Goal: Transaction & Acquisition: Purchase product/service

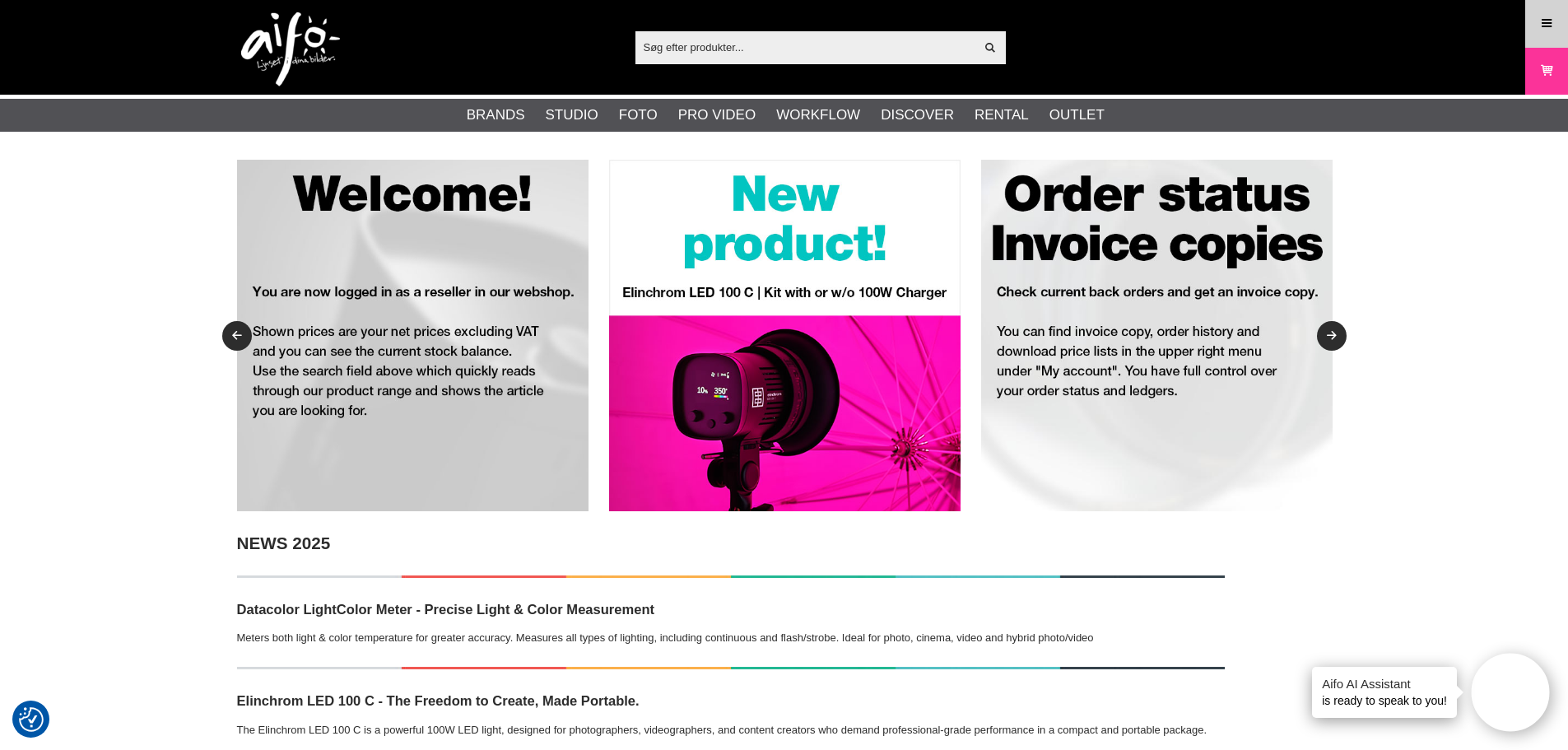
click at [1541, 30] on icon at bounding box center [1547, 23] width 15 height 18
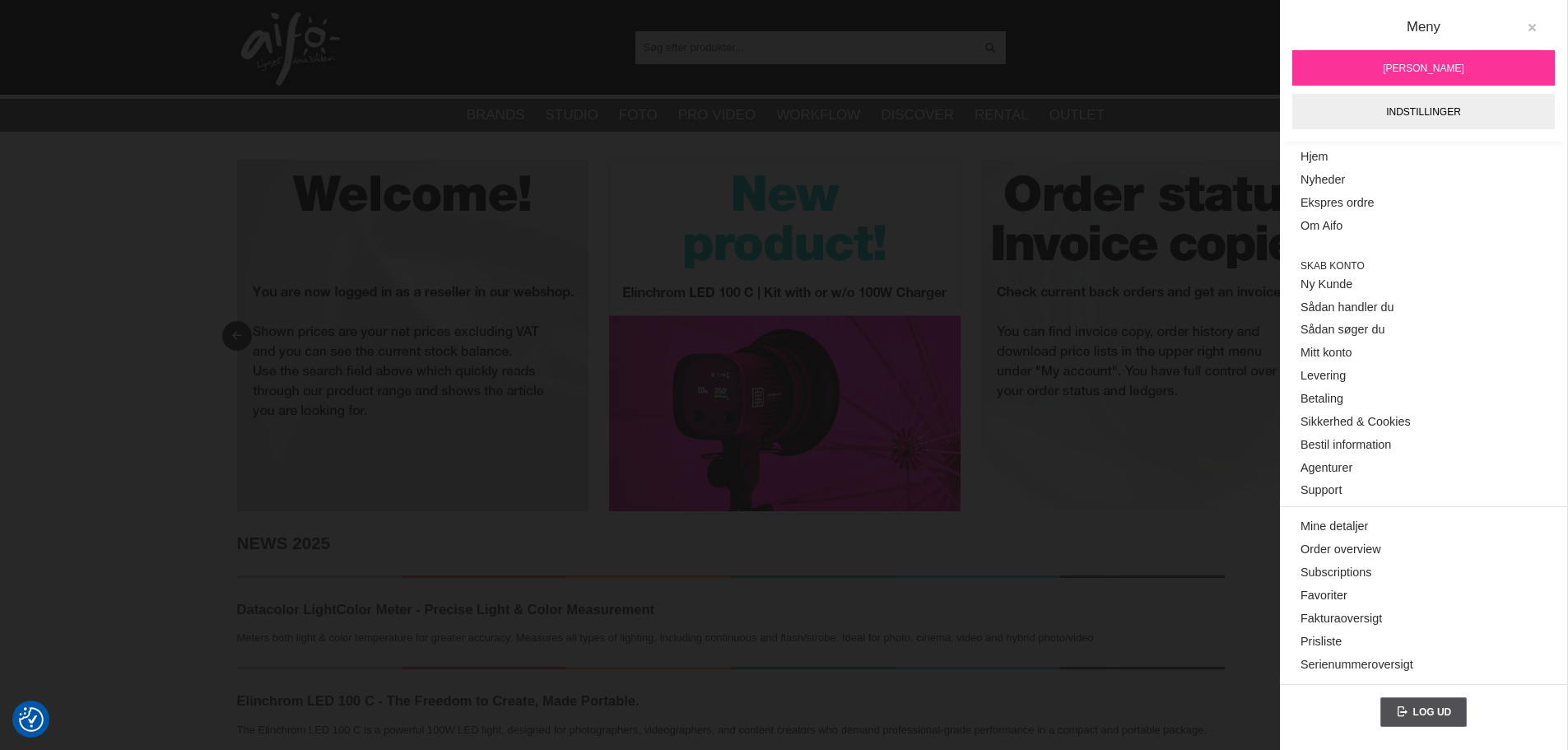
click at [1531, 26] on icon at bounding box center [1531, 27] width 11 height 11
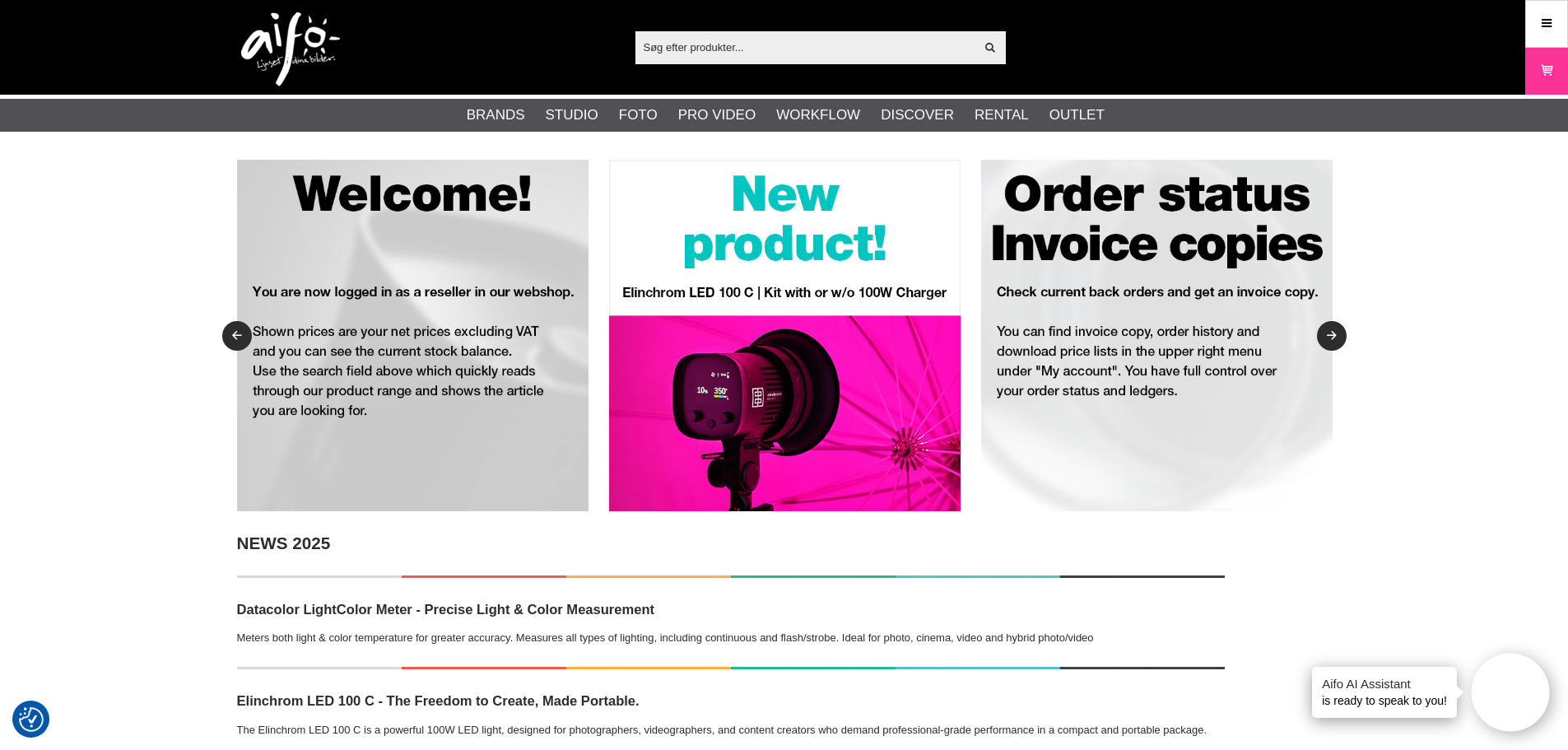
click at [716, 47] on input "text" at bounding box center [805, 46] width 340 height 25
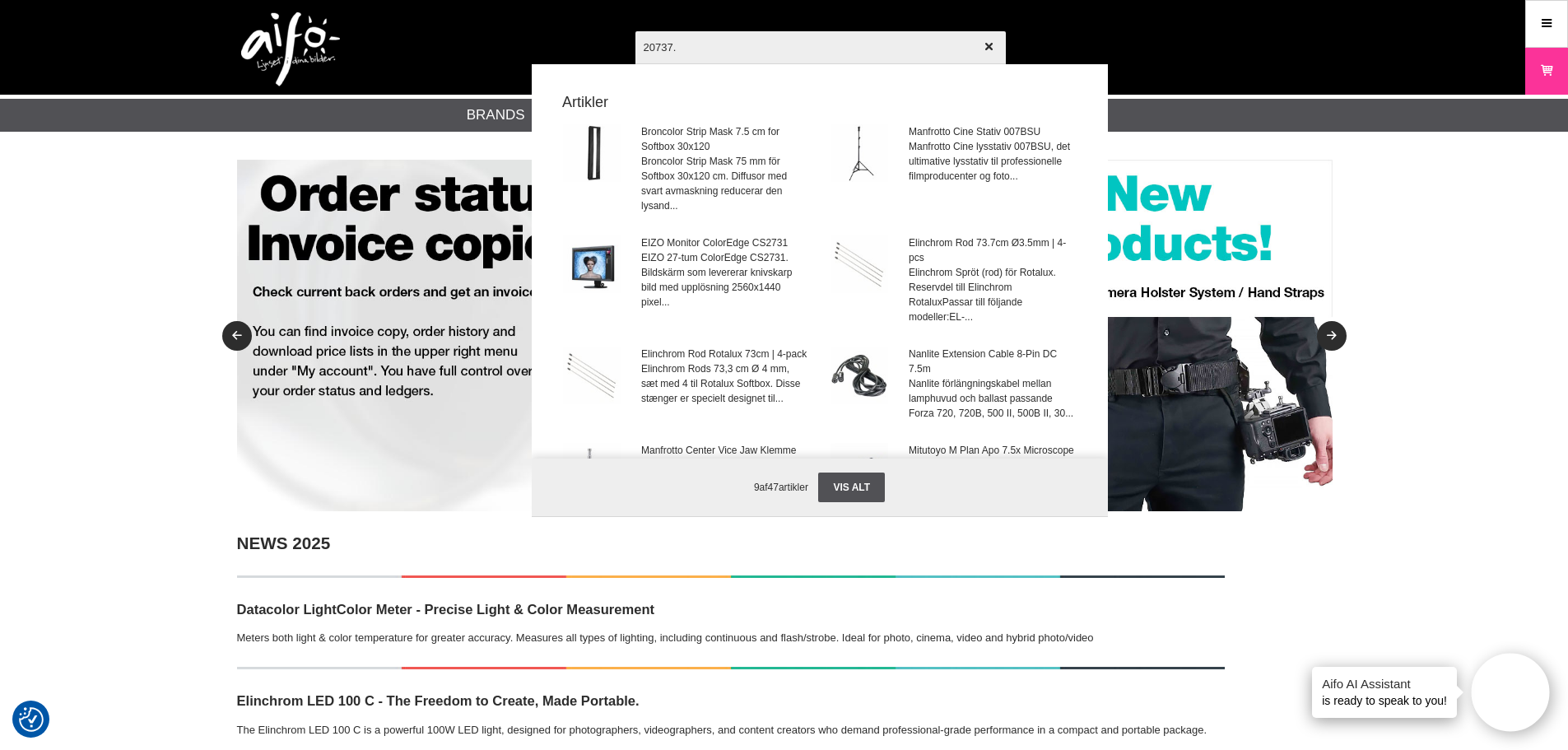
type input "20737.2"
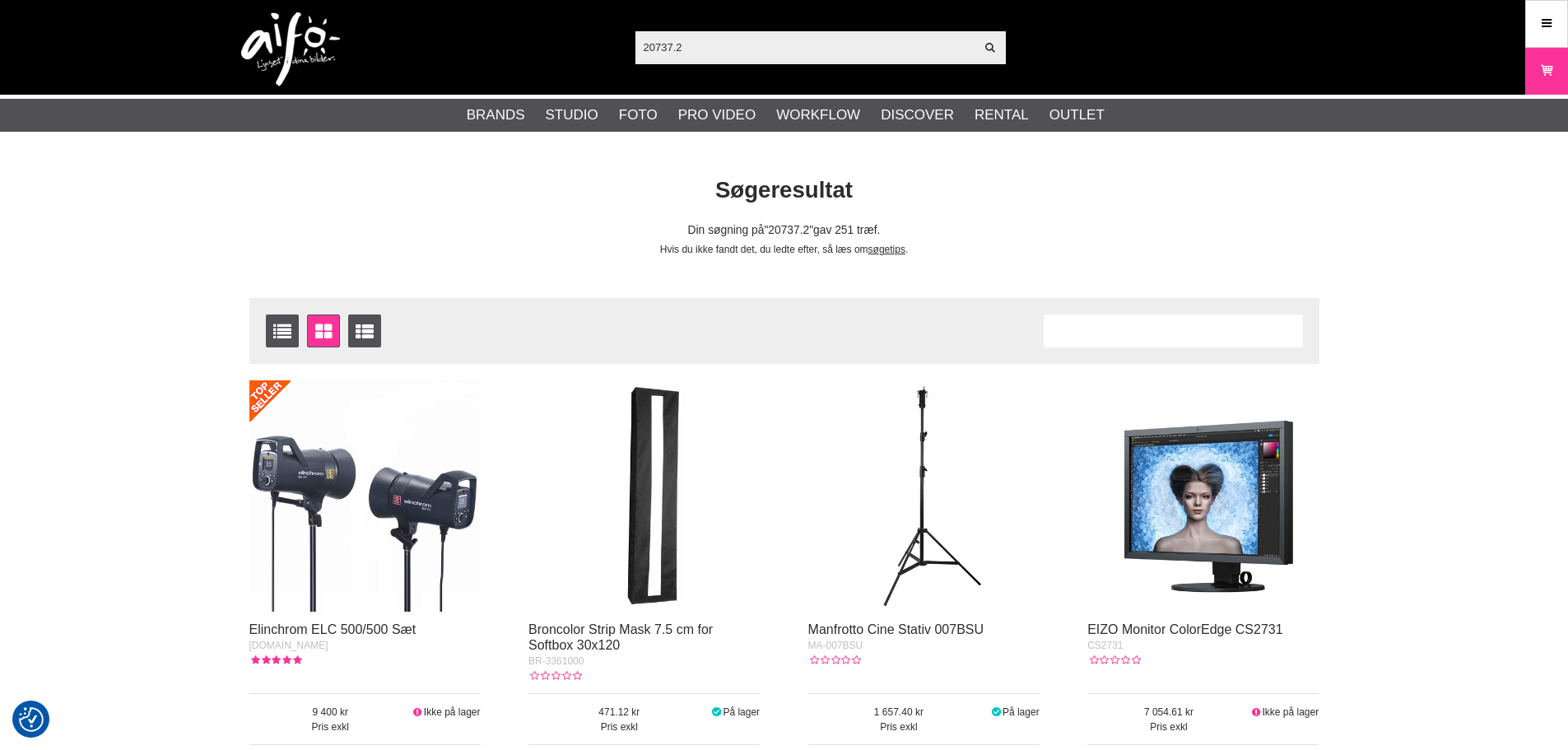
click at [346, 499] on img at bounding box center [365, 496] width 231 height 231
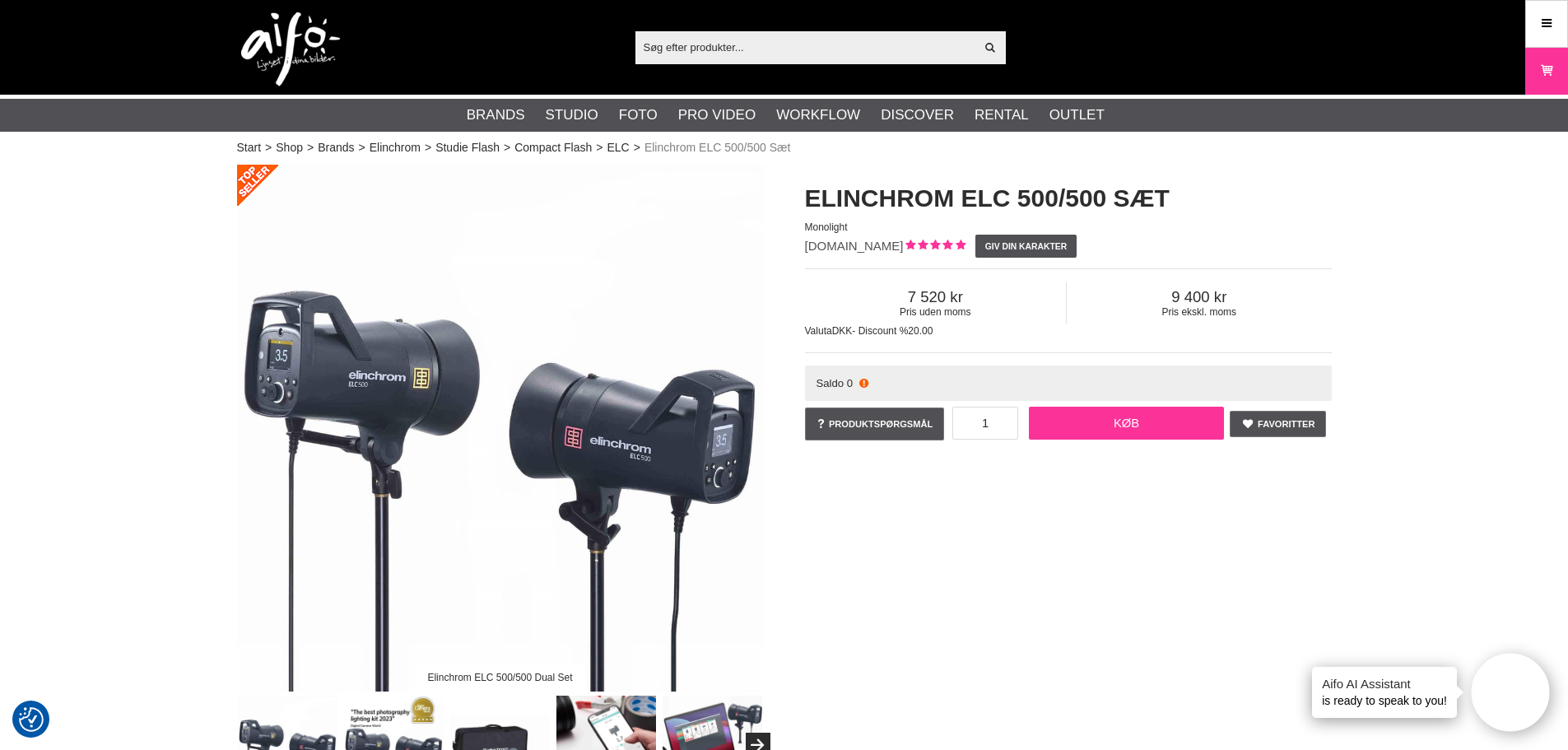
click at [1091, 426] on link "Køb" at bounding box center [1127, 422] width 196 height 32
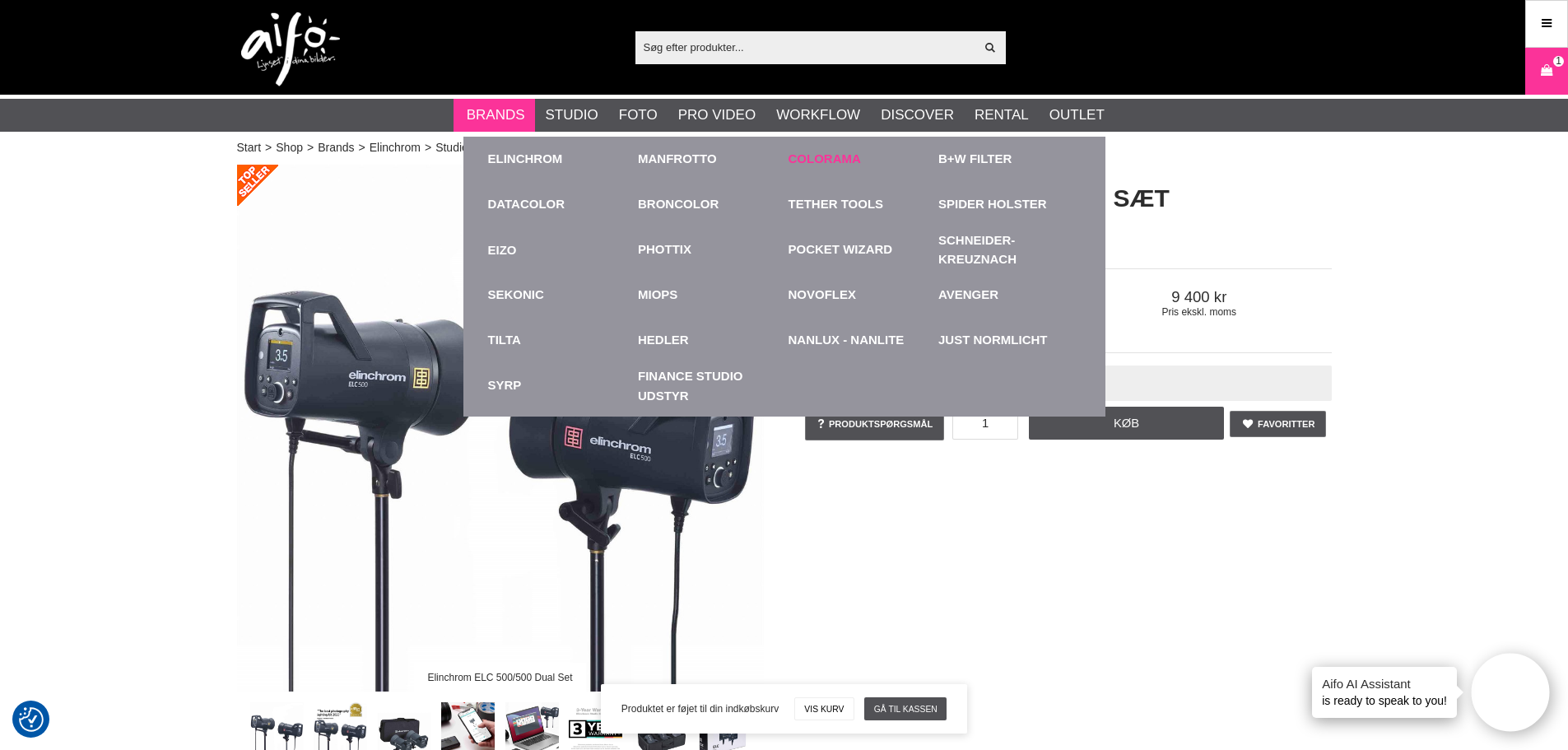
click at [837, 162] on link "Colorama" at bounding box center [825, 159] width 73 height 19
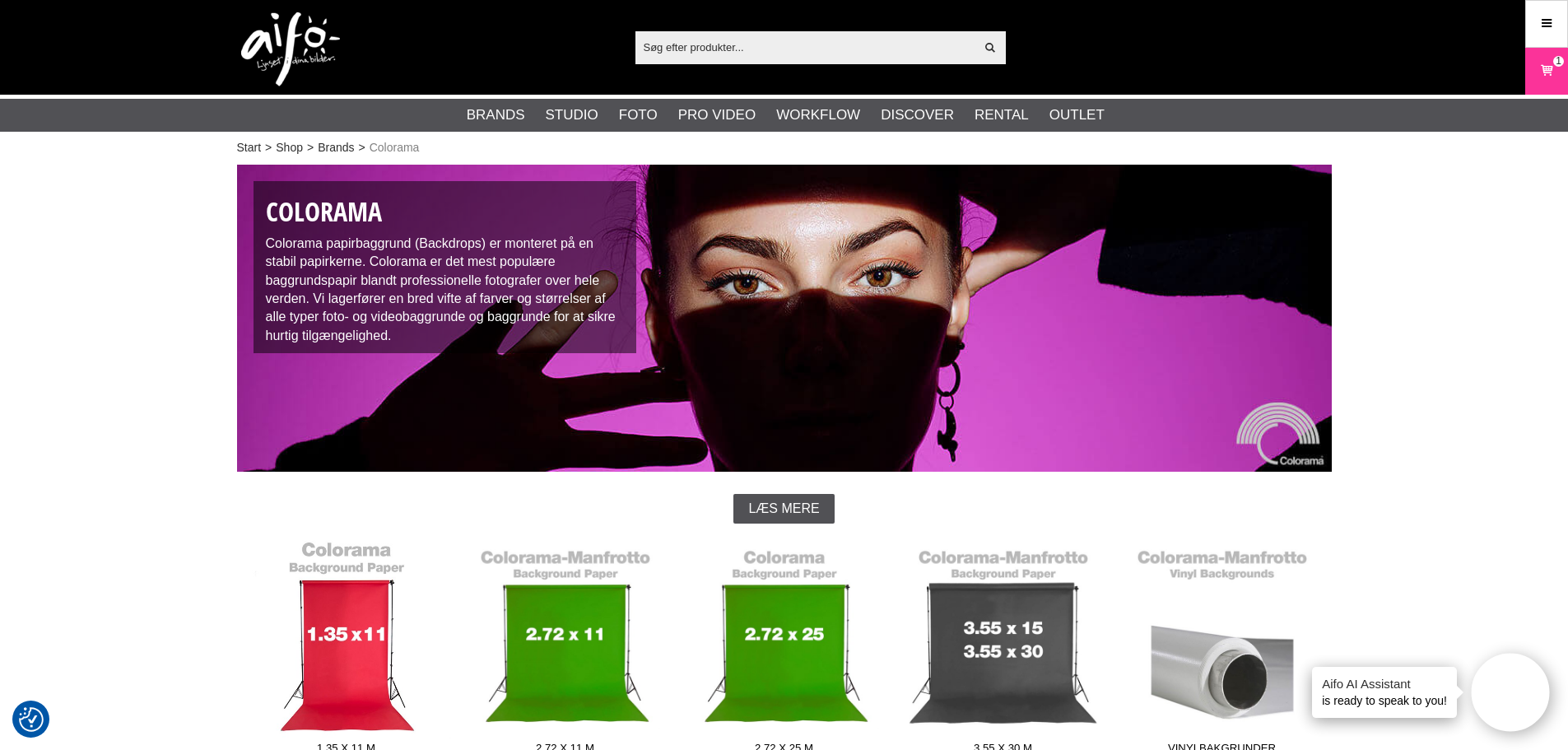
click at [311, 670] on link "1.35 x 11 m" at bounding box center [346, 651] width 219 height 222
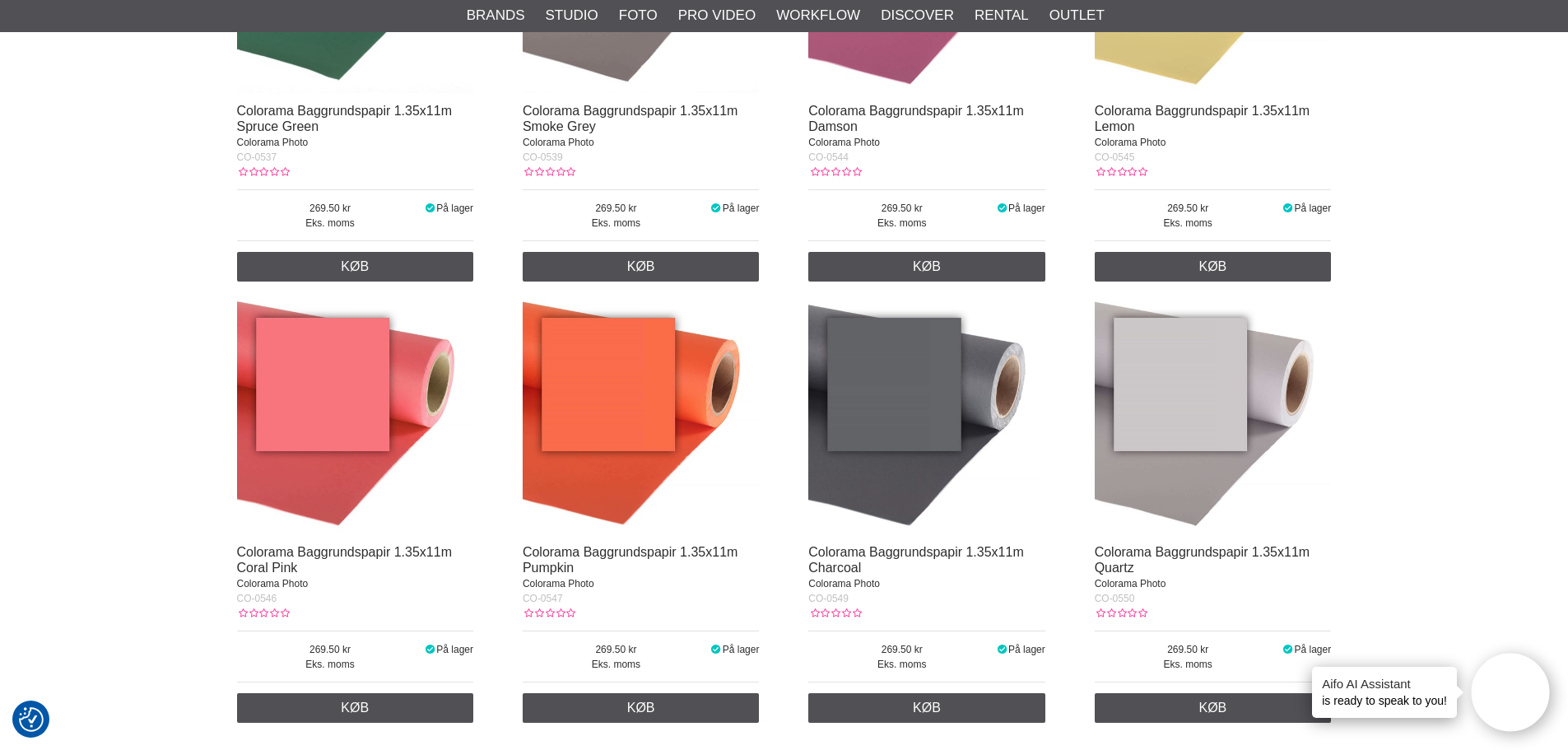
scroll to position [3127, 0]
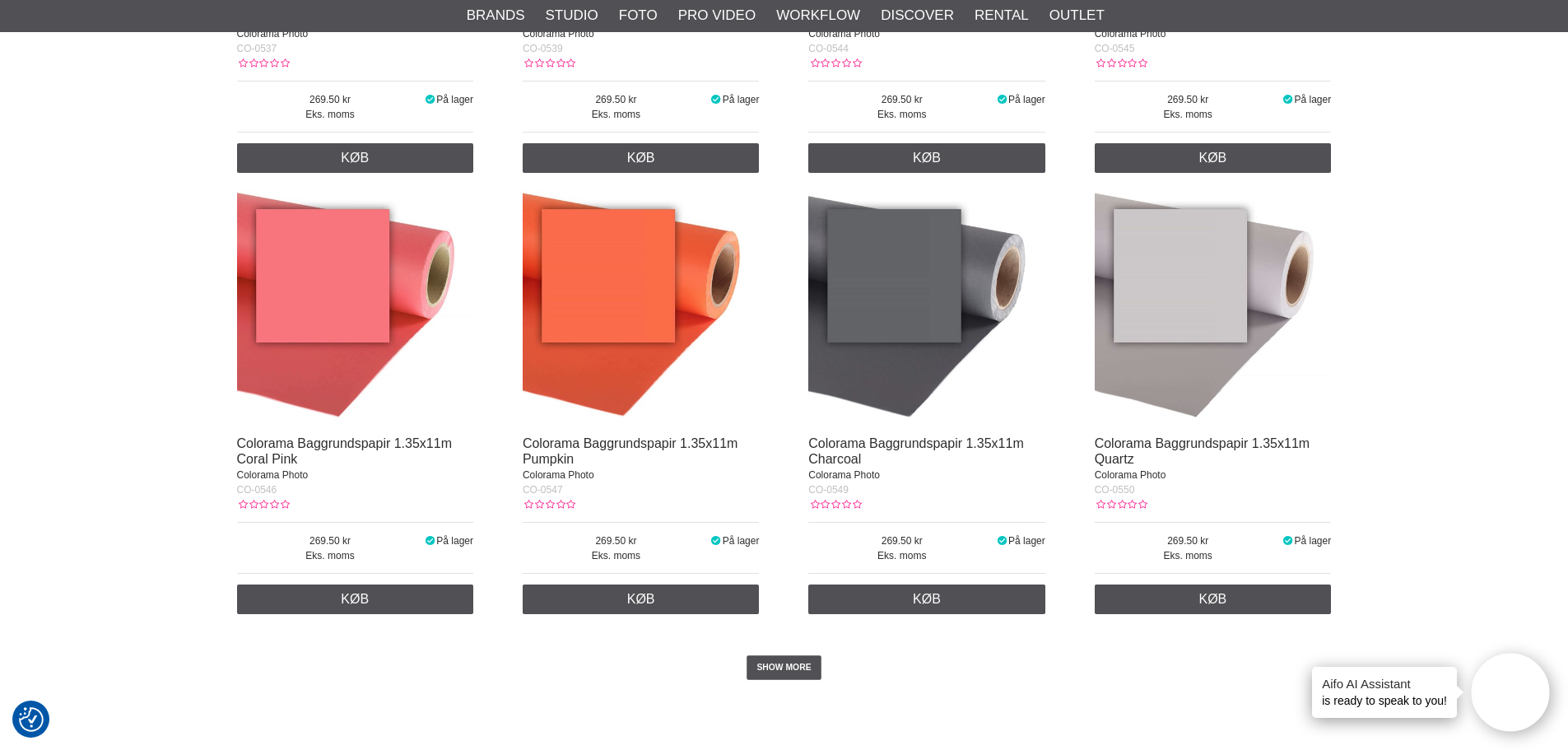
click at [908, 369] on img at bounding box center [926, 307] width 237 height 237
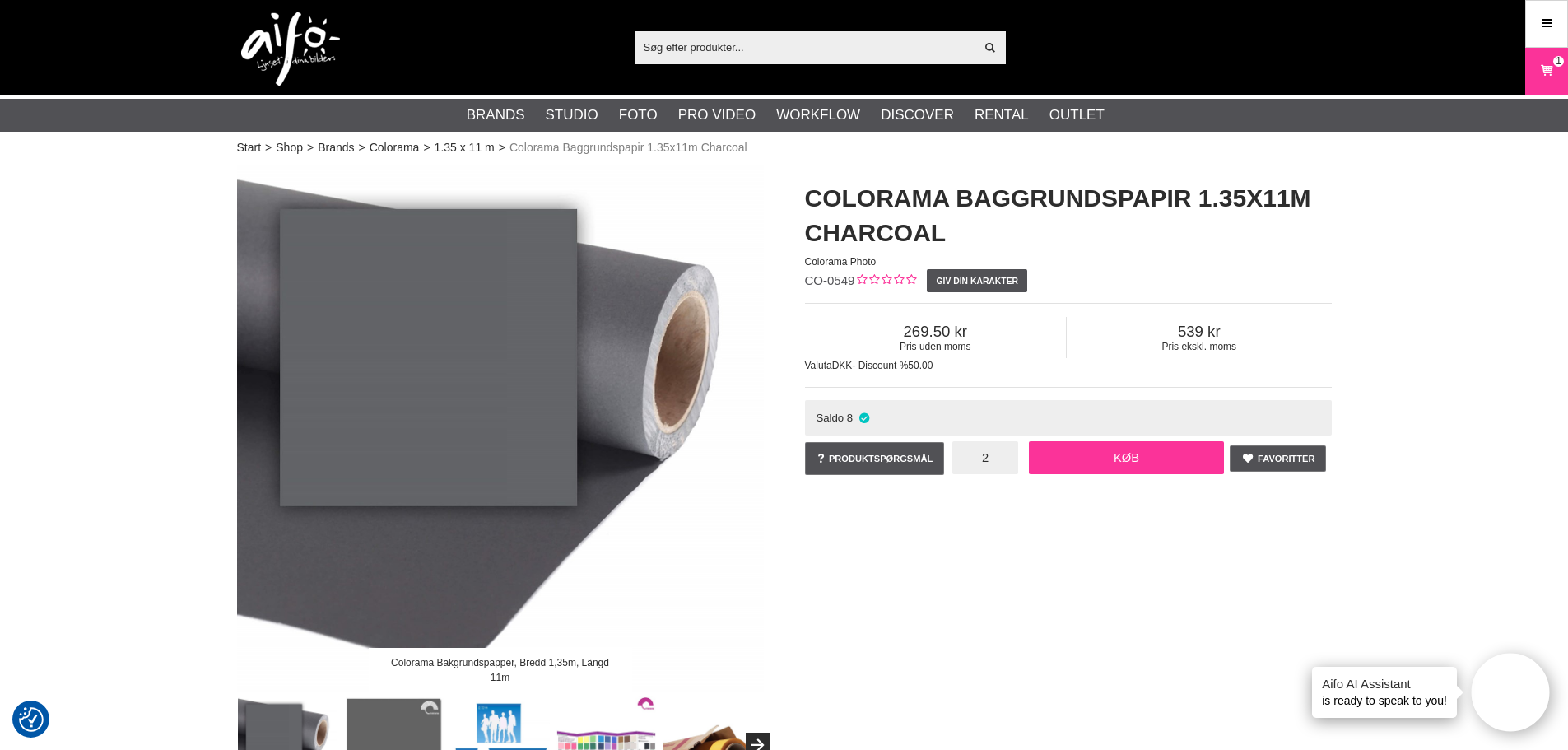
type input "2"
click at [1094, 452] on link "Køb" at bounding box center [1127, 458] width 196 height 32
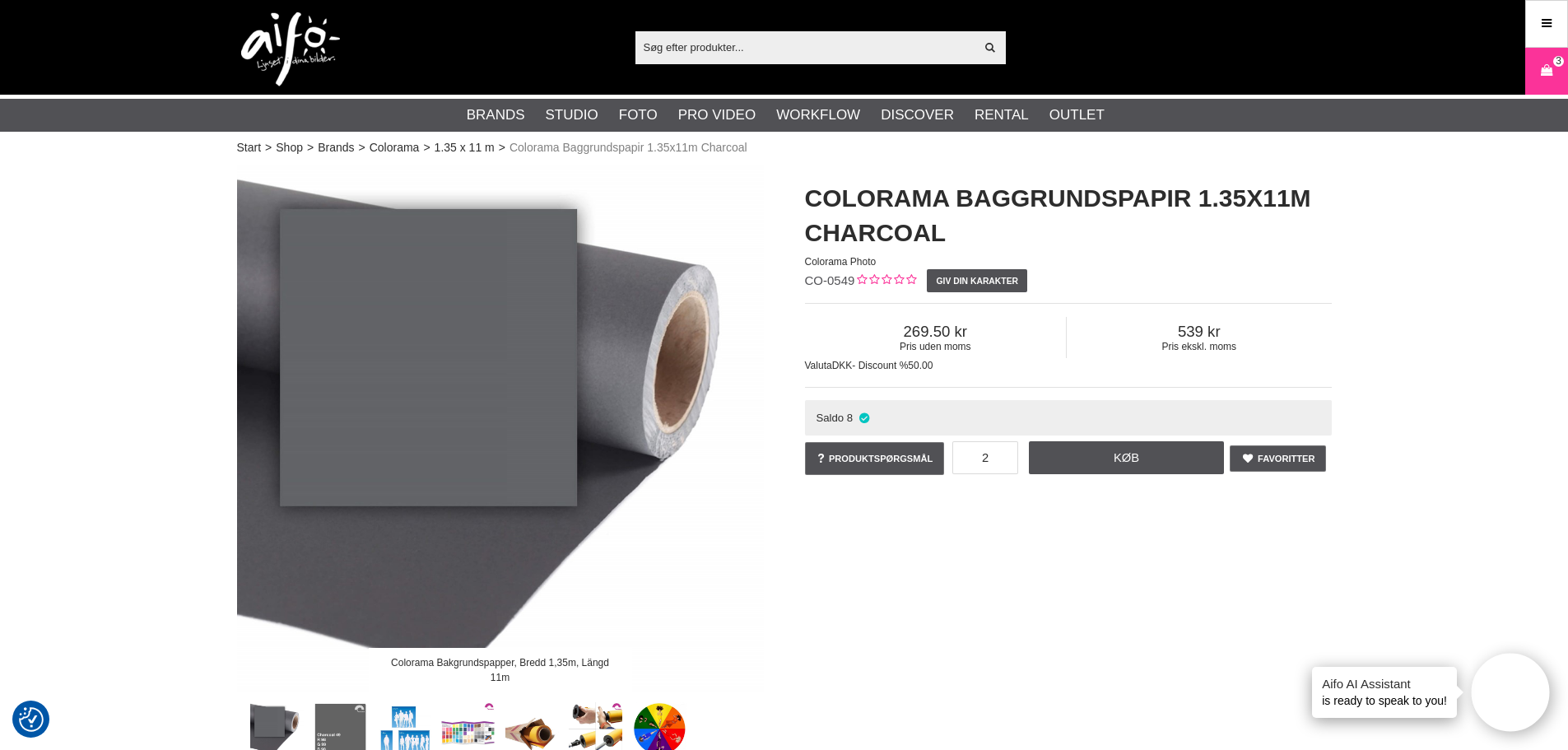
click at [750, 56] on input "text" at bounding box center [805, 46] width 340 height 25
paste input "MSE259538"
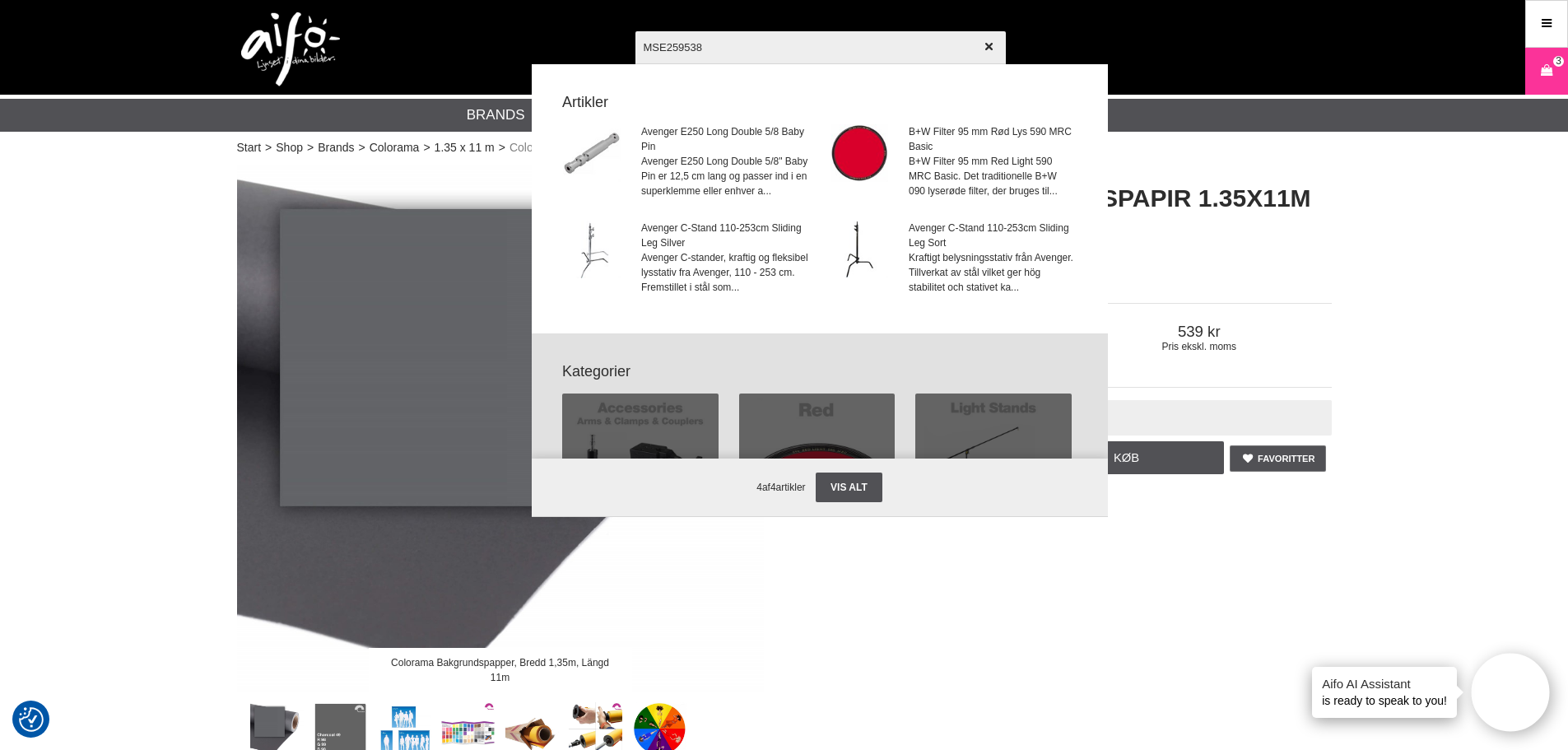
type input "MSE259538"
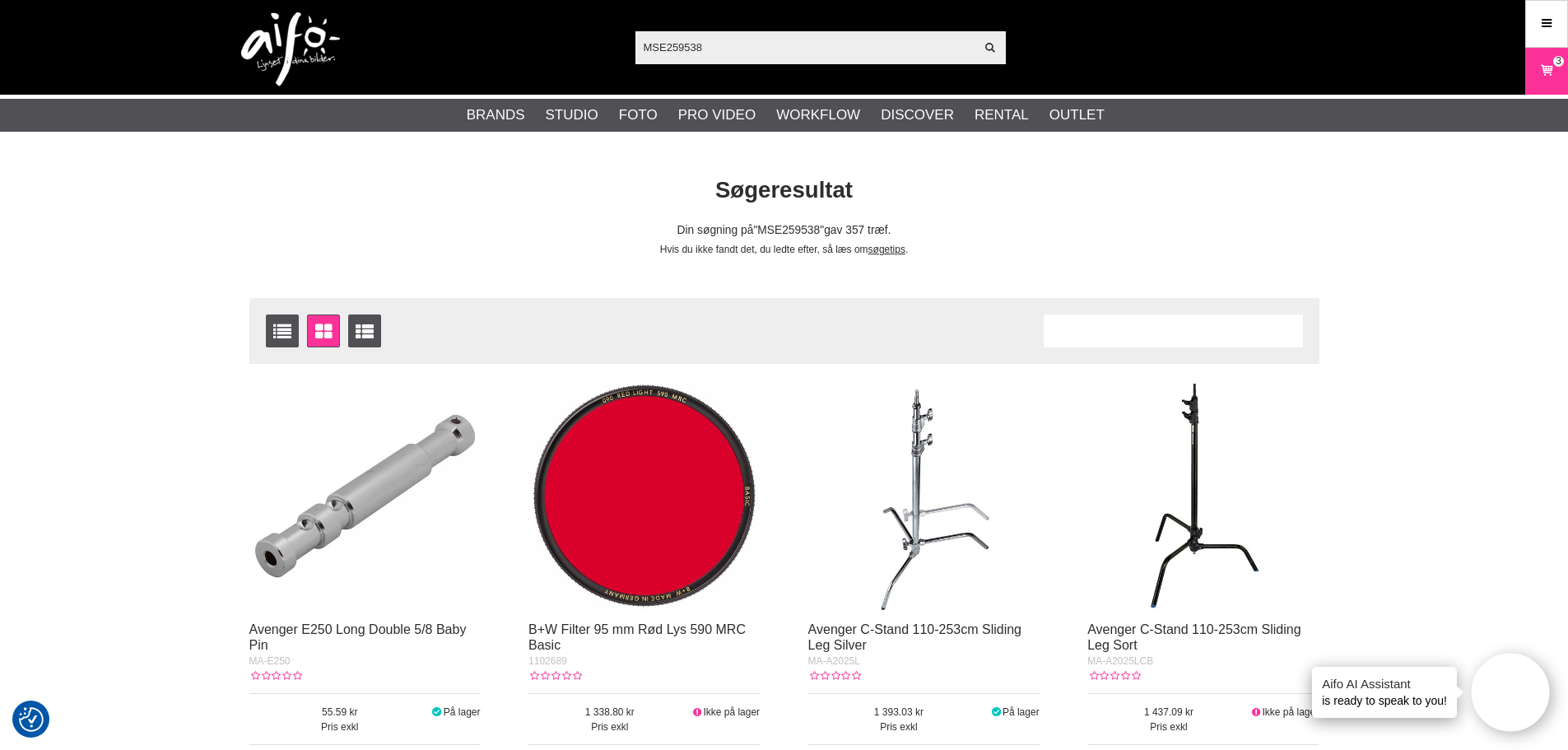
drag, startPoint x: 738, startPoint y: 40, endPoint x: 576, endPoint y: 33, distance: 162.2
click at [576, 33] on div "MSE259538 Vis alt Artikler Kategorier af artikler Din søgning på gav ingen hits…" at bounding box center [784, 47] width 1120 height 95
paste input "CU5430"
type input "CU5430"
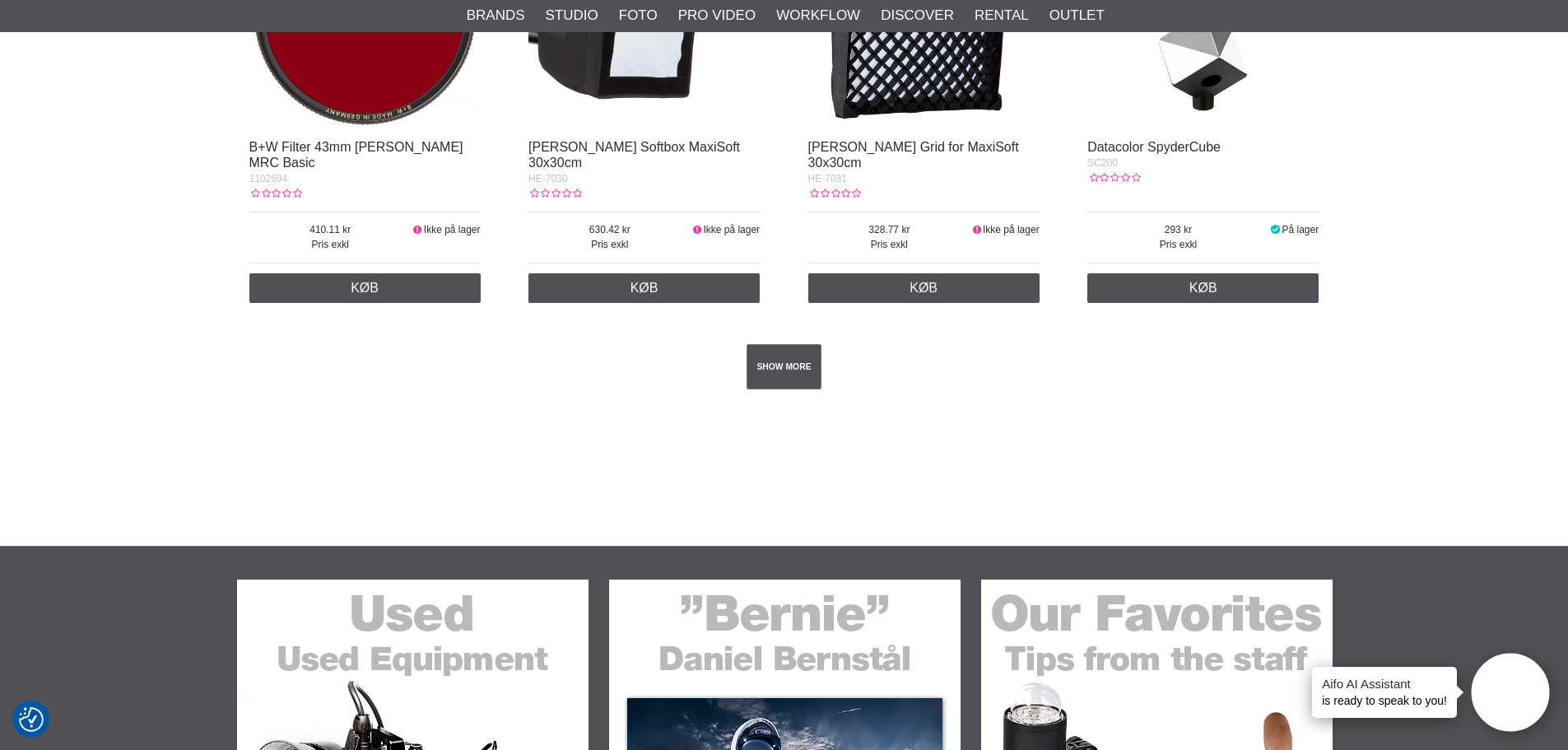
scroll to position [3127, 0]
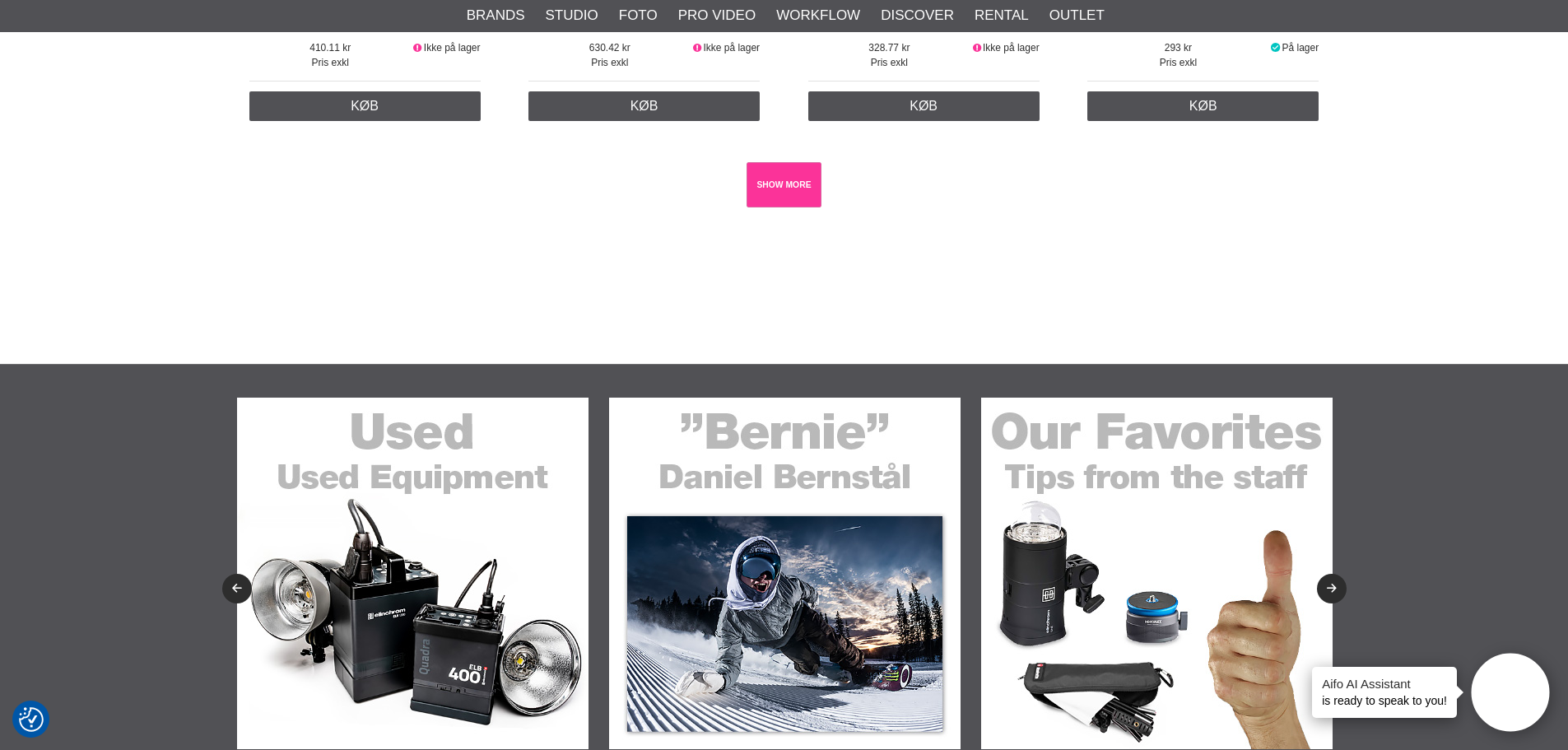
click at [780, 194] on link "SHOW MORE" at bounding box center [784, 185] width 75 height 45
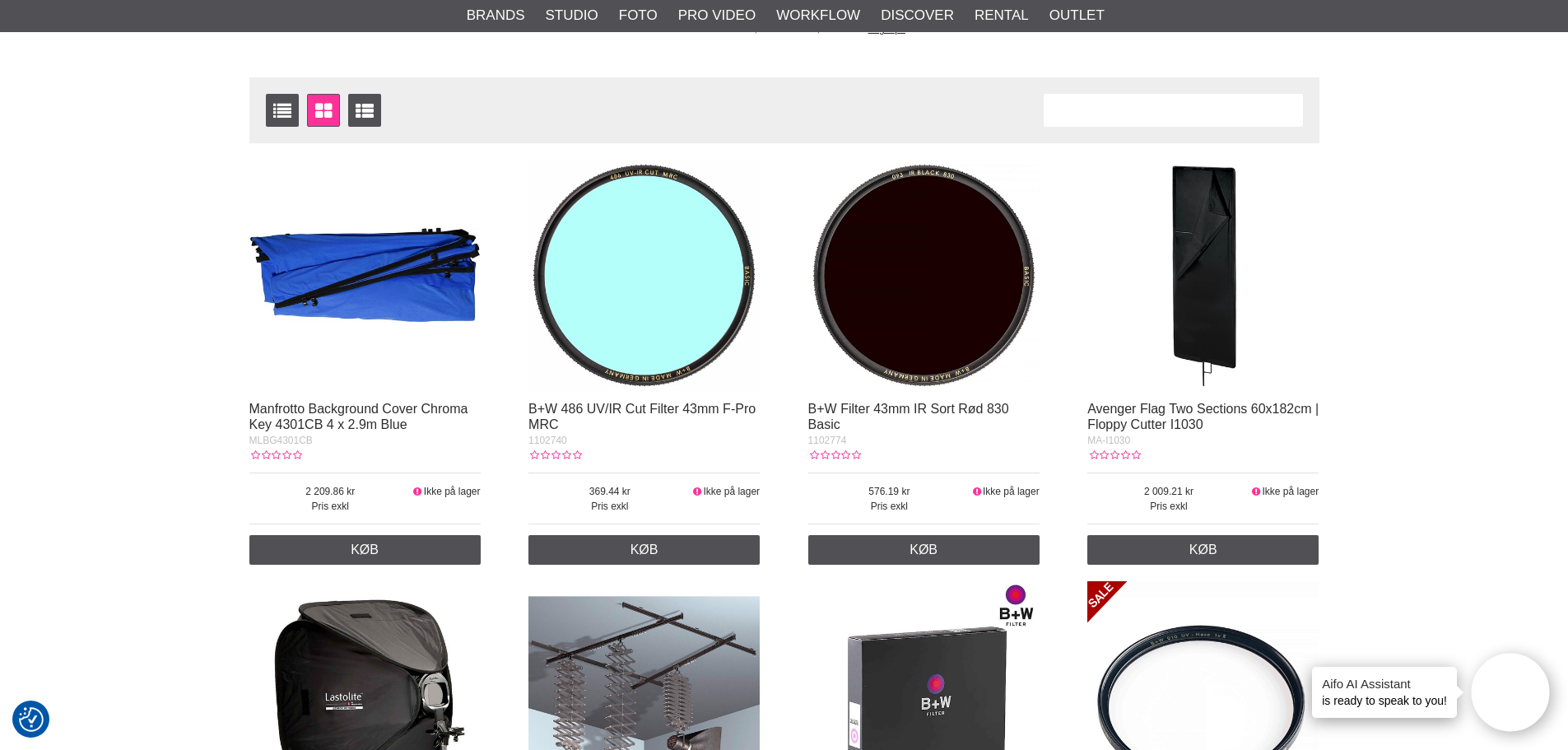
scroll to position [0, 0]
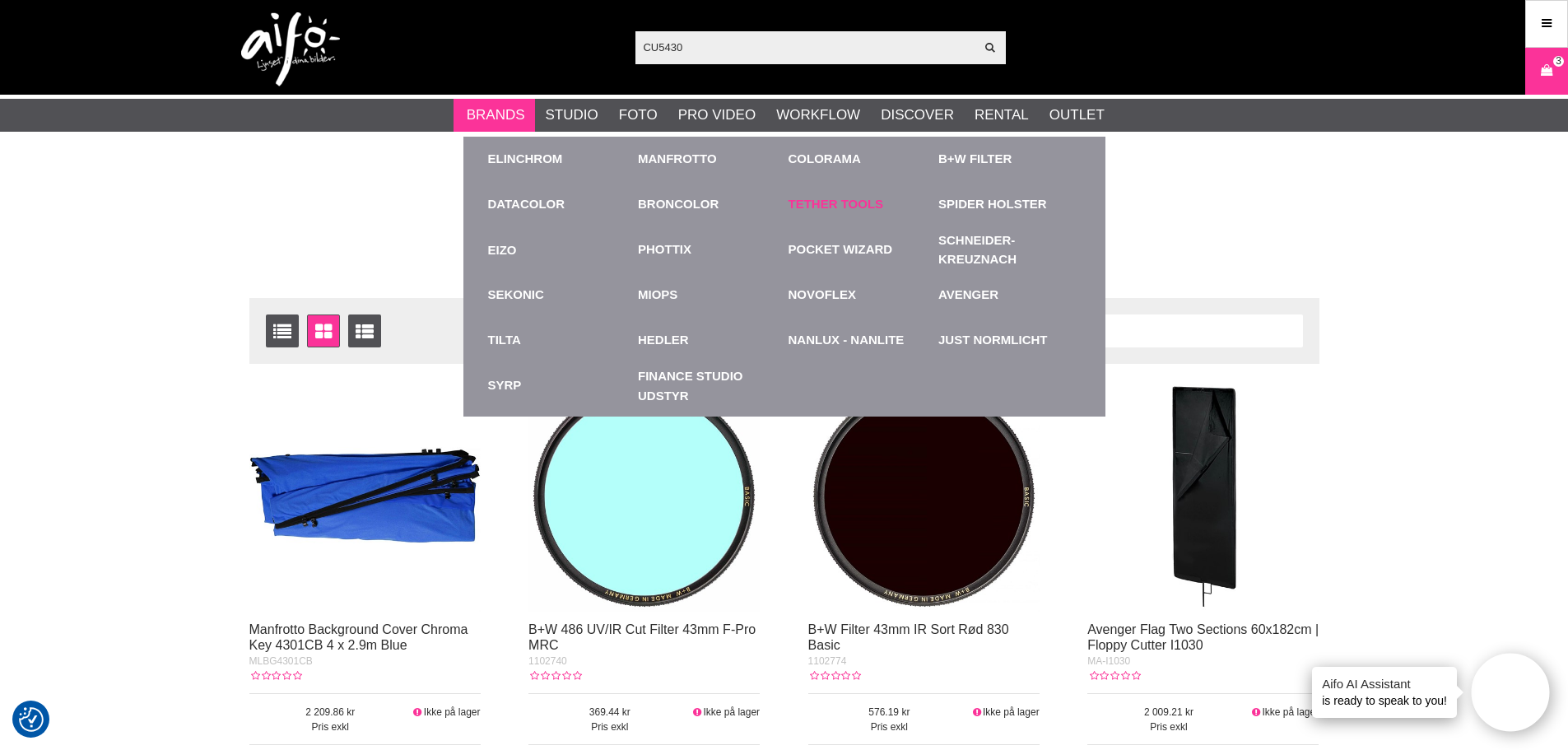
click at [804, 203] on link "Tether Tools" at bounding box center [837, 204] width 96 height 19
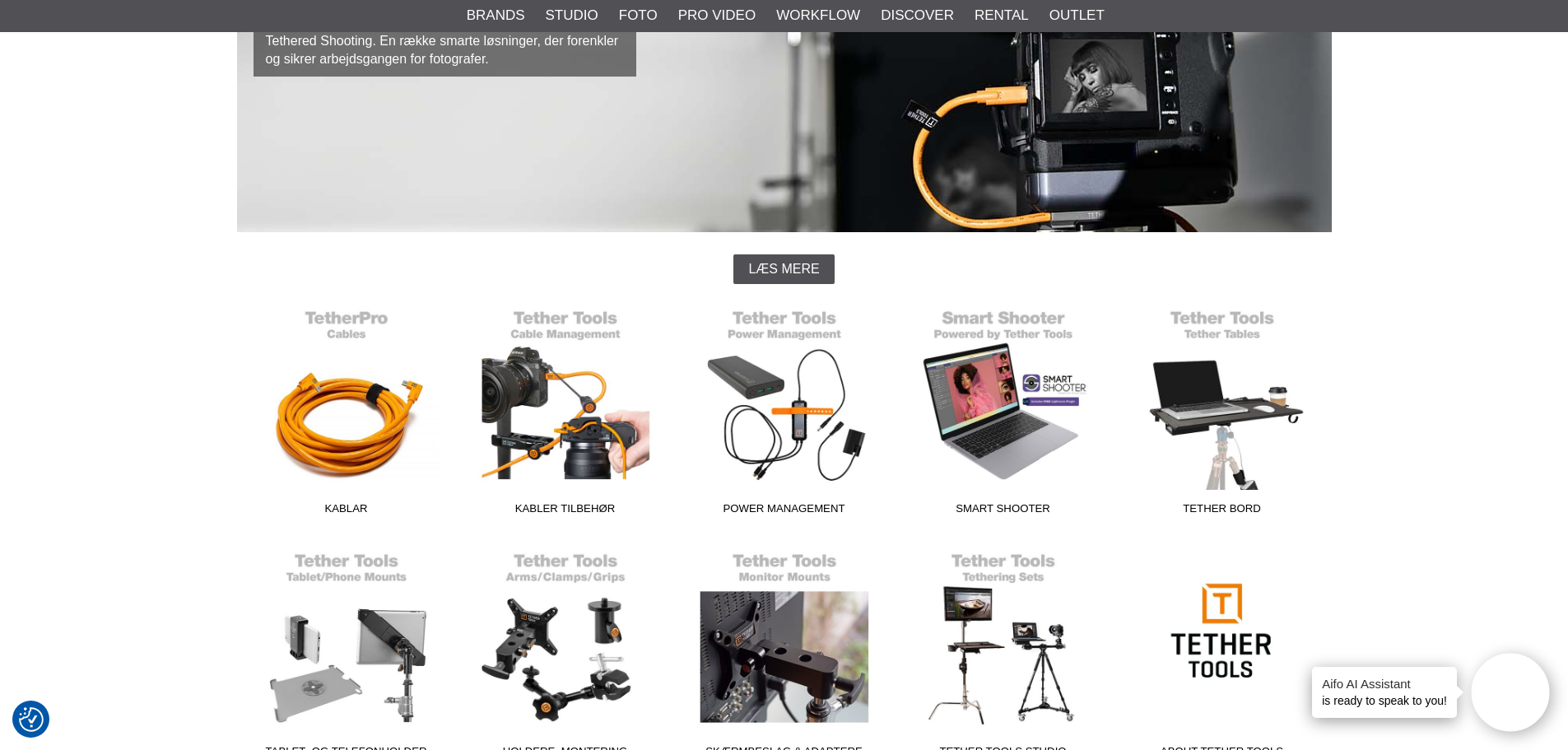
scroll to position [247, 0]
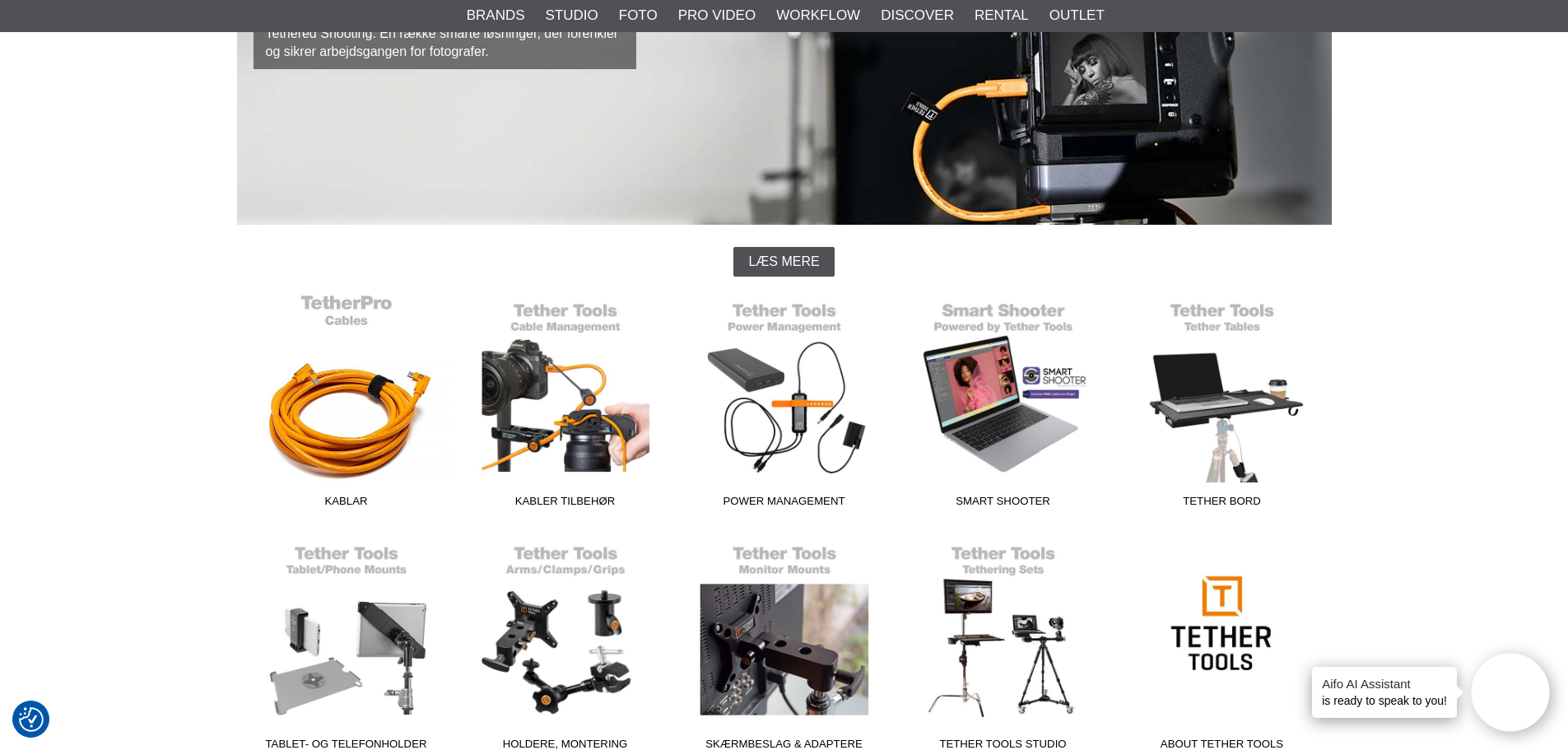
click at [315, 462] on link "Kablar" at bounding box center [346, 405] width 219 height 222
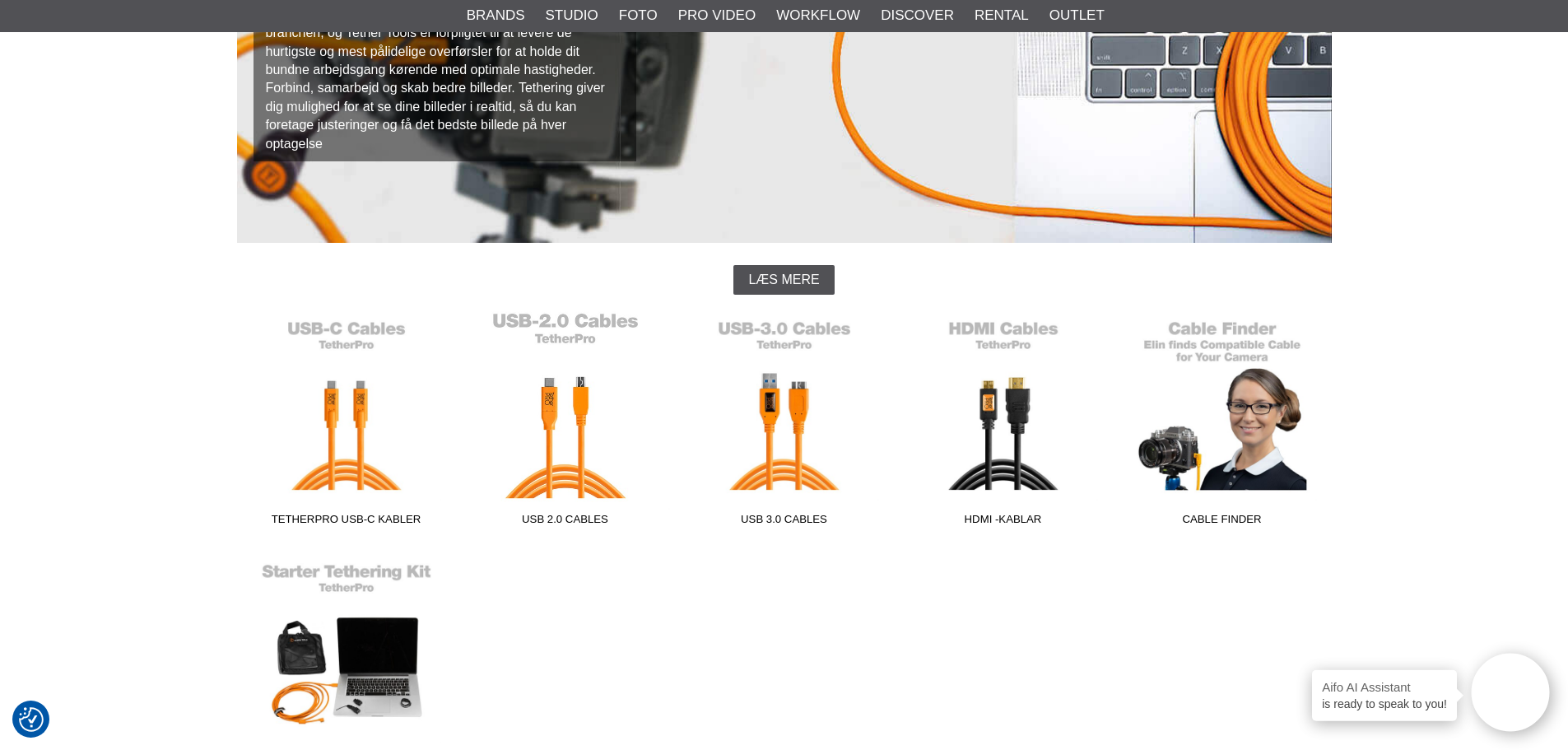
scroll to position [247, 0]
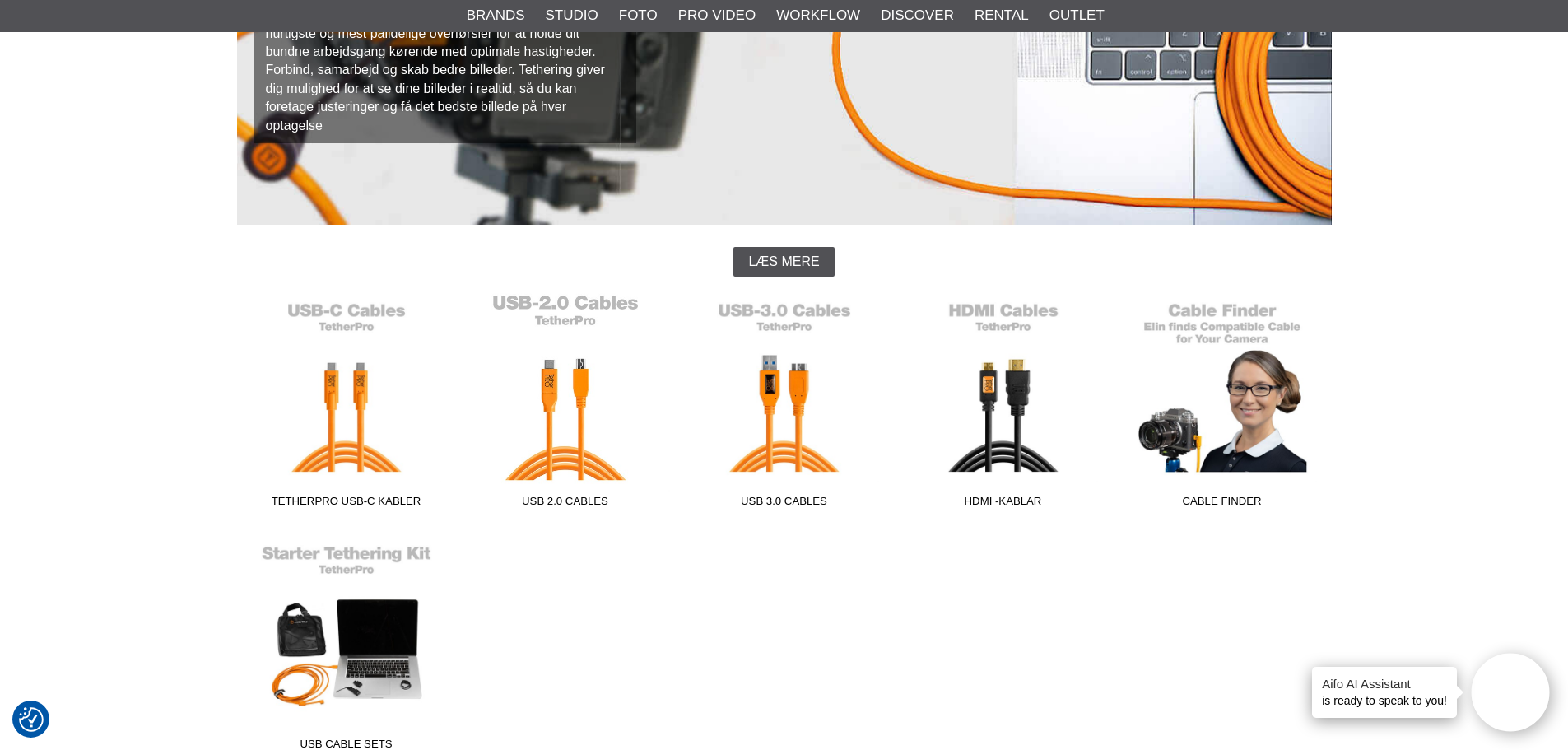
click at [570, 420] on link "USB 2.0 Cables" at bounding box center [565, 405] width 219 height 222
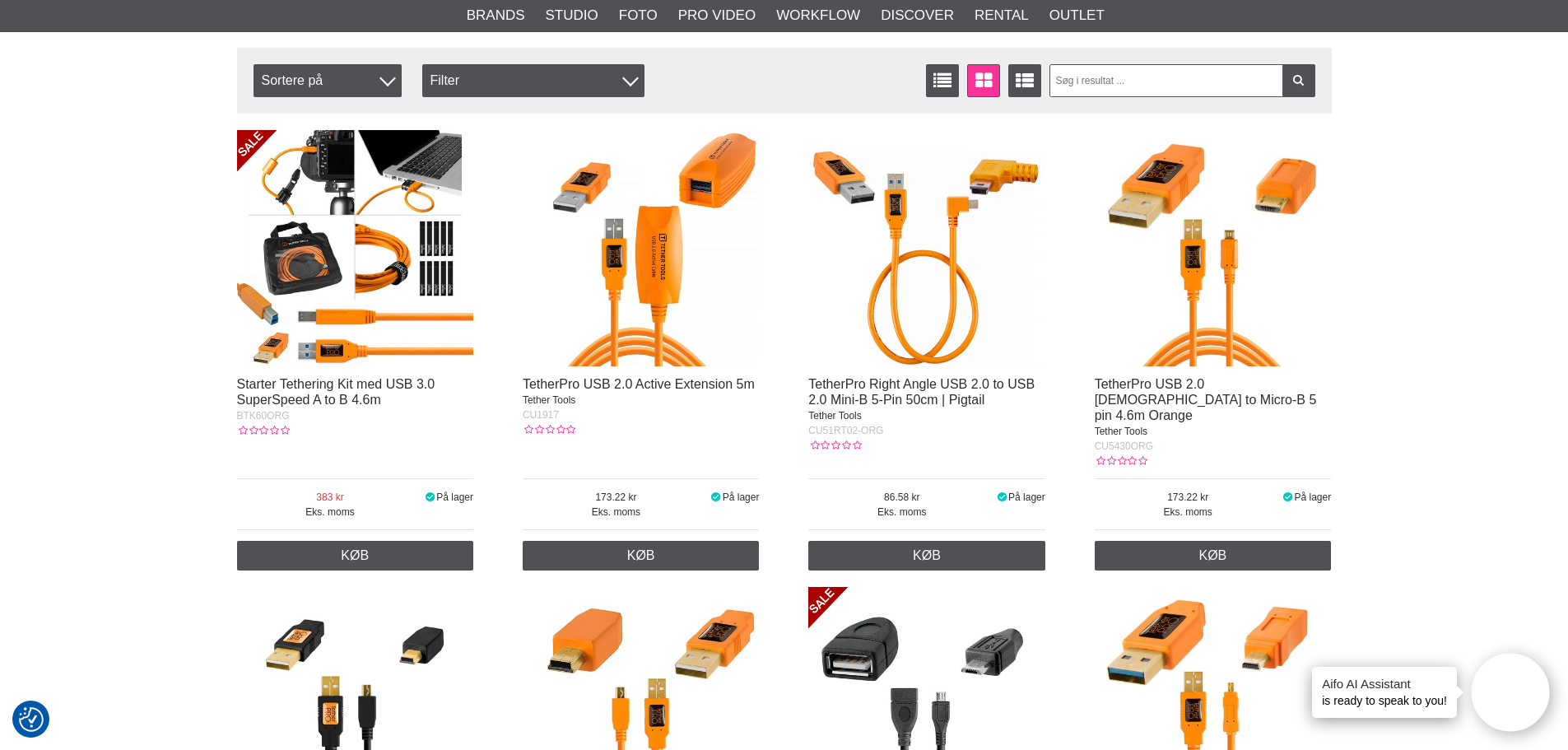
scroll to position [576, 0]
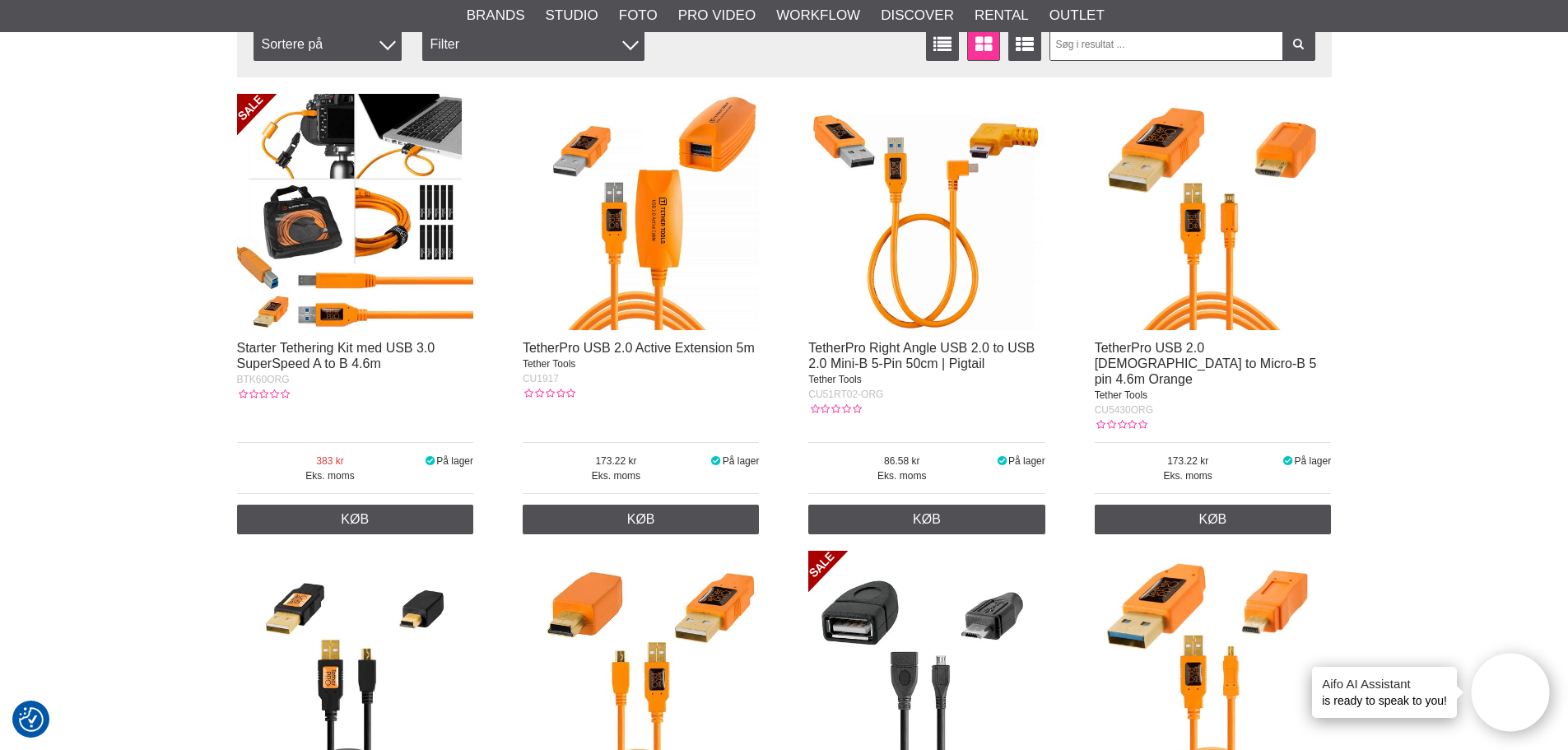
click at [1204, 322] on img at bounding box center [1213, 212] width 237 height 237
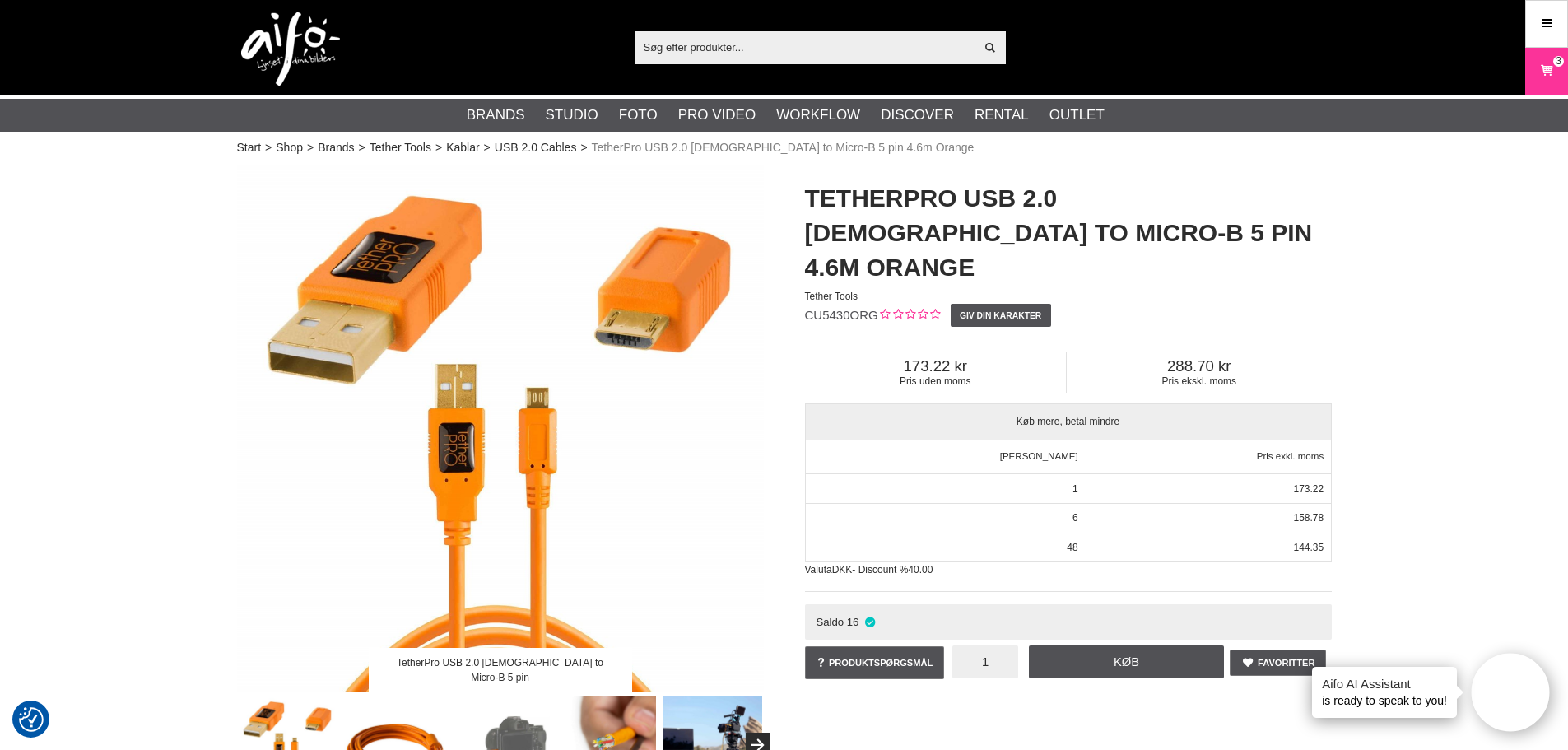
click at [984, 645] on input "1" at bounding box center [985, 661] width 66 height 32
type input "2"
click at [1074, 645] on link "Køb" at bounding box center [1127, 661] width 196 height 32
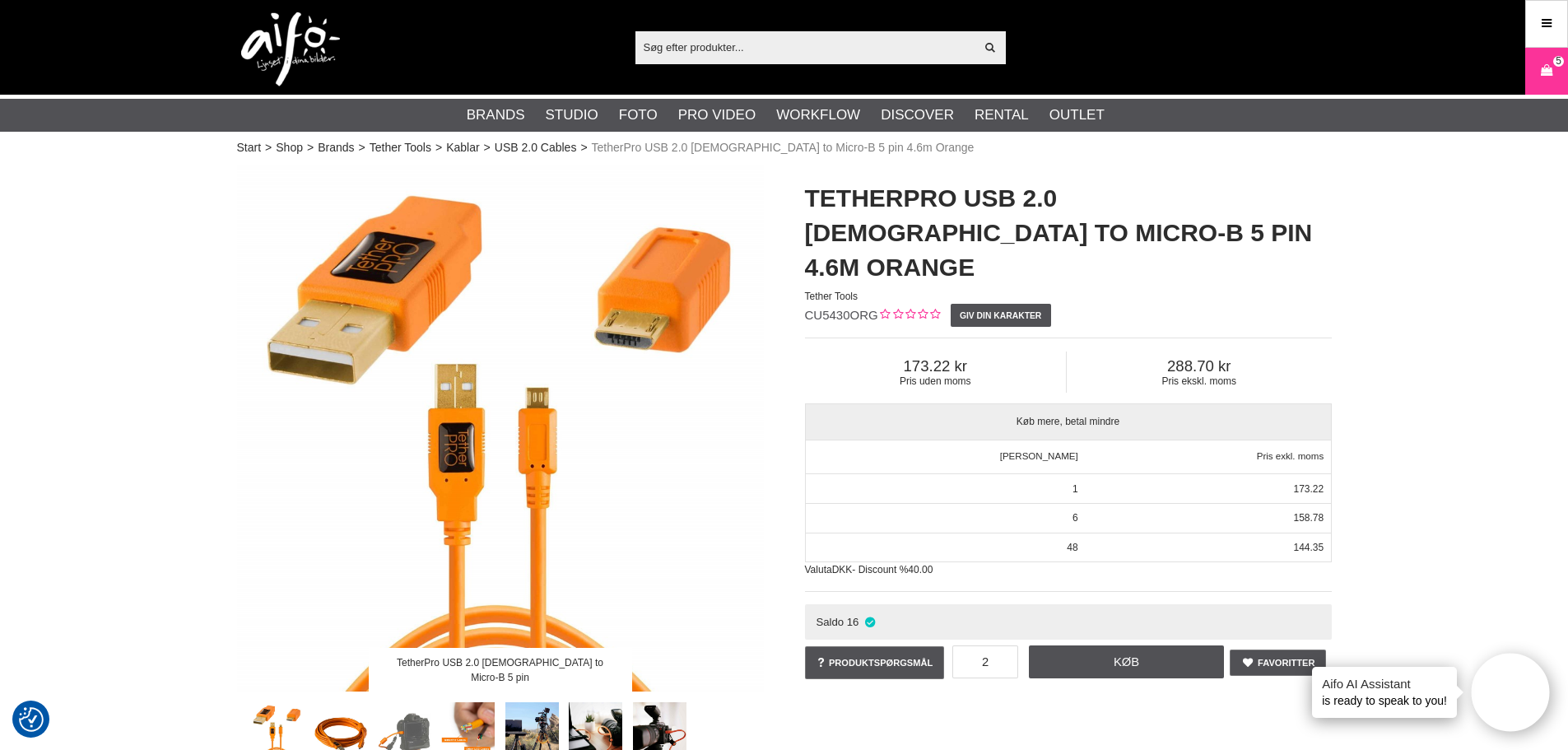
click at [710, 50] on input "text" at bounding box center [805, 46] width 340 height 25
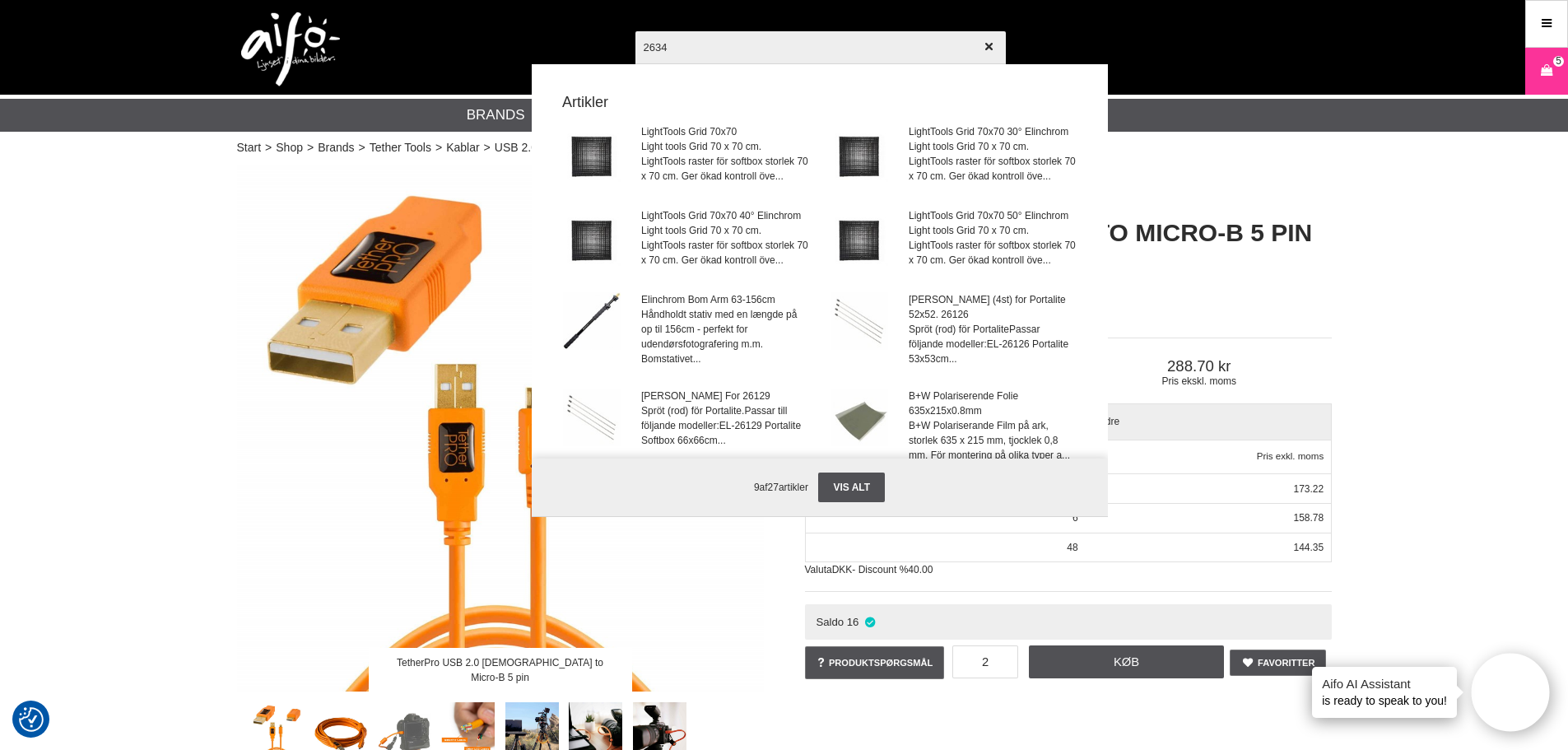
type input "26349"
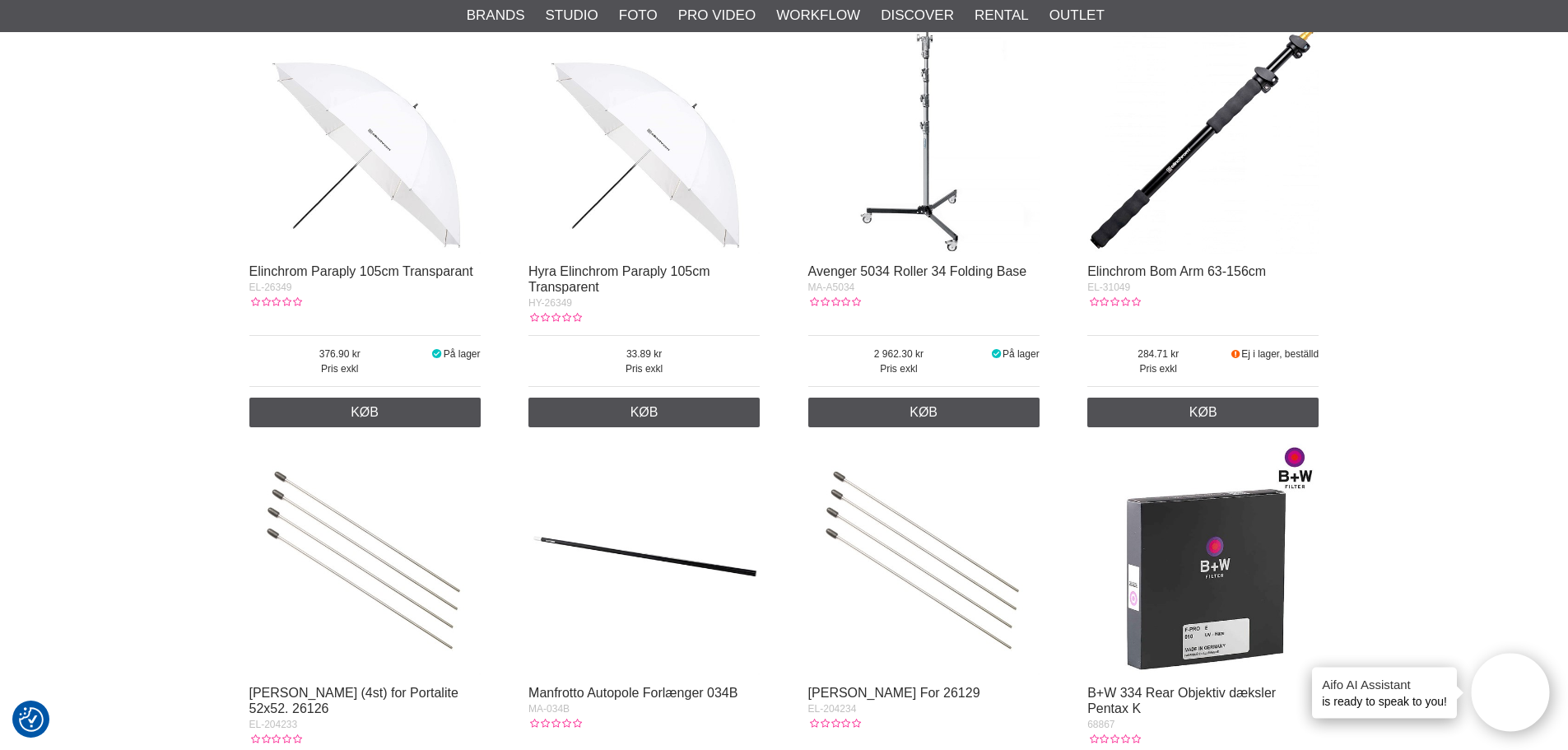
scroll to position [329, 0]
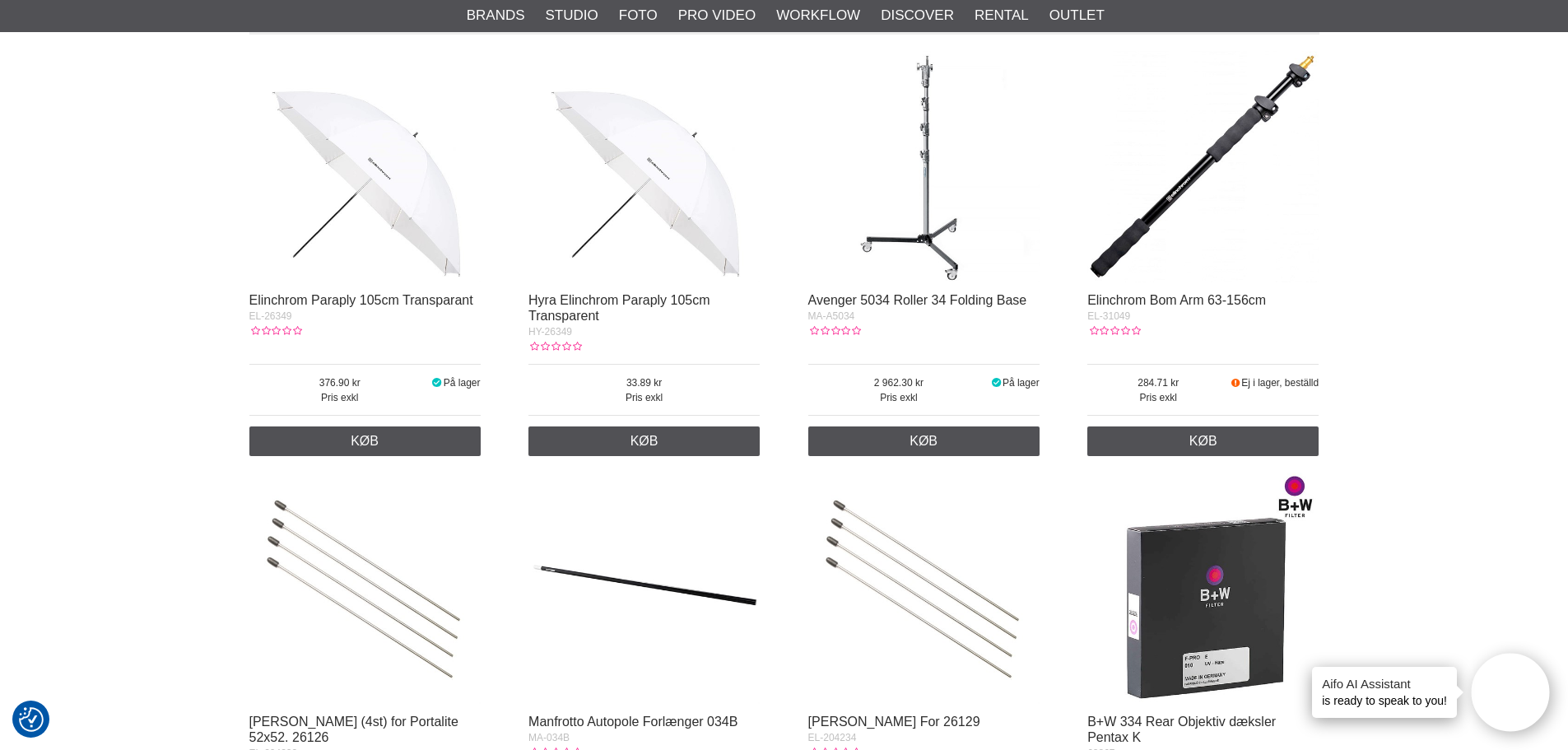
click at [356, 207] on img at bounding box center [365, 167] width 231 height 231
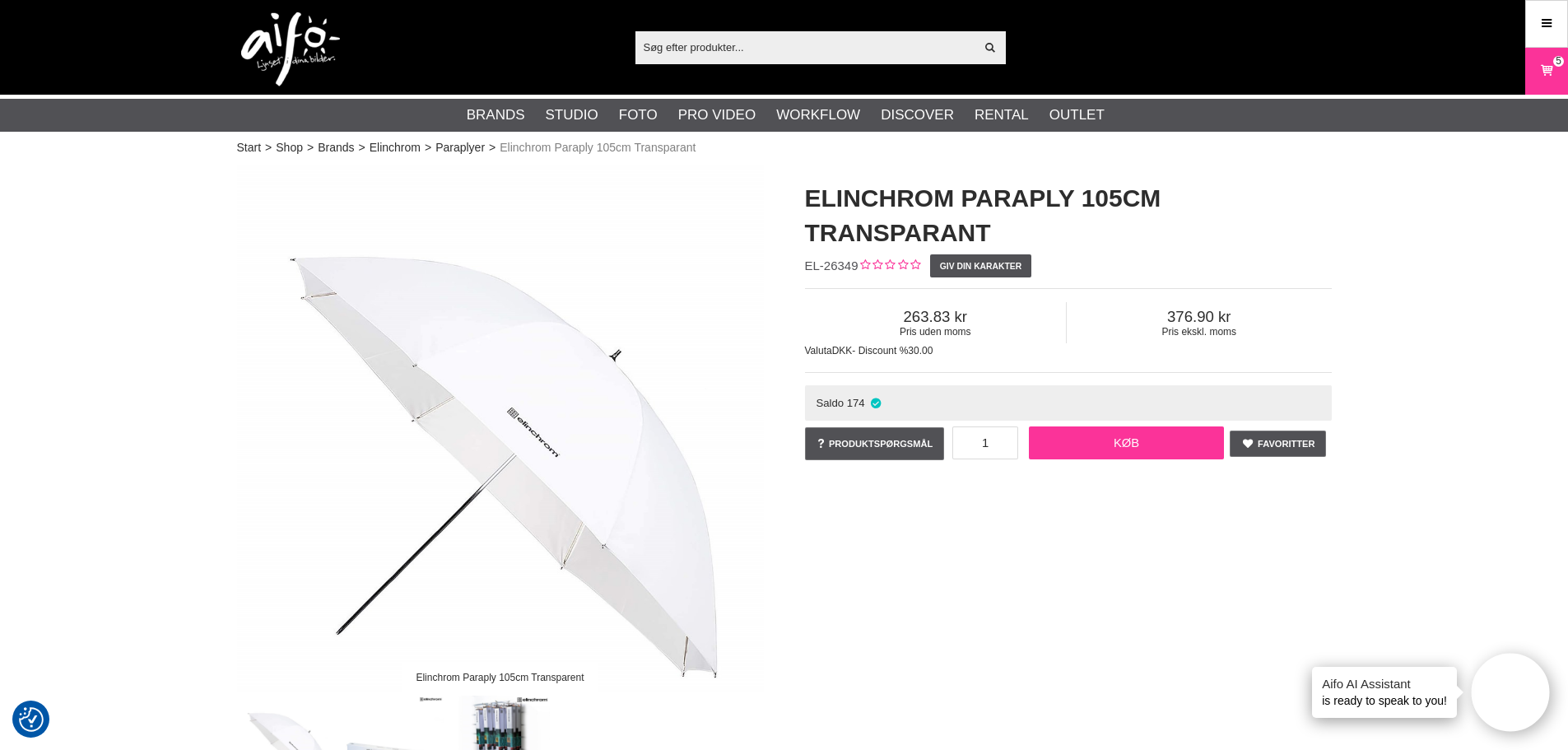
click at [1100, 448] on link "Køb" at bounding box center [1127, 442] width 196 height 32
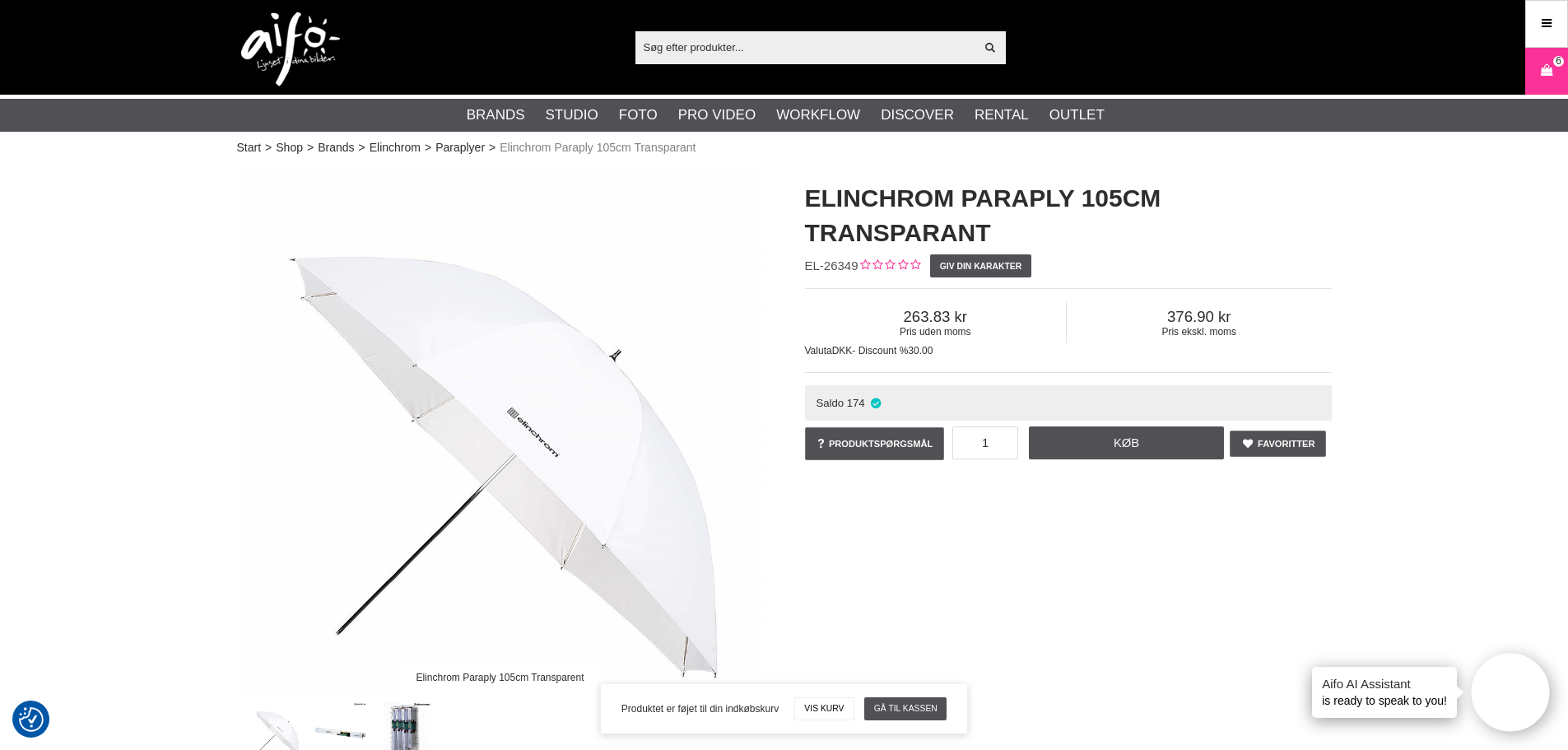
click at [683, 43] on input "text" at bounding box center [805, 46] width 340 height 25
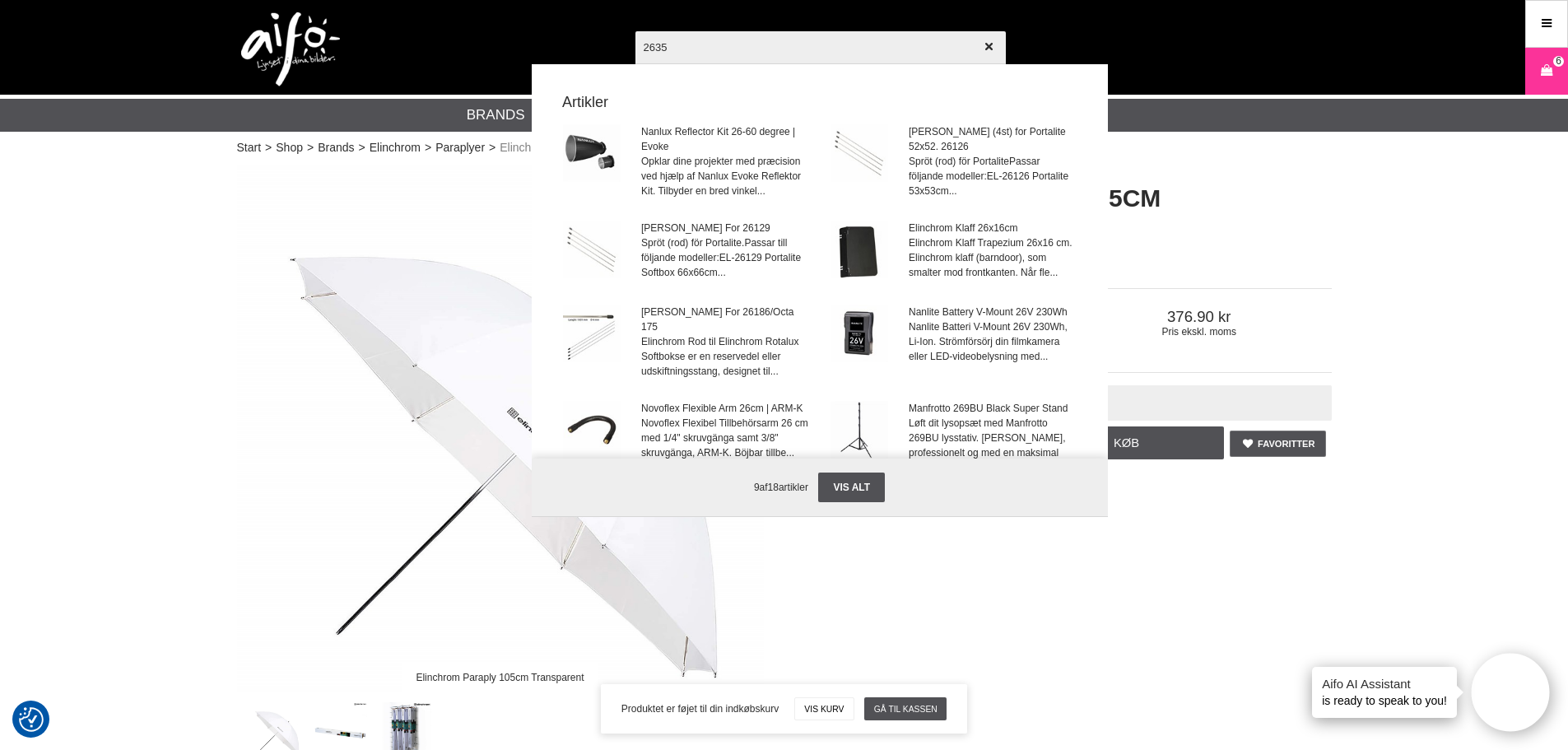
type input "26351"
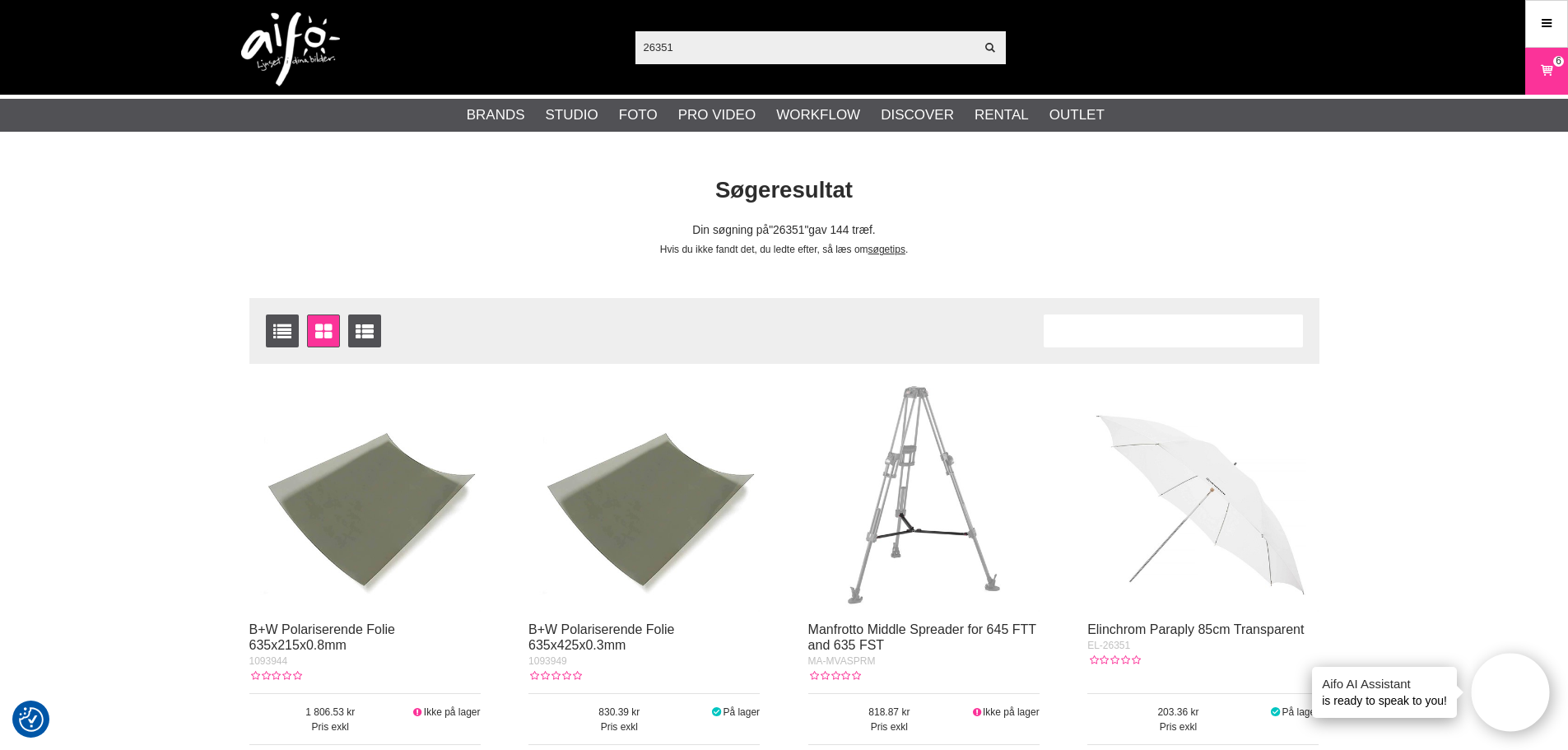
click at [1200, 501] on img at bounding box center [1203, 496] width 231 height 231
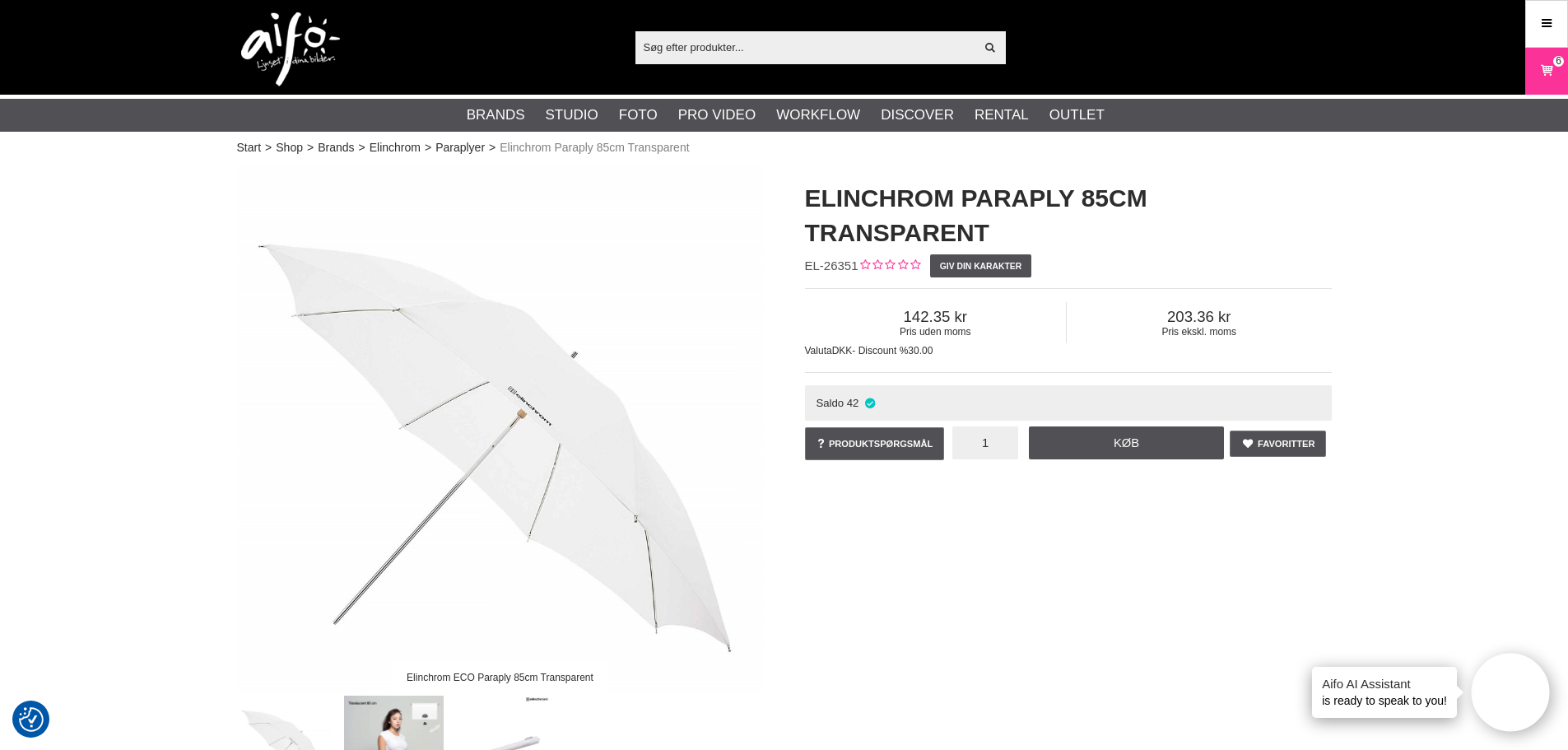
click at [995, 446] on input "1" at bounding box center [985, 442] width 66 height 32
type input "3"
click at [1126, 440] on link "Køb" at bounding box center [1127, 442] width 196 height 32
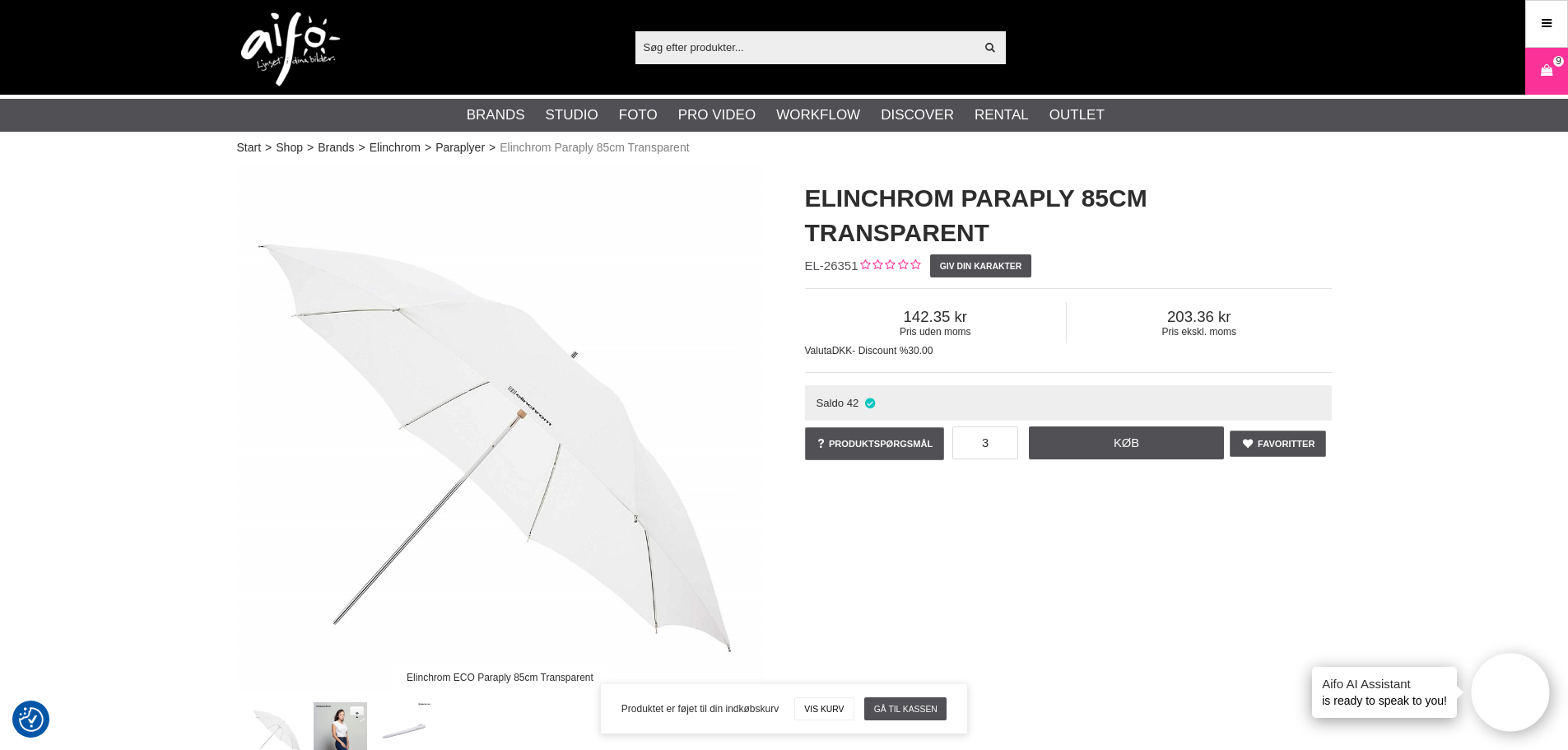
click at [802, 56] on input "text" at bounding box center [805, 46] width 340 height 25
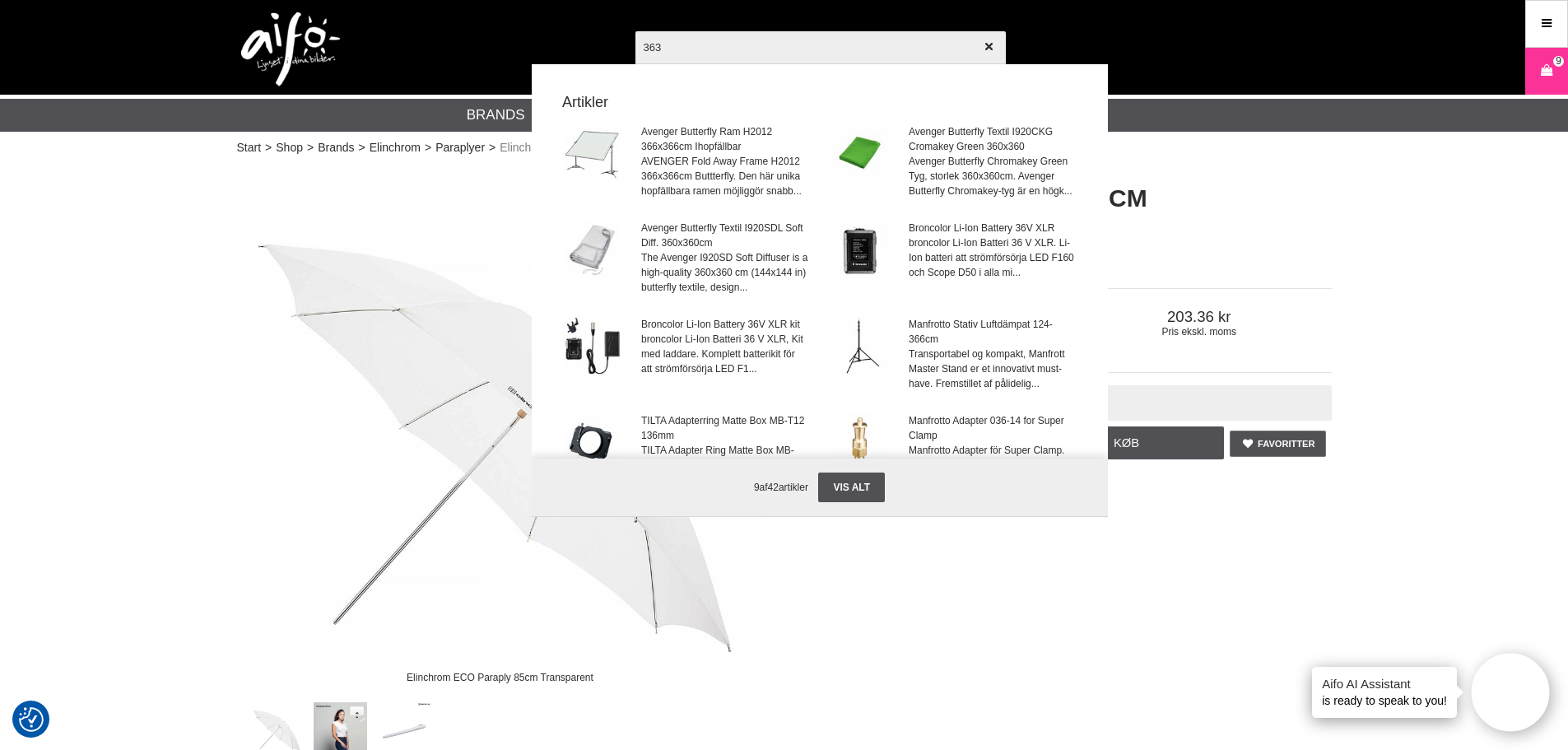
type input "3631"
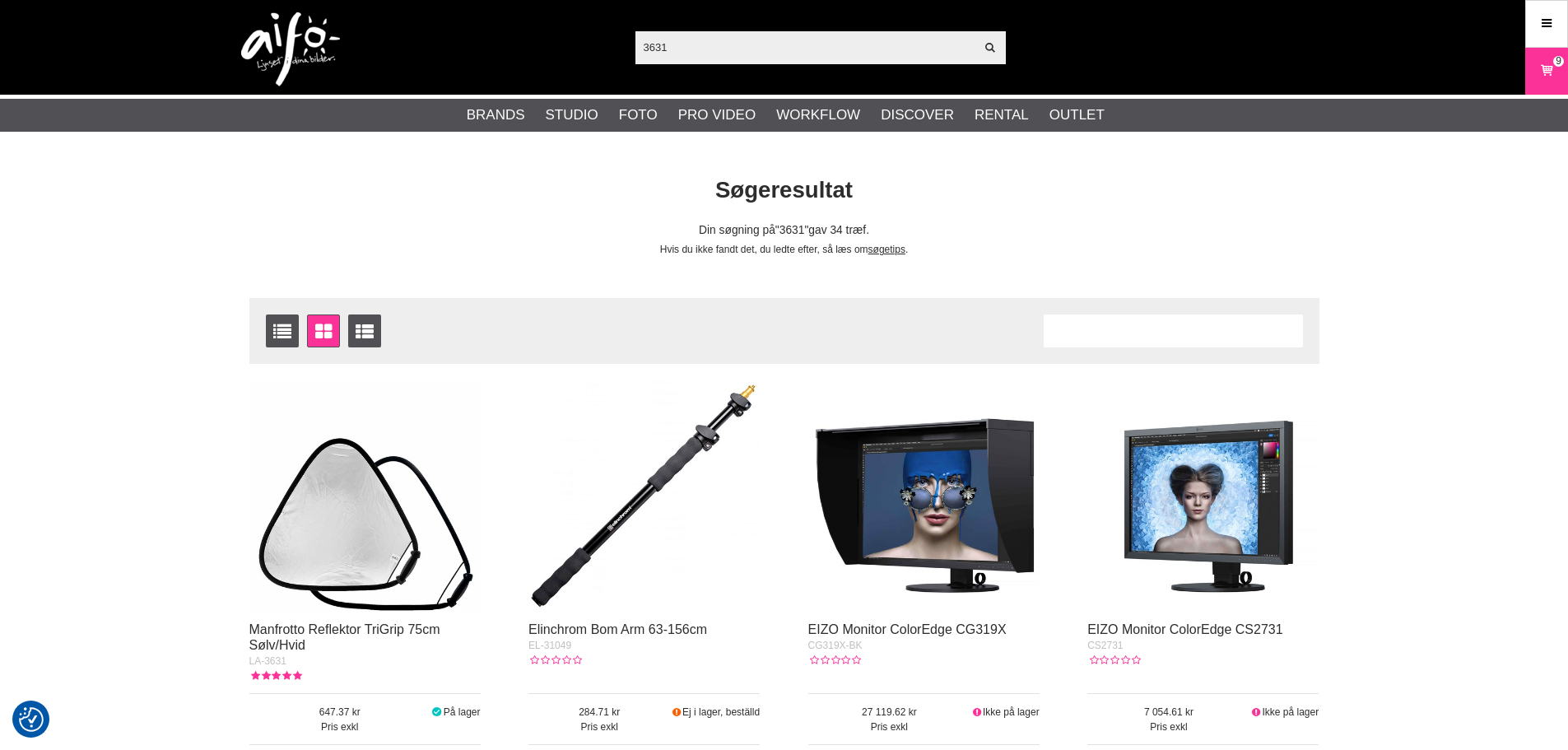
click at [331, 573] on img at bounding box center [365, 496] width 231 height 231
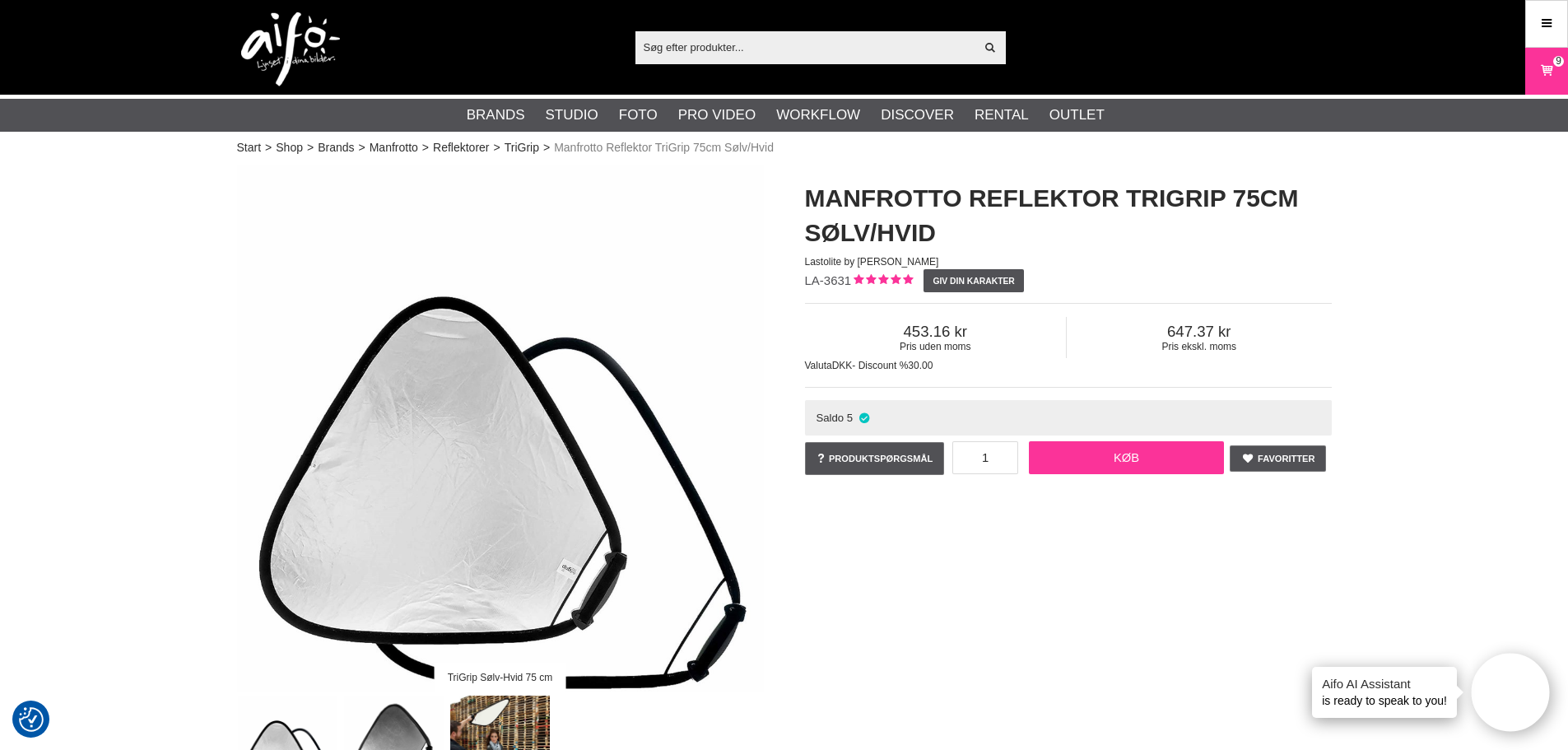
click at [1125, 458] on link "Køb" at bounding box center [1127, 458] width 196 height 32
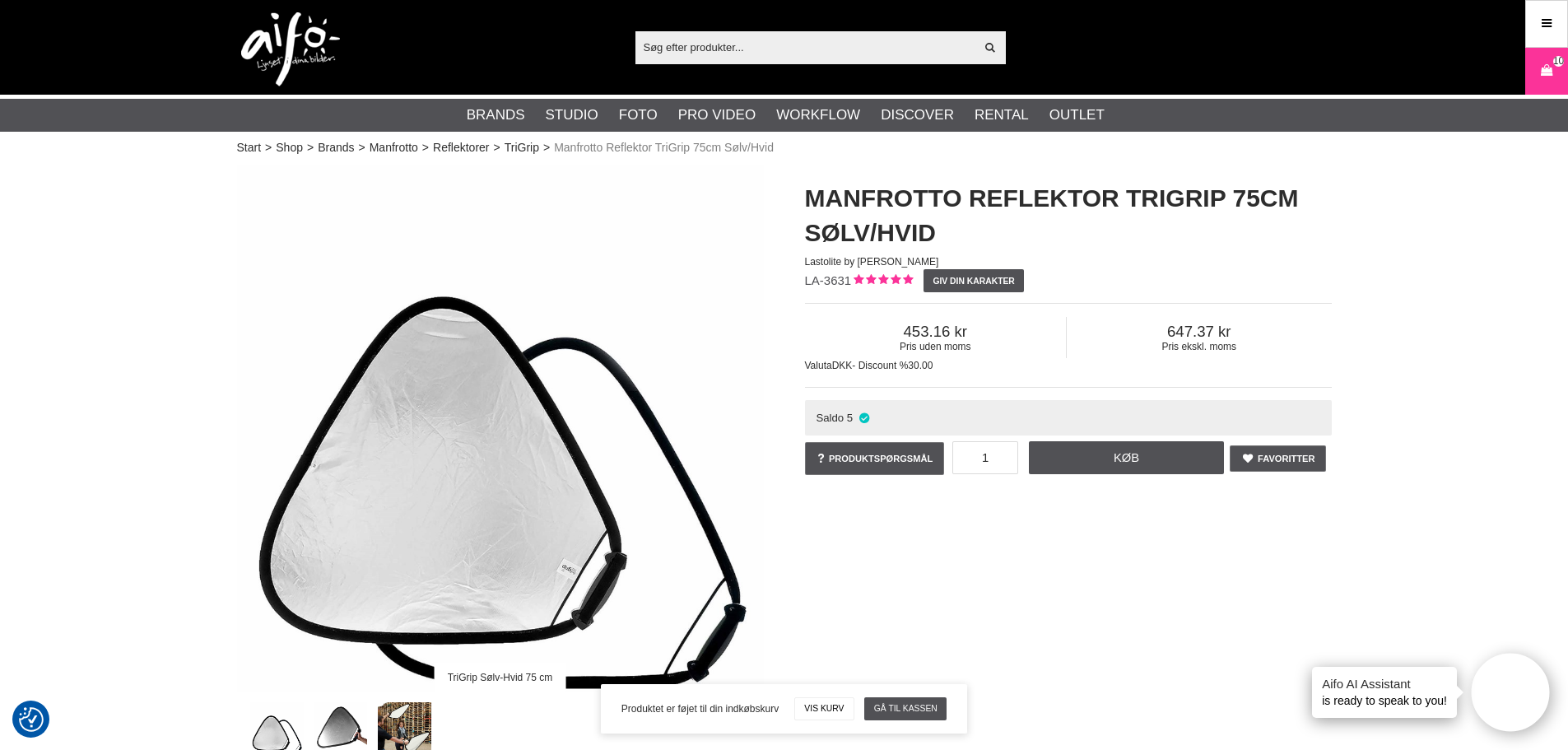
click at [713, 46] on input "text" at bounding box center [805, 46] width 340 height 25
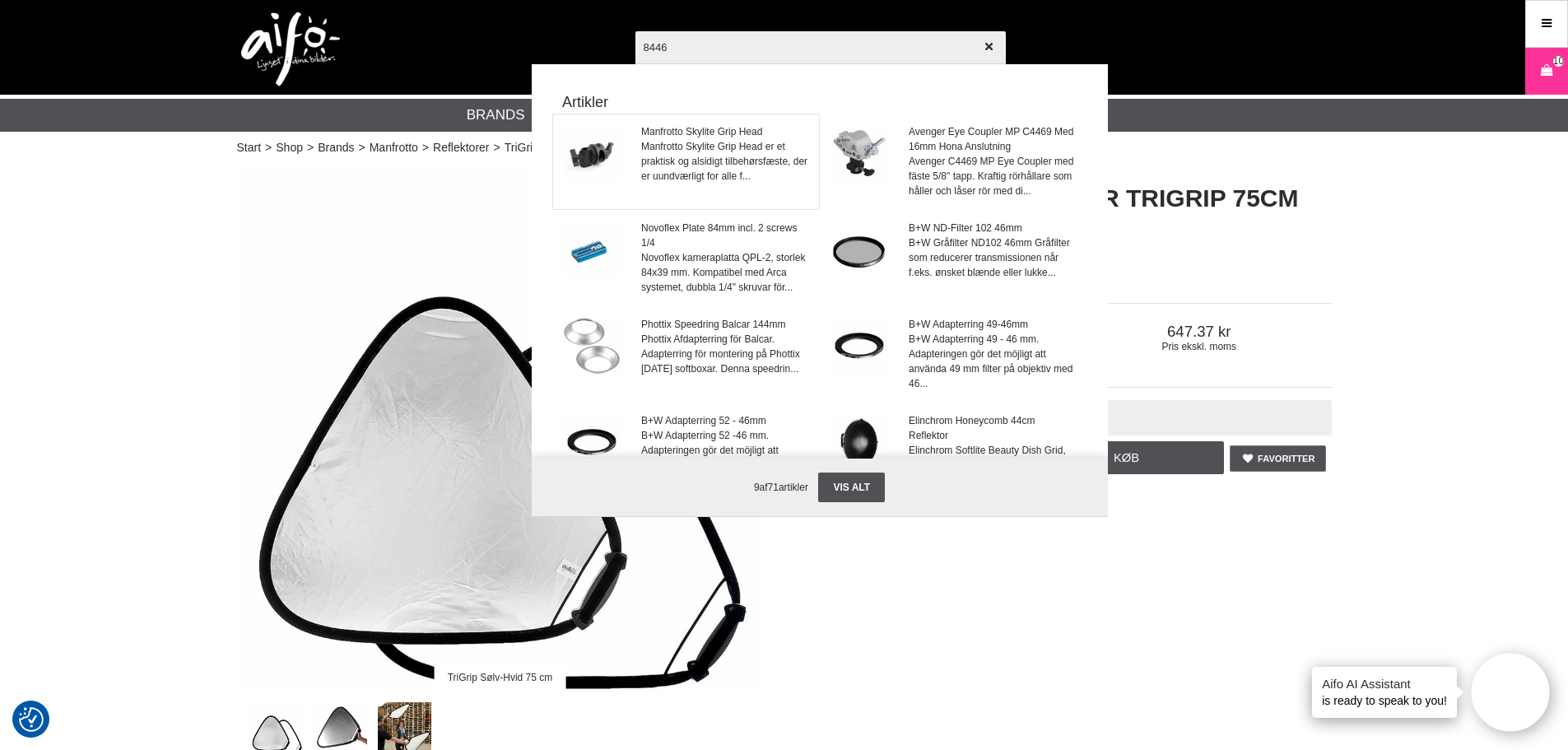
type input "8446"
click at [720, 164] on span "Manfrotto Skylite Grip Head er et praktisk og alsidigt tilbehørsfæste, der er u…" at bounding box center [725, 162] width 167 height 44
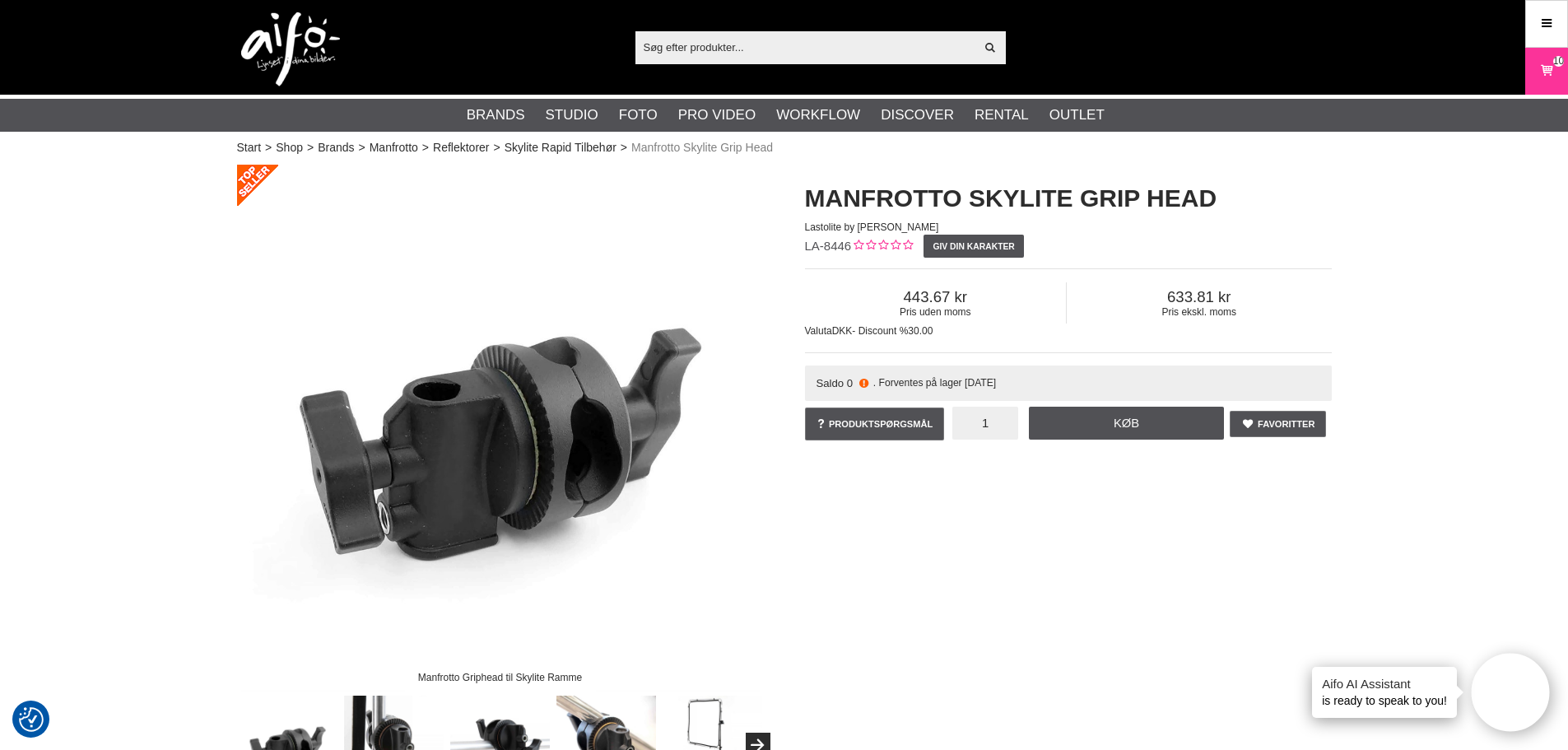
drag, startPoint x: 993, startPoint y: 422, endPoint x: 1006, endPoint y: 429, distance: 14.8
click at [1006, 429] on input "1" at bounding box center [985, 422] width 66 height 32
type input "3"
click at [1060, 429] on link "Køb" at bounding box center [1127, 422] width 196 height 32
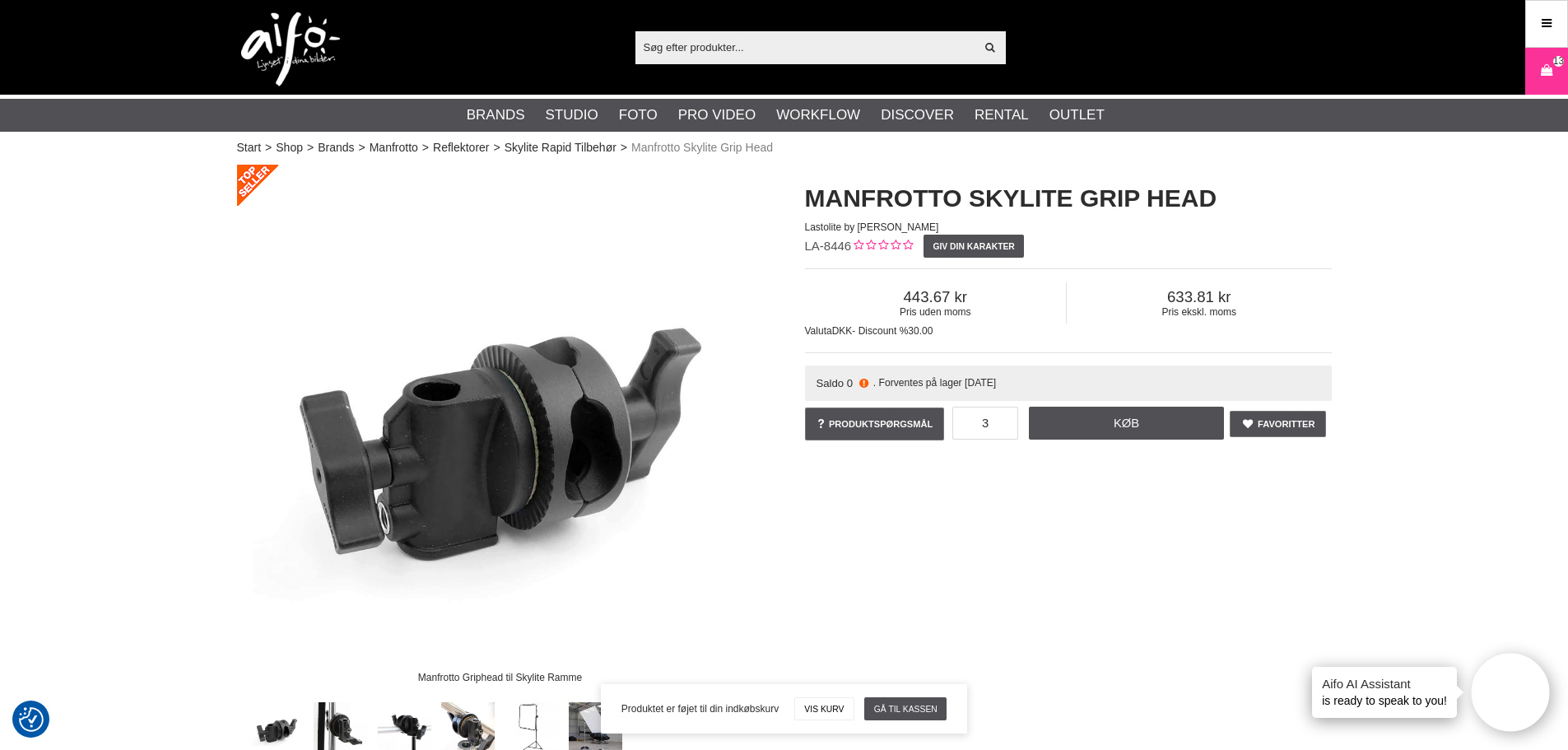
click at [751, 44] on input "text" at bounding box center [805, 46] width 340 height 25
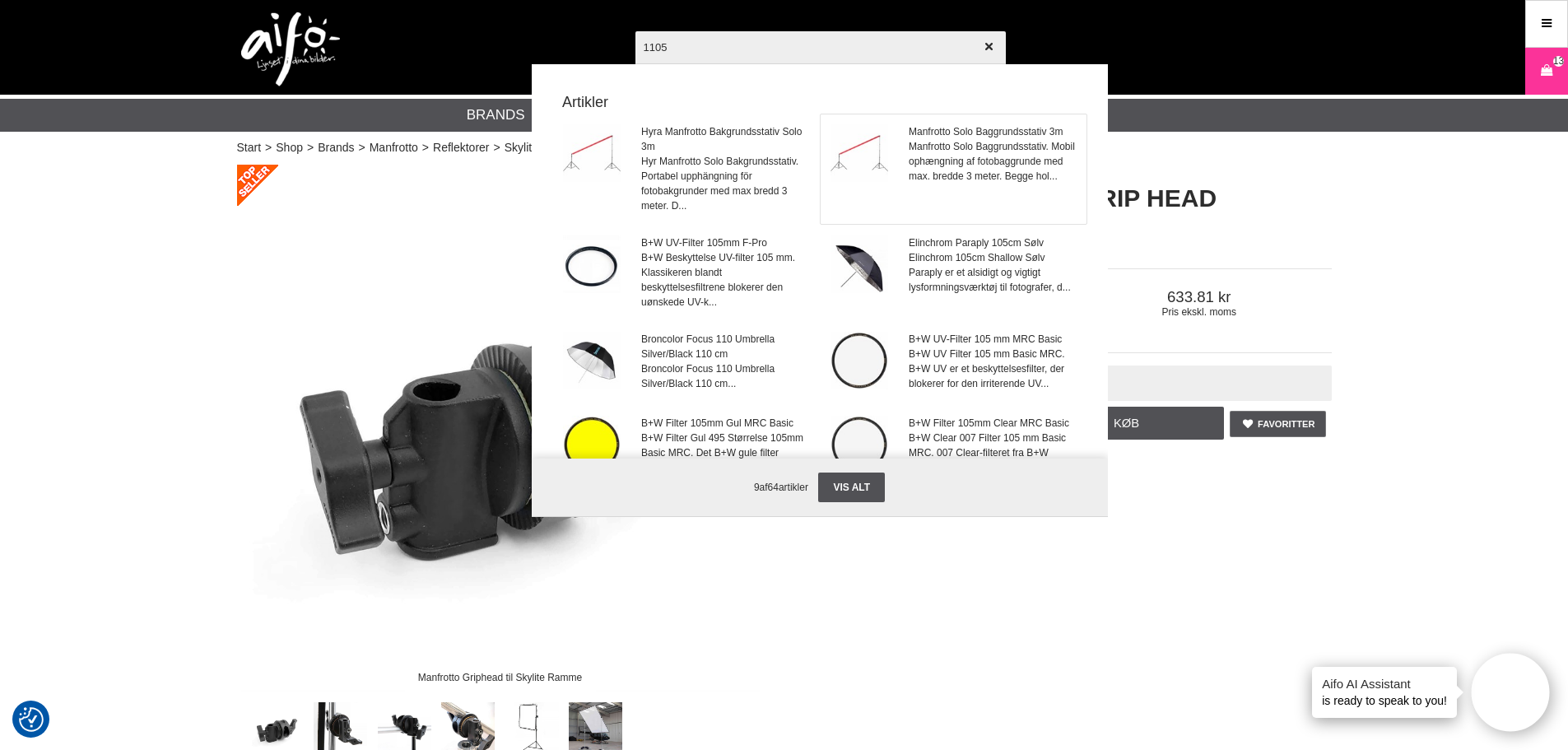
type input "1105"
click at [991, 155] on span "Manfrotto Solo Baggrundsstativ. Mobil ophængning af fotobaggrunde med max. bred…" at bounding box center [991, 162] width 167 height 44
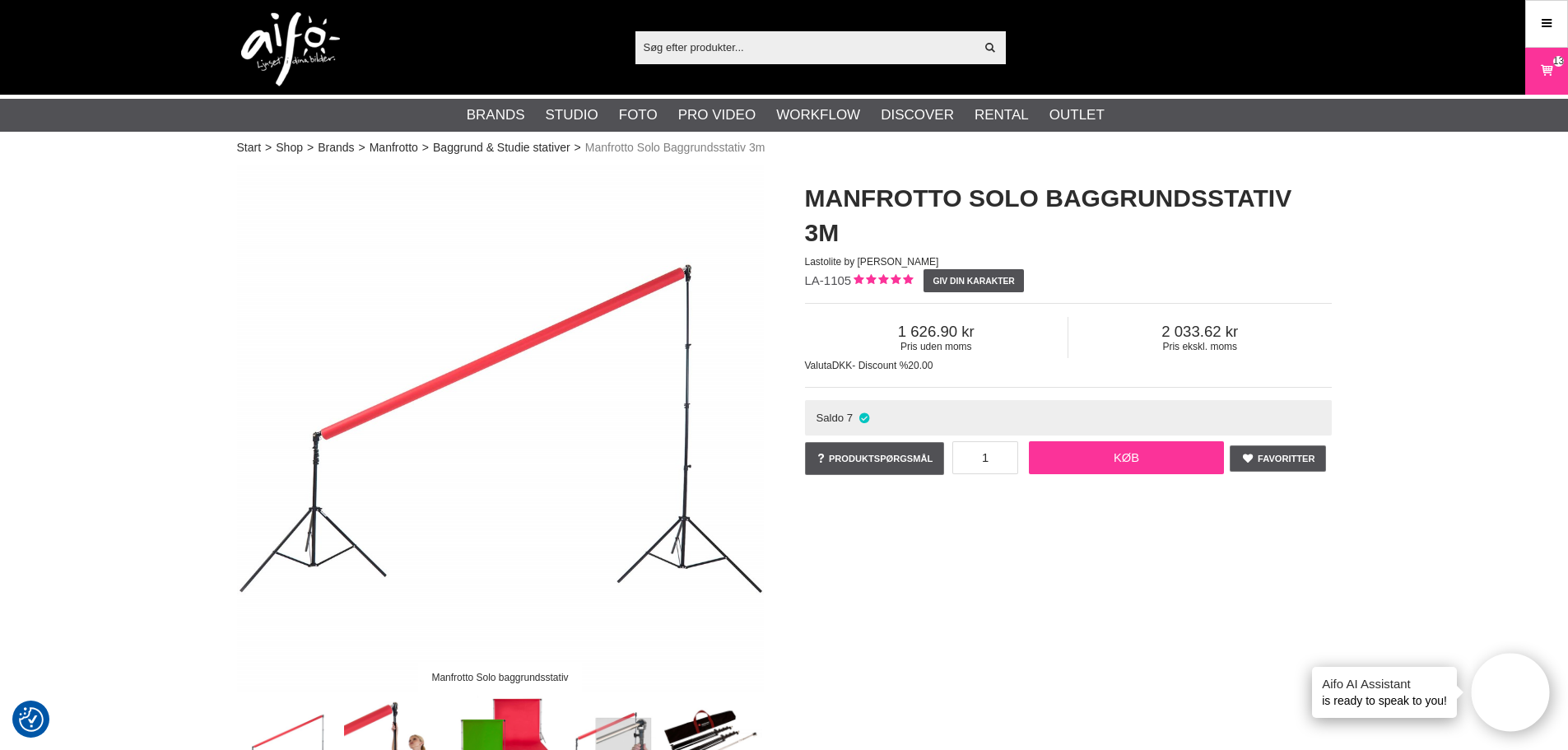
click at [1106, 462] on link "Køb" at bounding box center [1127, 458] width 196 height 32
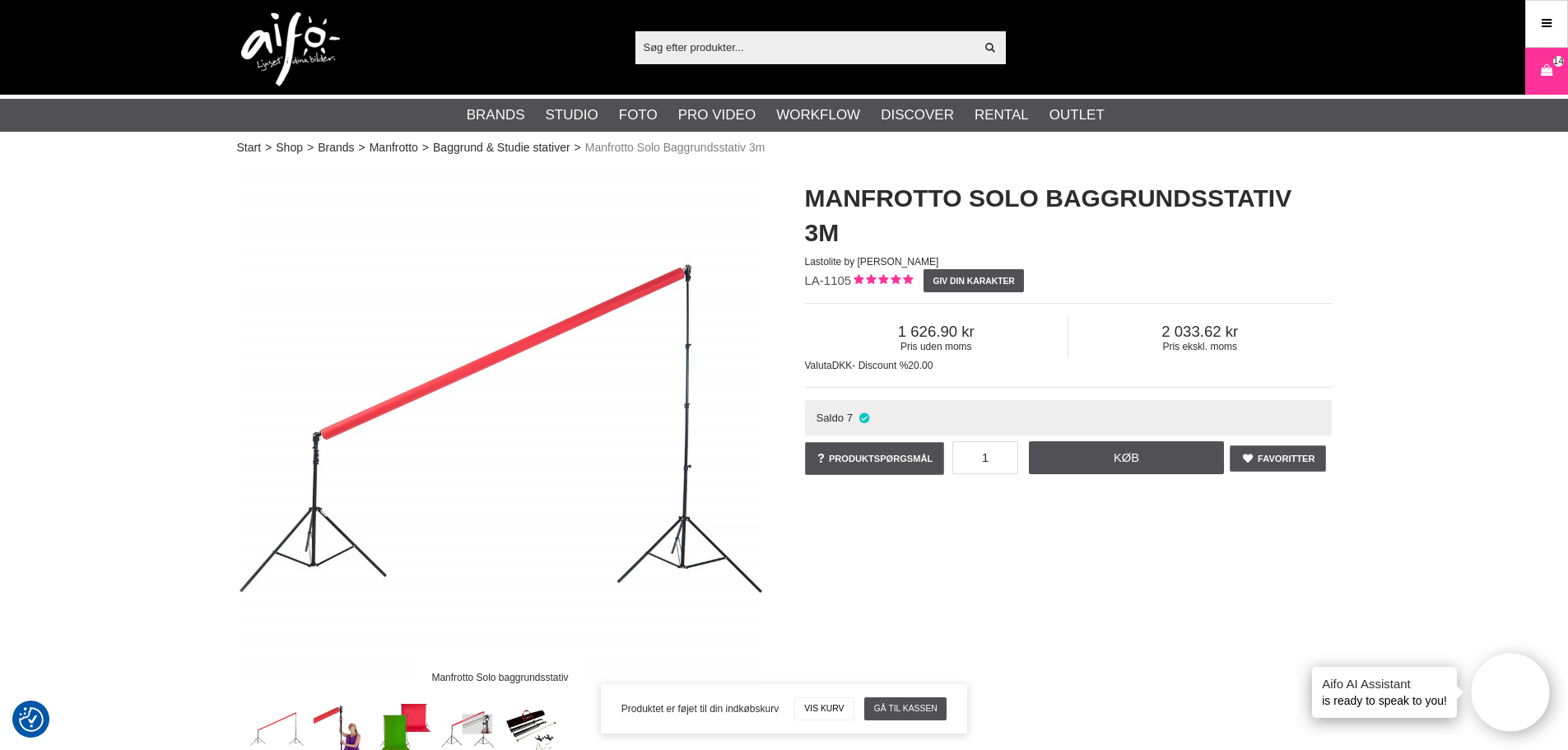
click at [725, 56] on input "text" at bounding box center [805, 46] width 340 height 25
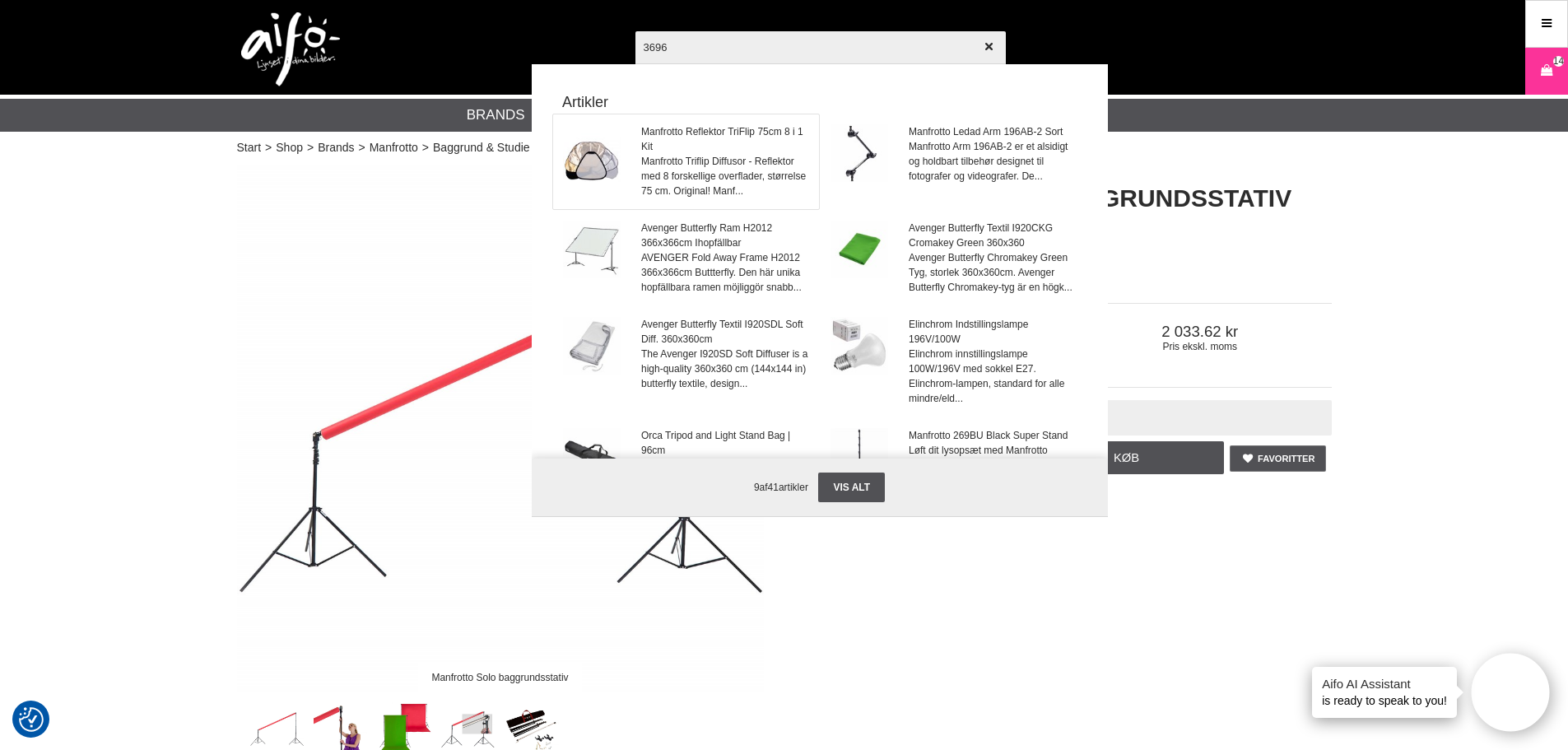
type input "3696"
click at [694, 162] on span "Manfrotto Triflip Diffusor - Reflektor med 8 forskellige overflader, størrelse …" at bounding box center [725, 176] width 167 height 44
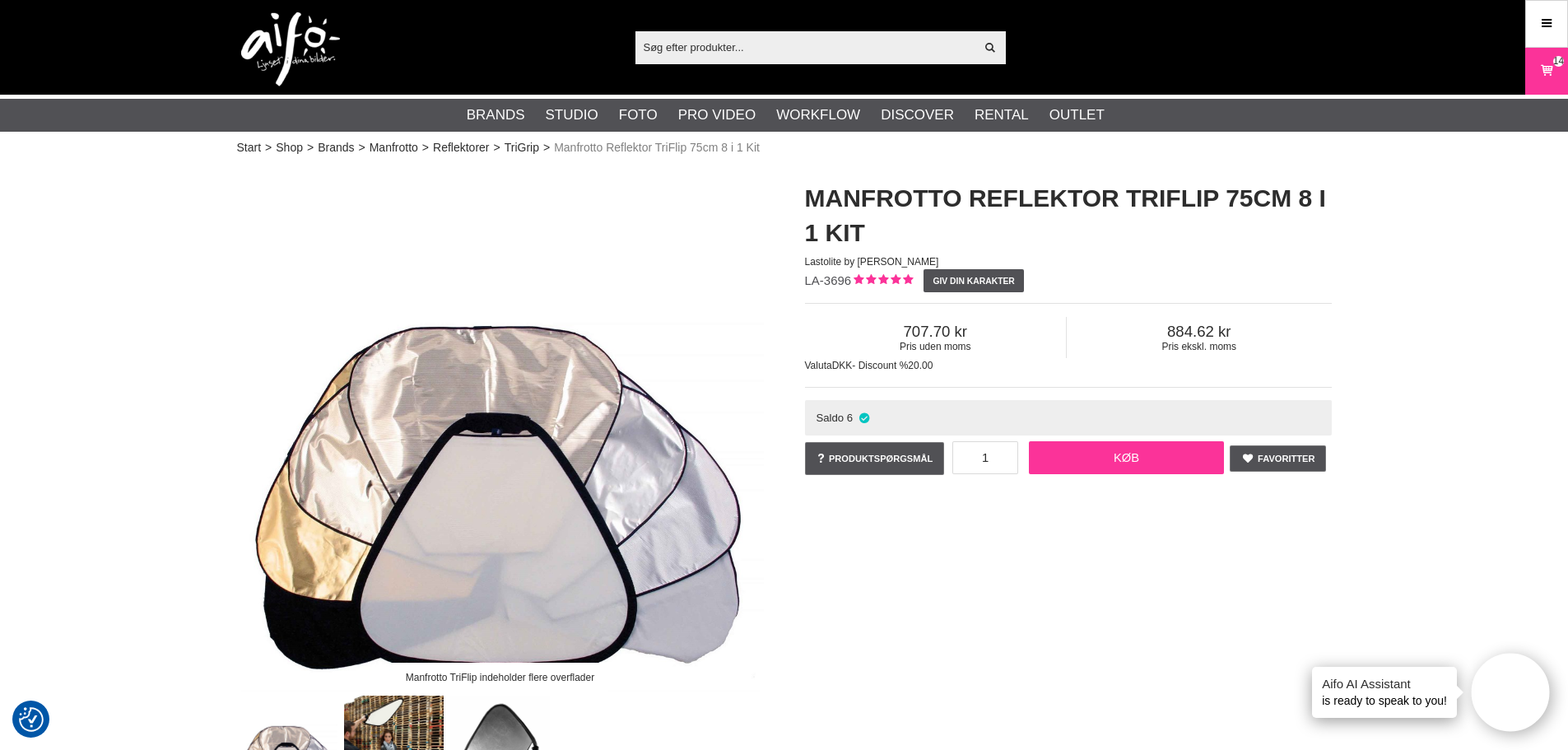
click at [1148, 464] on link "Køb" at bounding box center [1127, 458] width 196 height 32
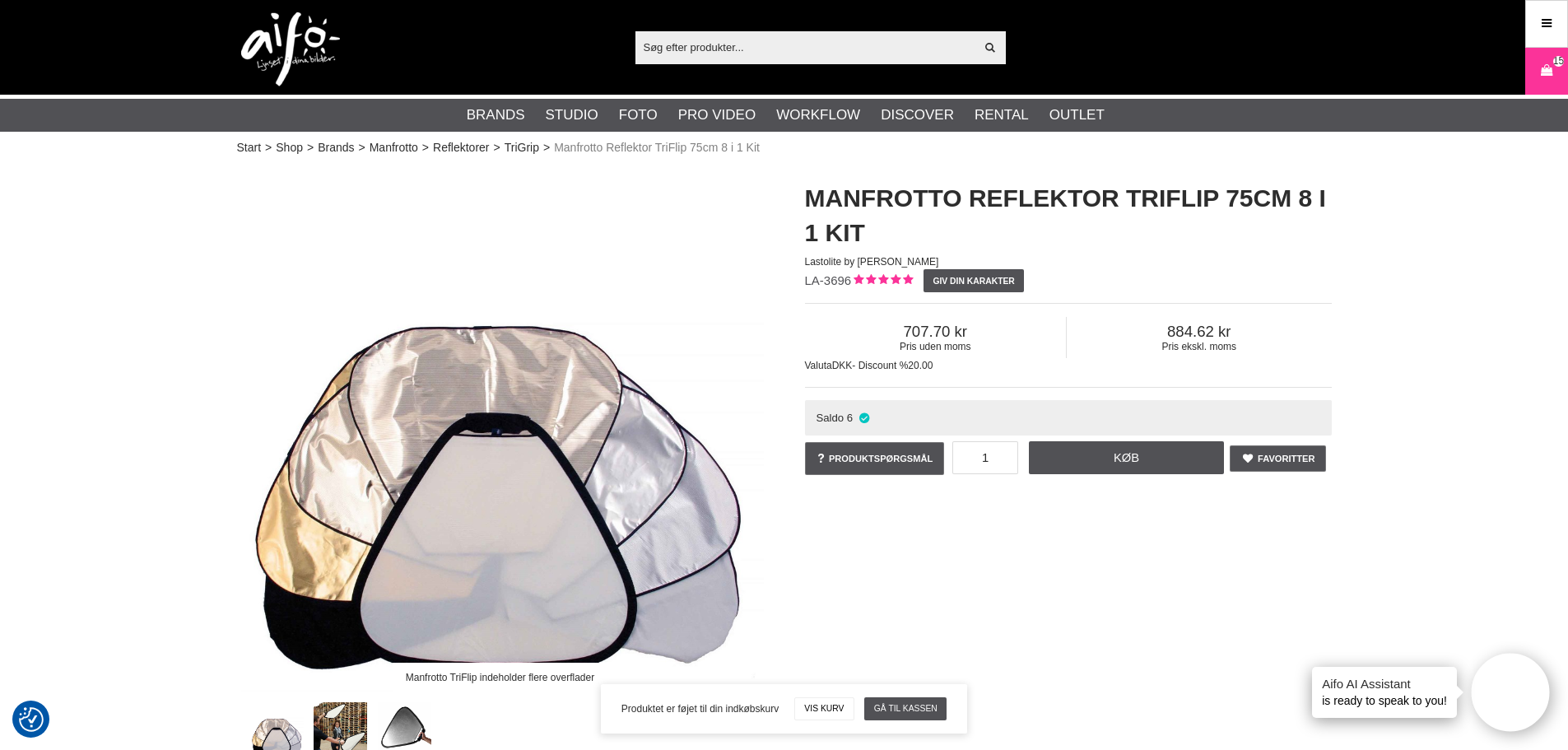
click at [690, 41] on input "text" at bounding box center [805, 46] width 340 height 25
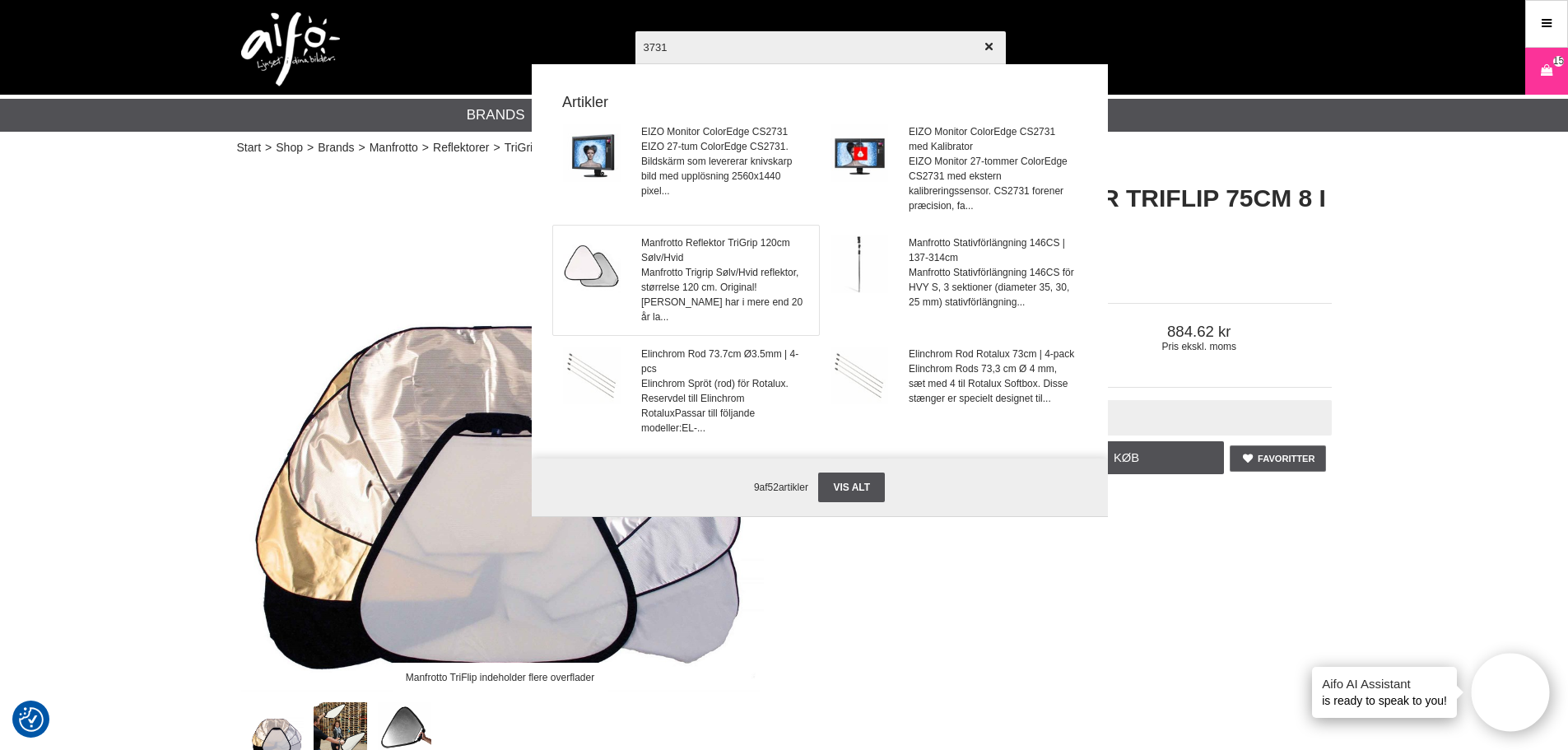
type input "3731"
click at [716, 251] on span "Manfrotto Reflektor TriGrip 120cm Sølv/Hvid" at bounding box center [725, 250] width 167 height 30
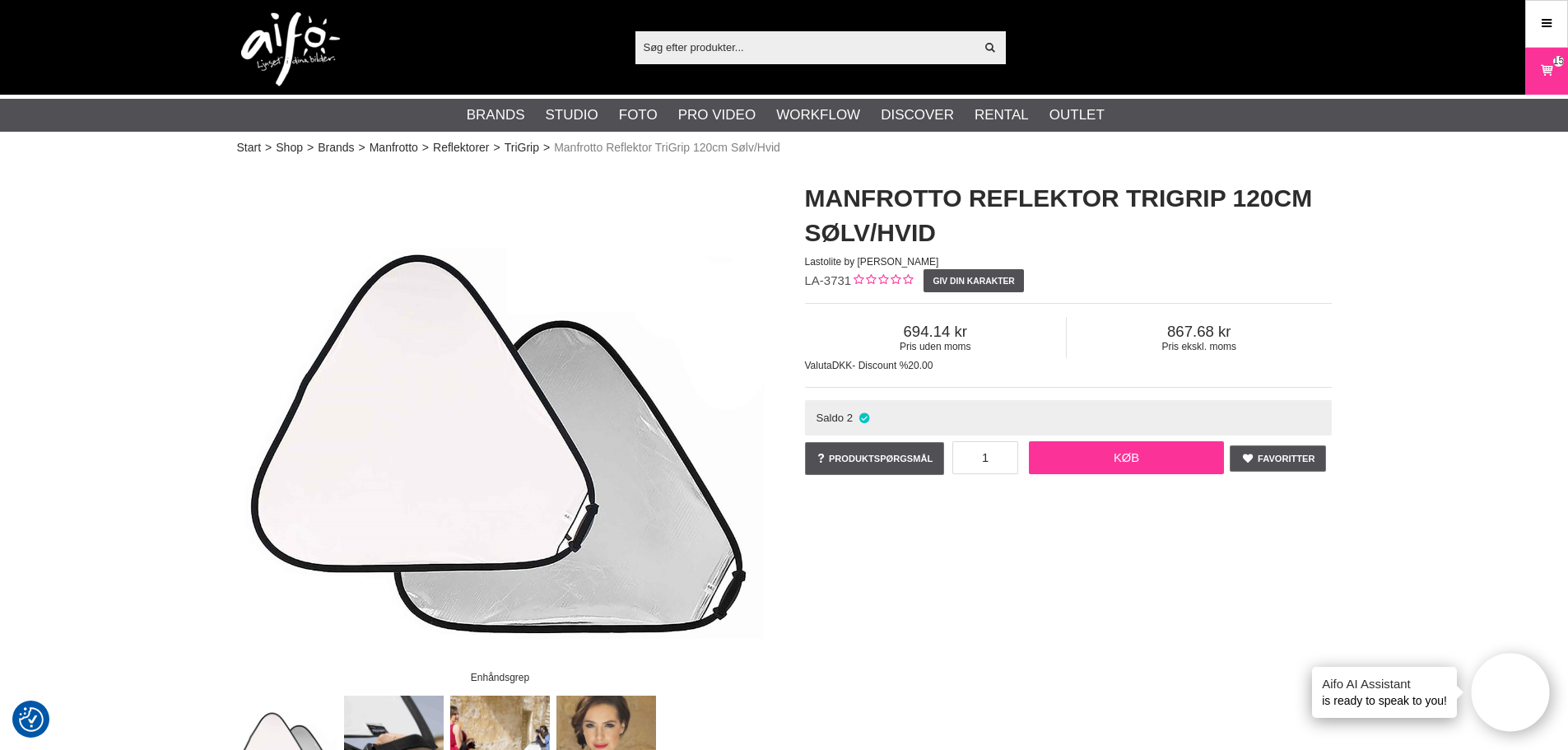
click at [1064, 457] on link "Køb" at bounding box center [1127, 458] width 196 height 32
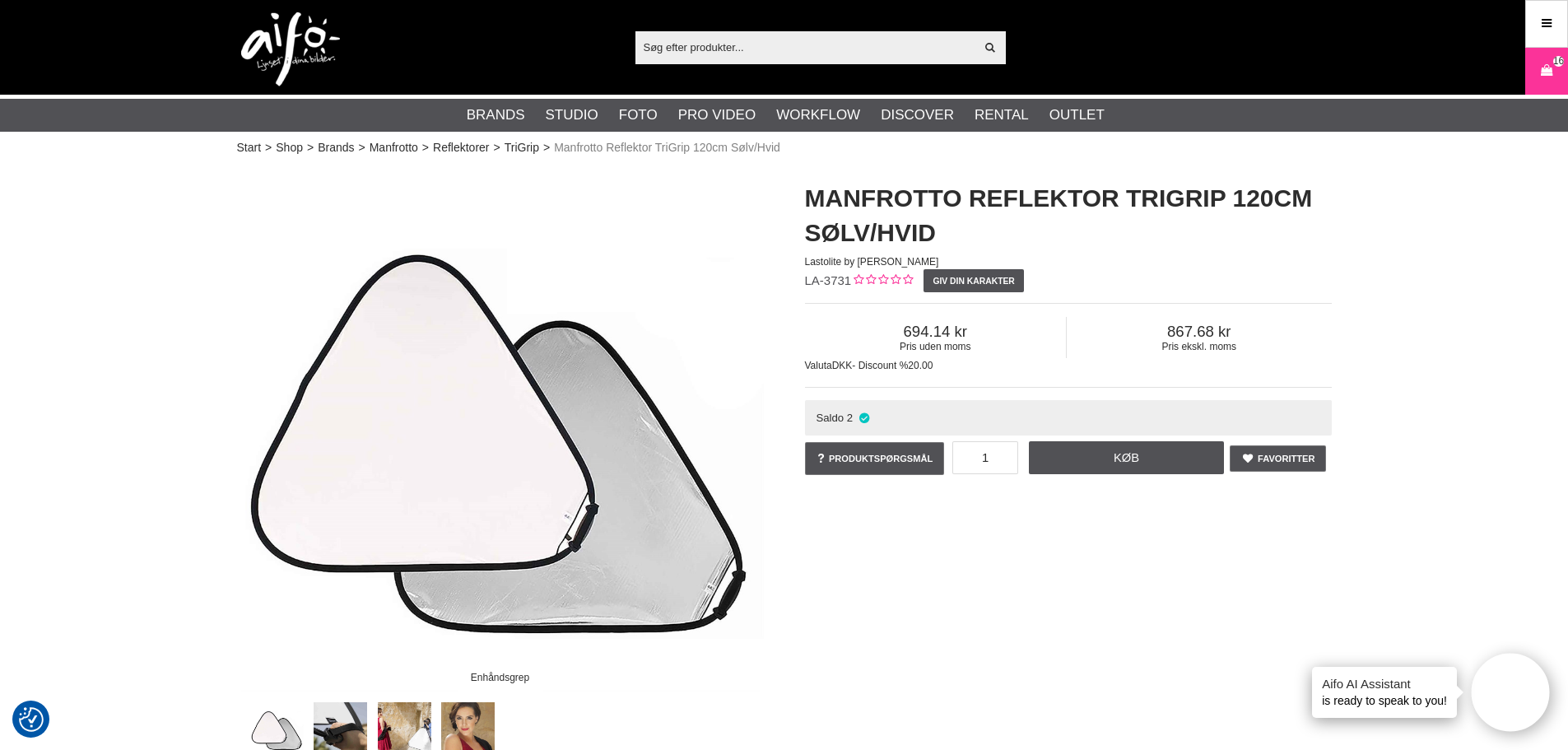
click at [761, 46] on input "text" at bounding box center [805, 46] width 340 height 25
paste input "CUC15-ORG"
type input "CUC15-ORG"
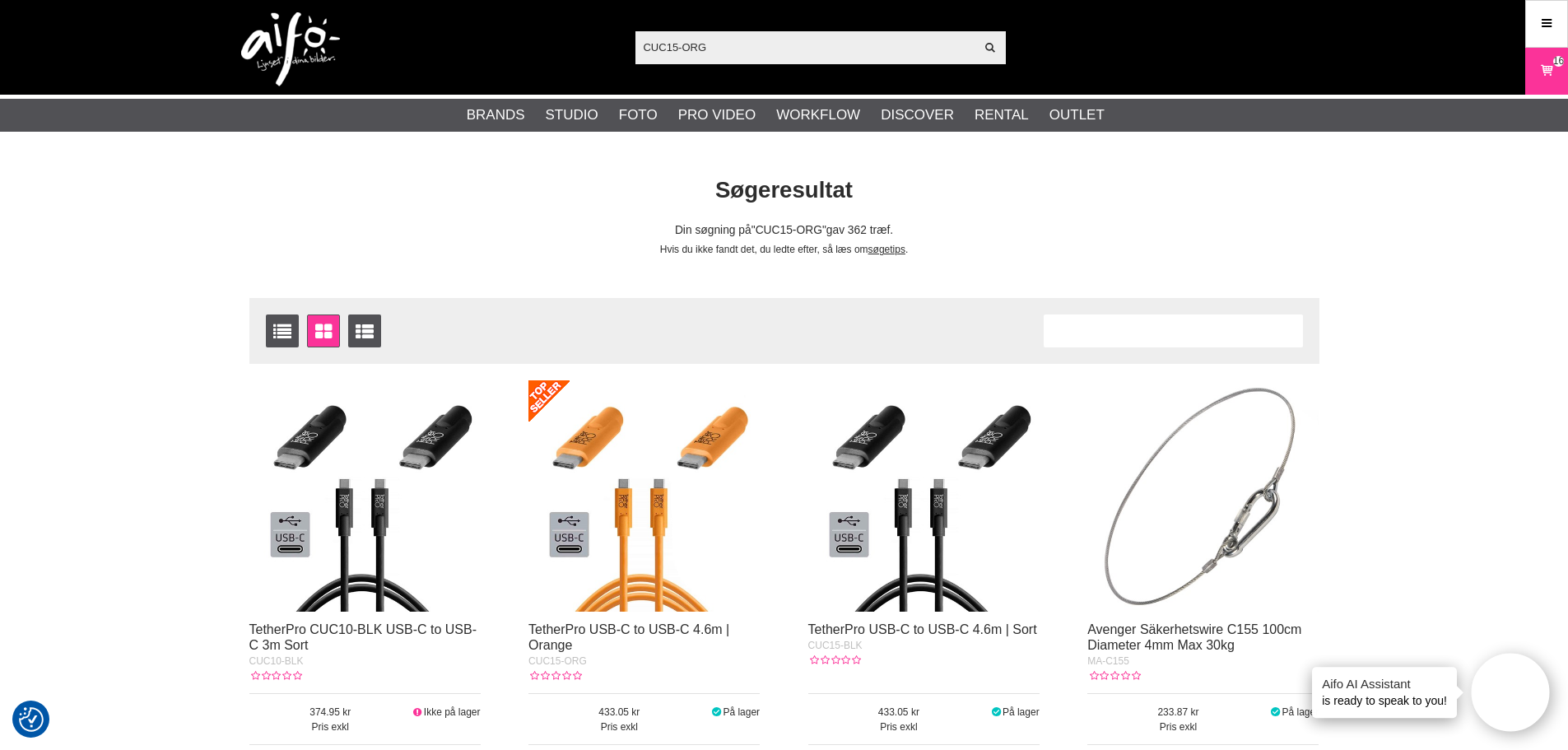
click at [595, 523] on img at bounding box center [644, 496] width 231 height 231
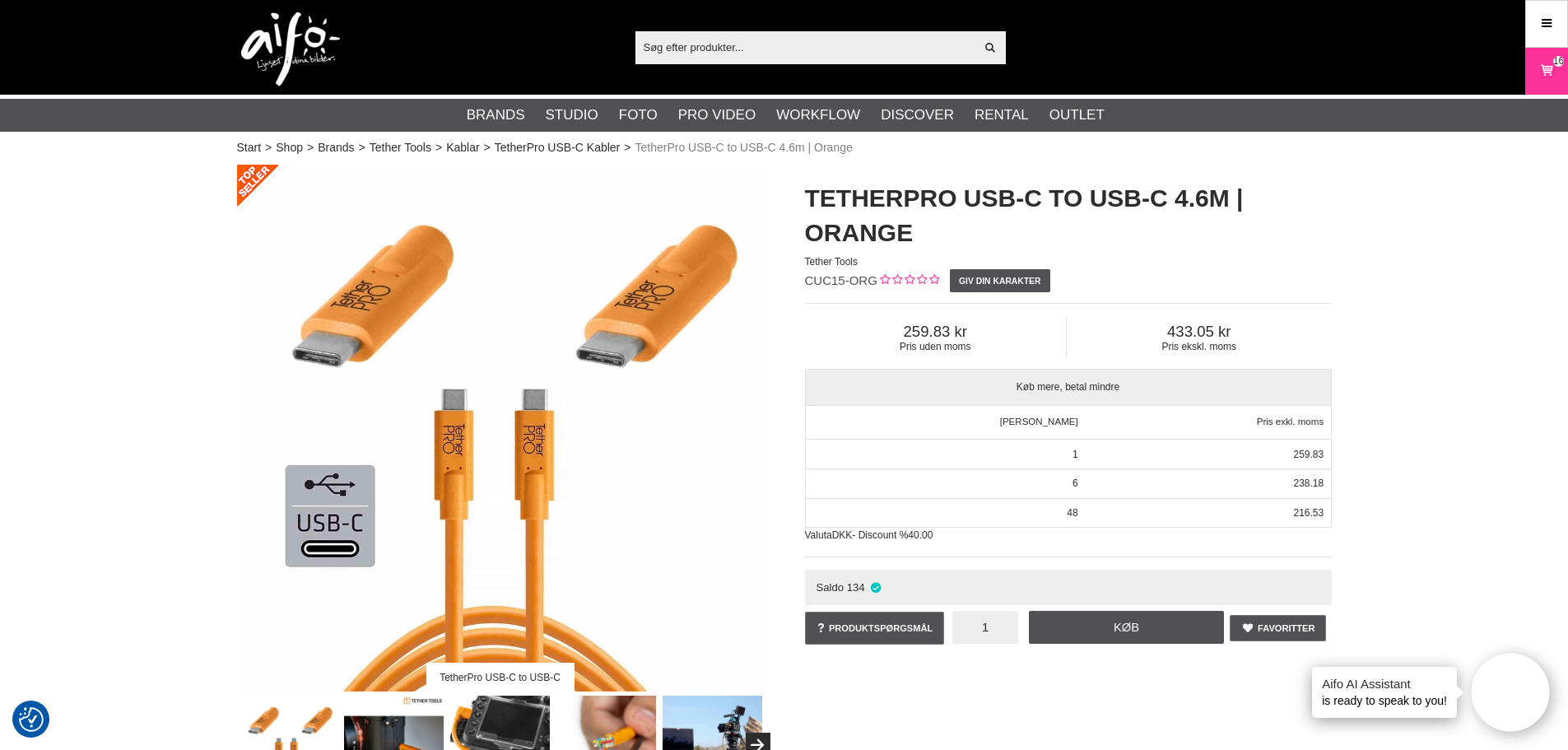
drag, startPoint x: 979, startPoint y: 627, endPoint x: 999, endPoint y: 631, distance: 20.4
click at [999, 631] on input "1" at bounding box center [985, 627] width 66 height 32
type input "8"
click at [1074, 633] on link "Køb" at bounding box center [1127, 627] width 196 height 32
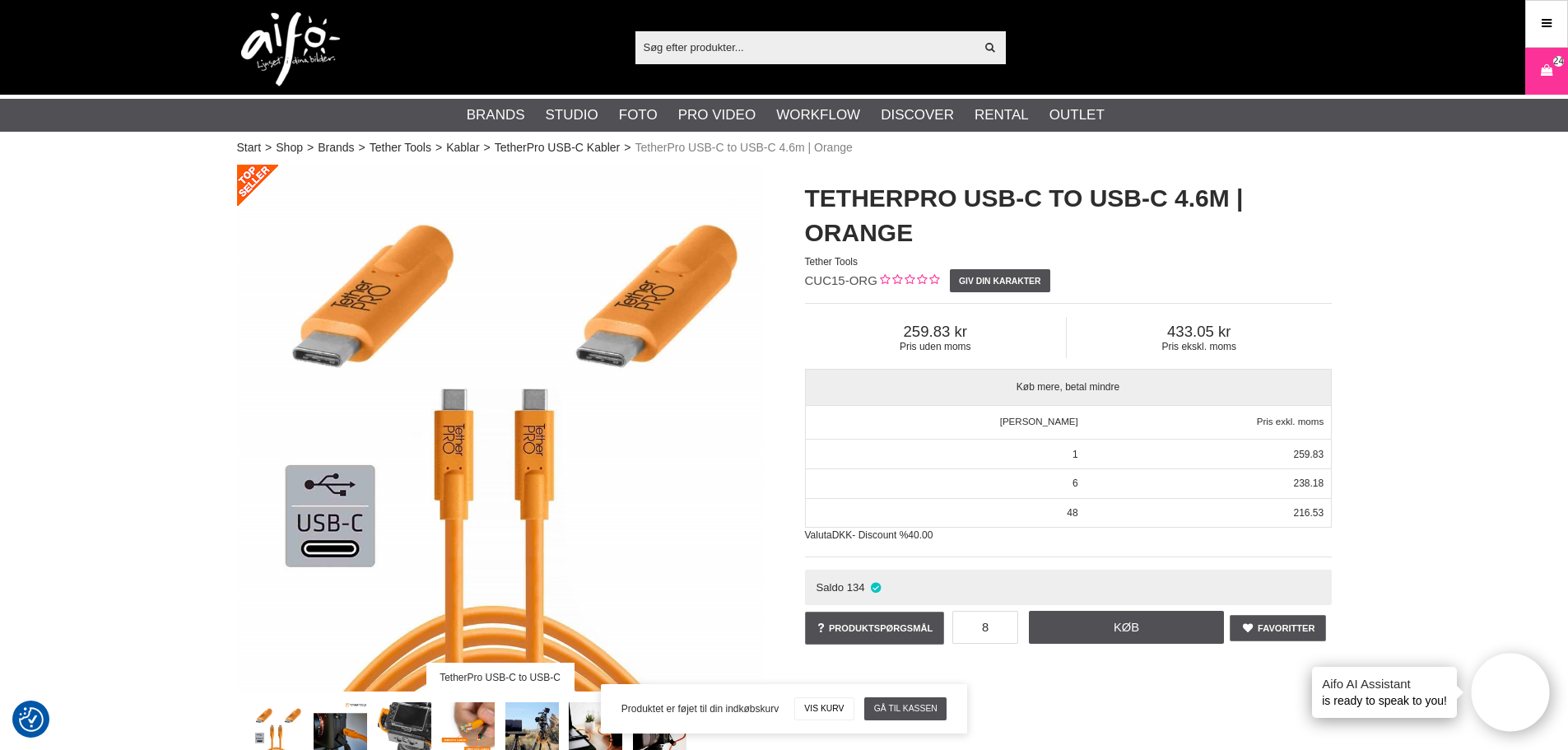
click at [677, 43] on input "text" at bounding box center [805, 46] width 340 height 25
paste input "CUC3315-ORG"
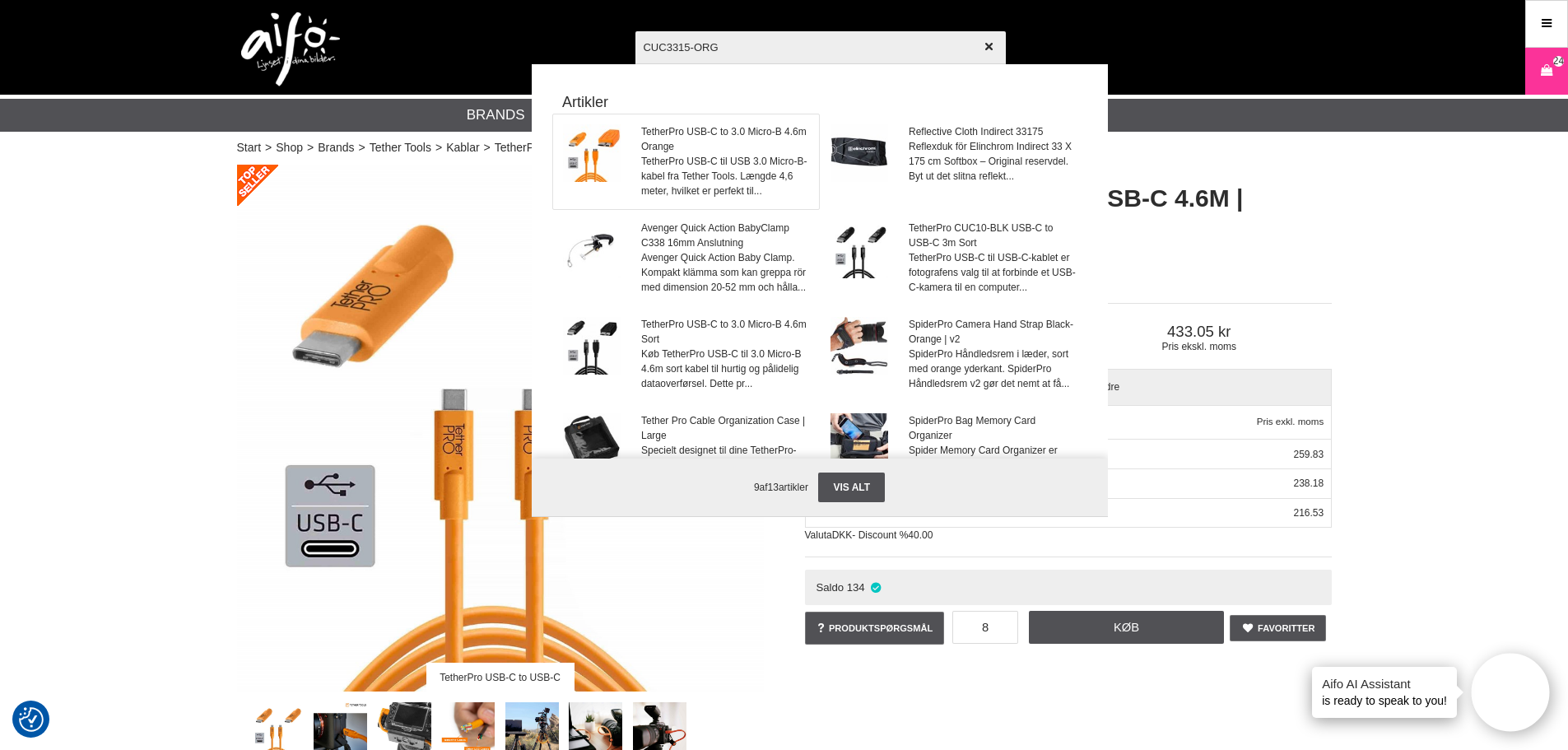
type input "CUC3315-ORG"
click at [647, 144] on span "TetherPro USB-C to 3.0 Micro-B 4.6m Orange" at bounding box center [725, 139] width 167 height 30
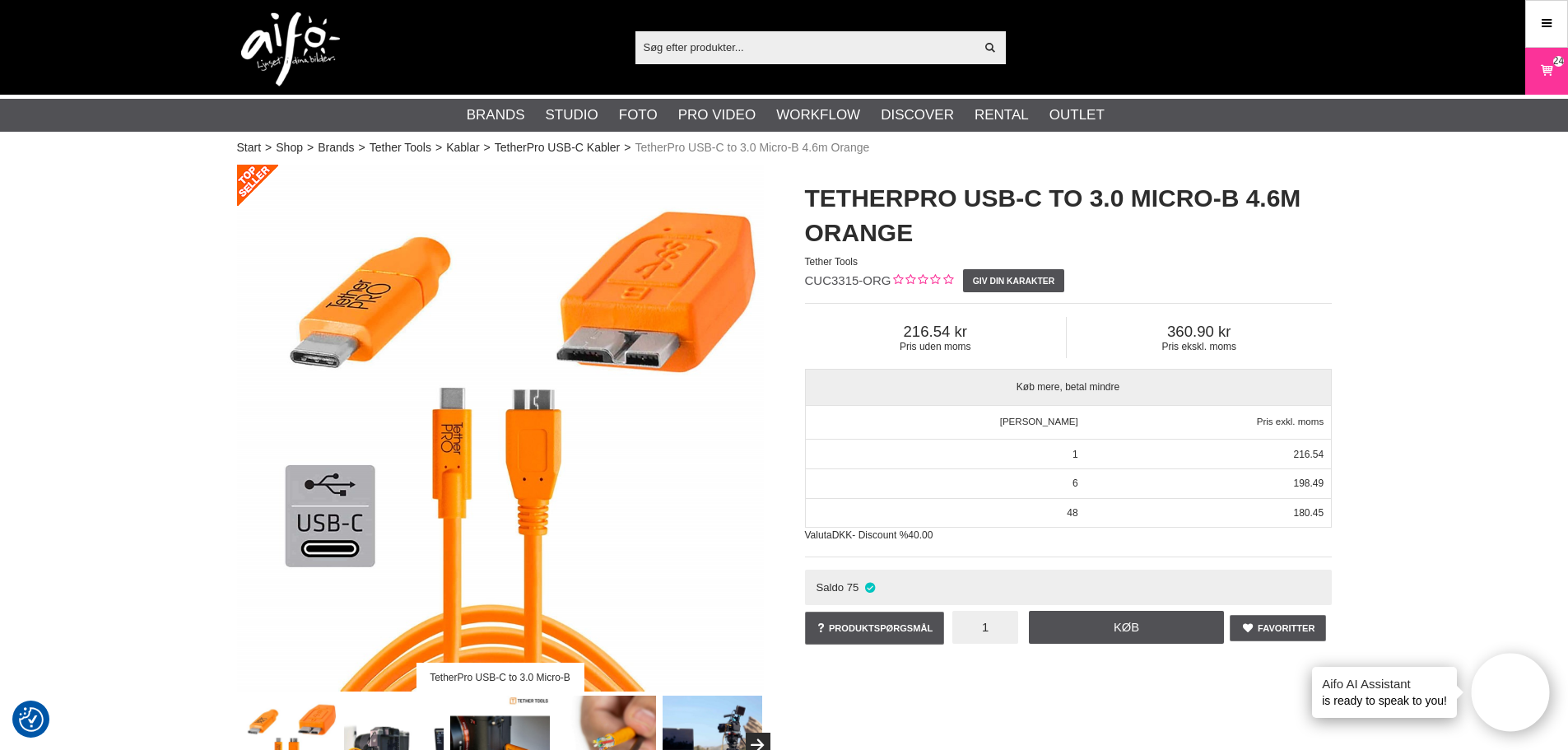
drag, startPoint x: 989, startPoint y: 626, endPoint x: 997, endPoint y: 627, distance: 8.1
click at [995, 627] on input "1" at bounding box center [985, 627] width 66 height 32
type input "6"
click at [1187, 629] on link "Køb" at bounding box center [1127, 627] width 196 height 32
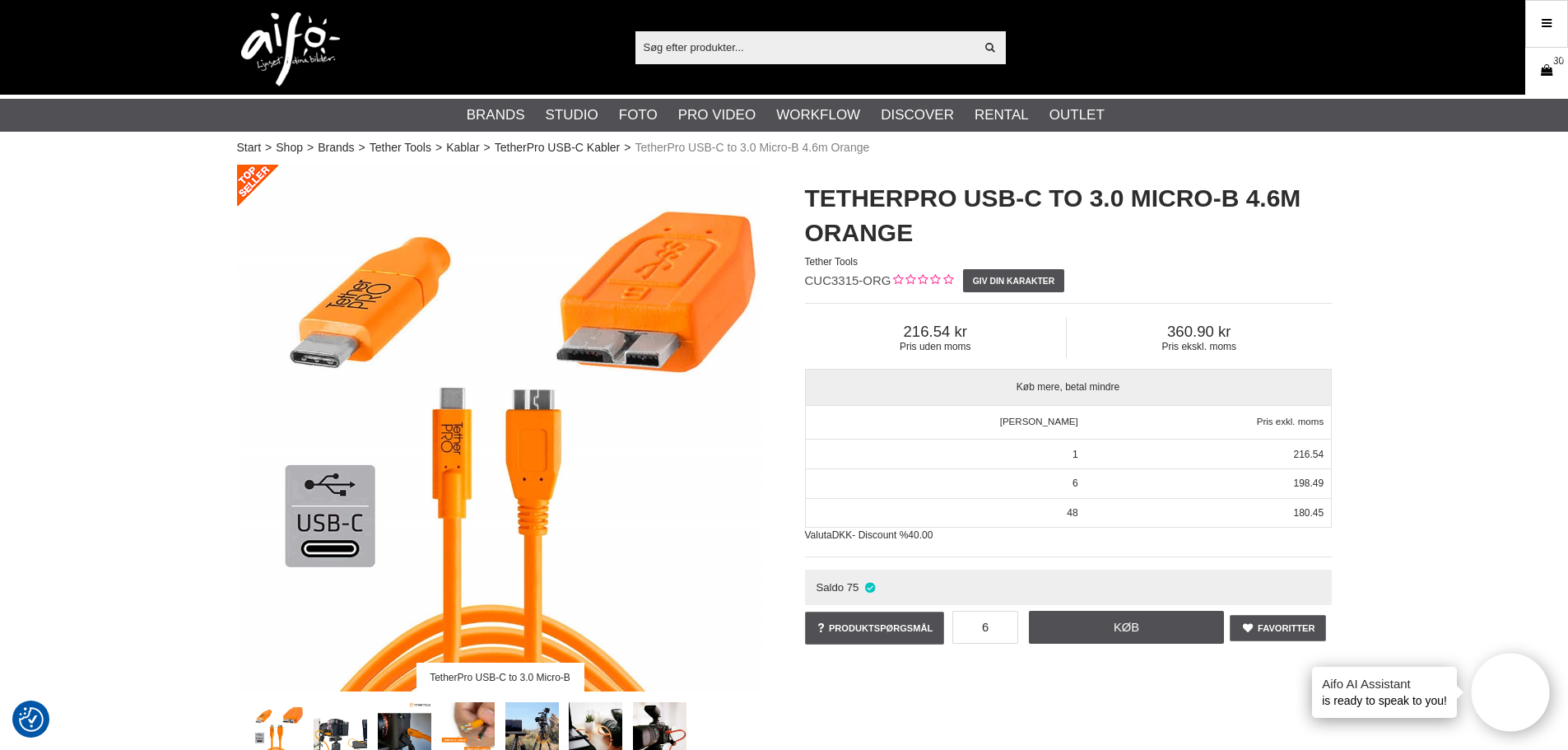
click at [1553, 76] on icon at bounding box center [1547, 70] width 16 height 18
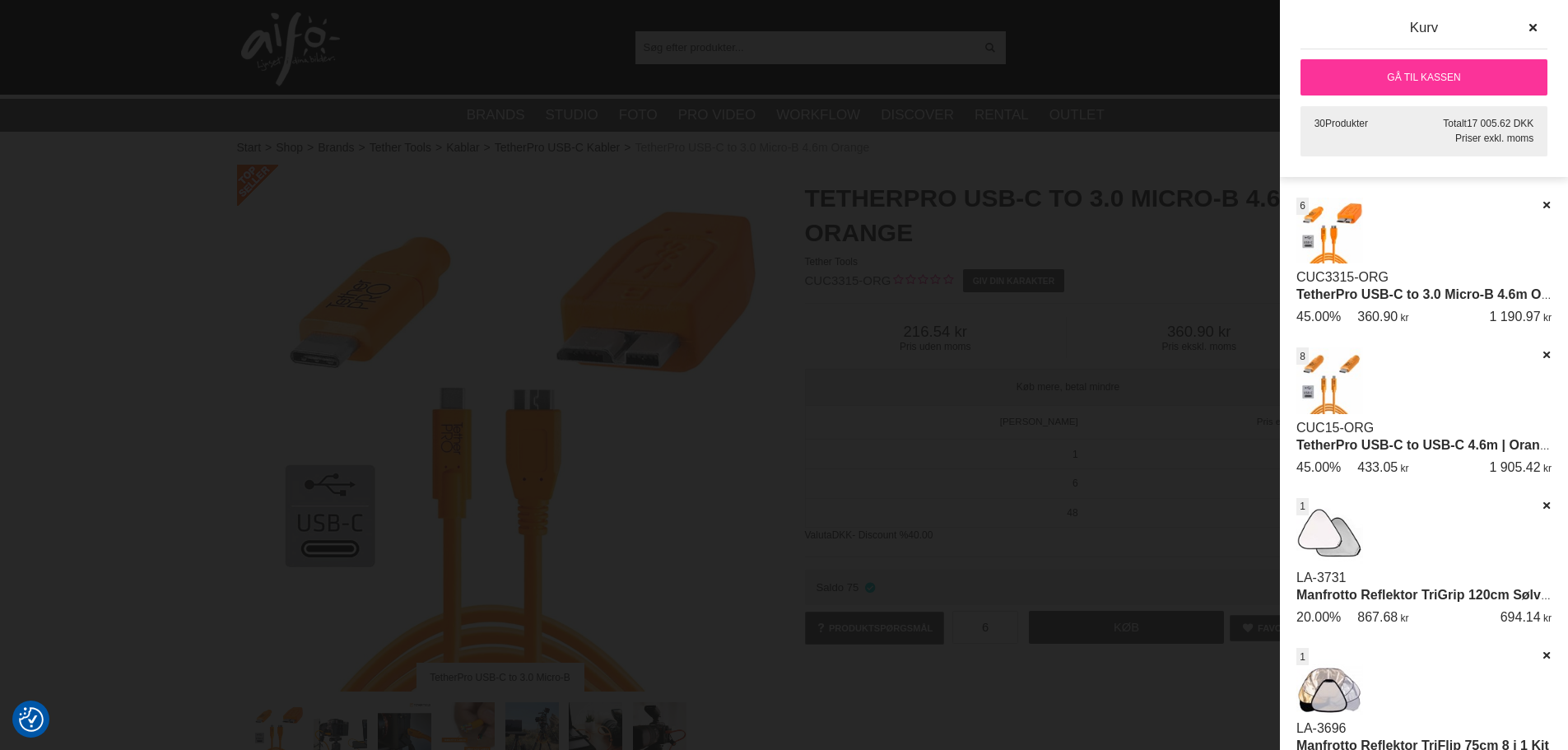
click at [1476, 74] on link "Gå til kassen" at bounding box center [1424, 77] width 247 height 36
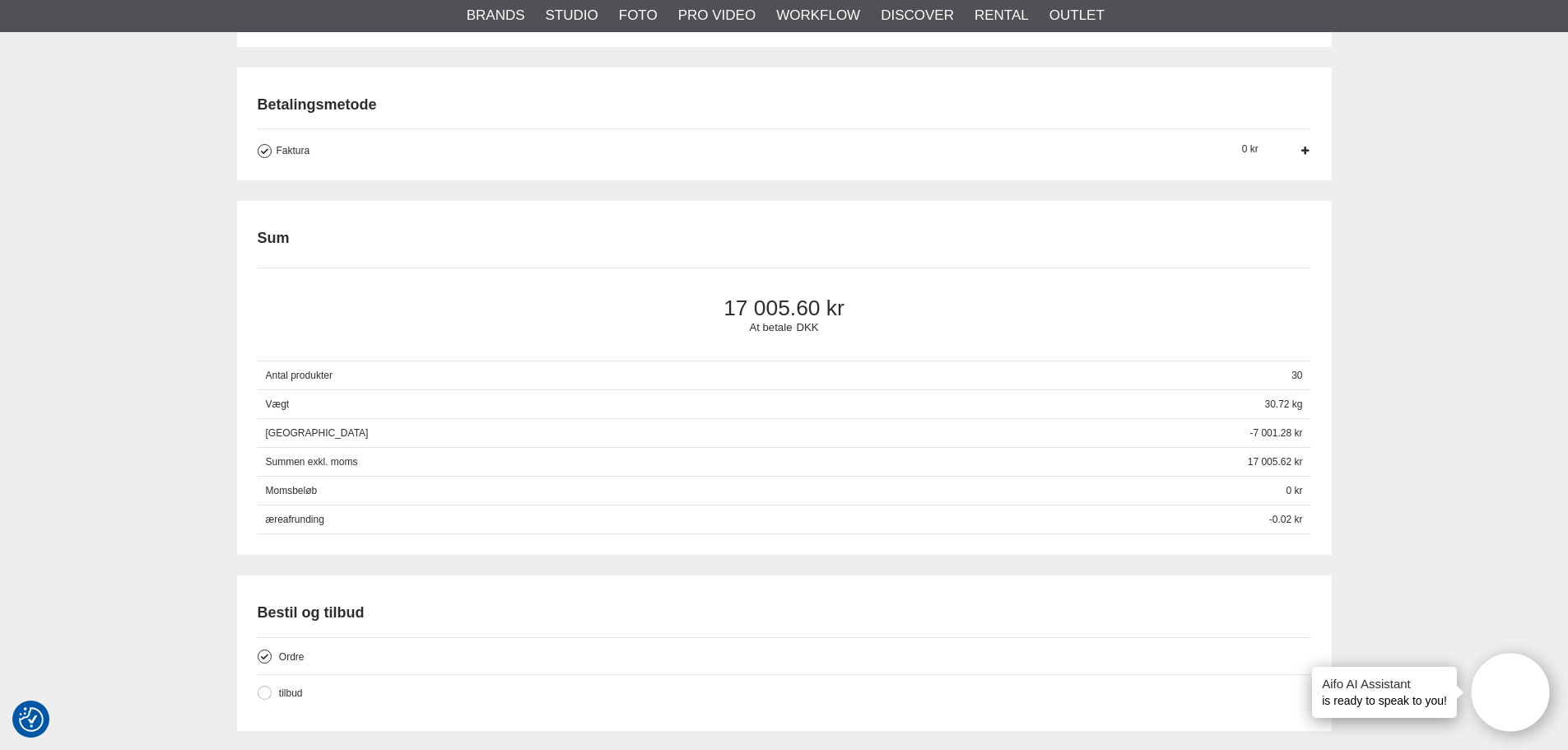
scroll to position [1399, 0]
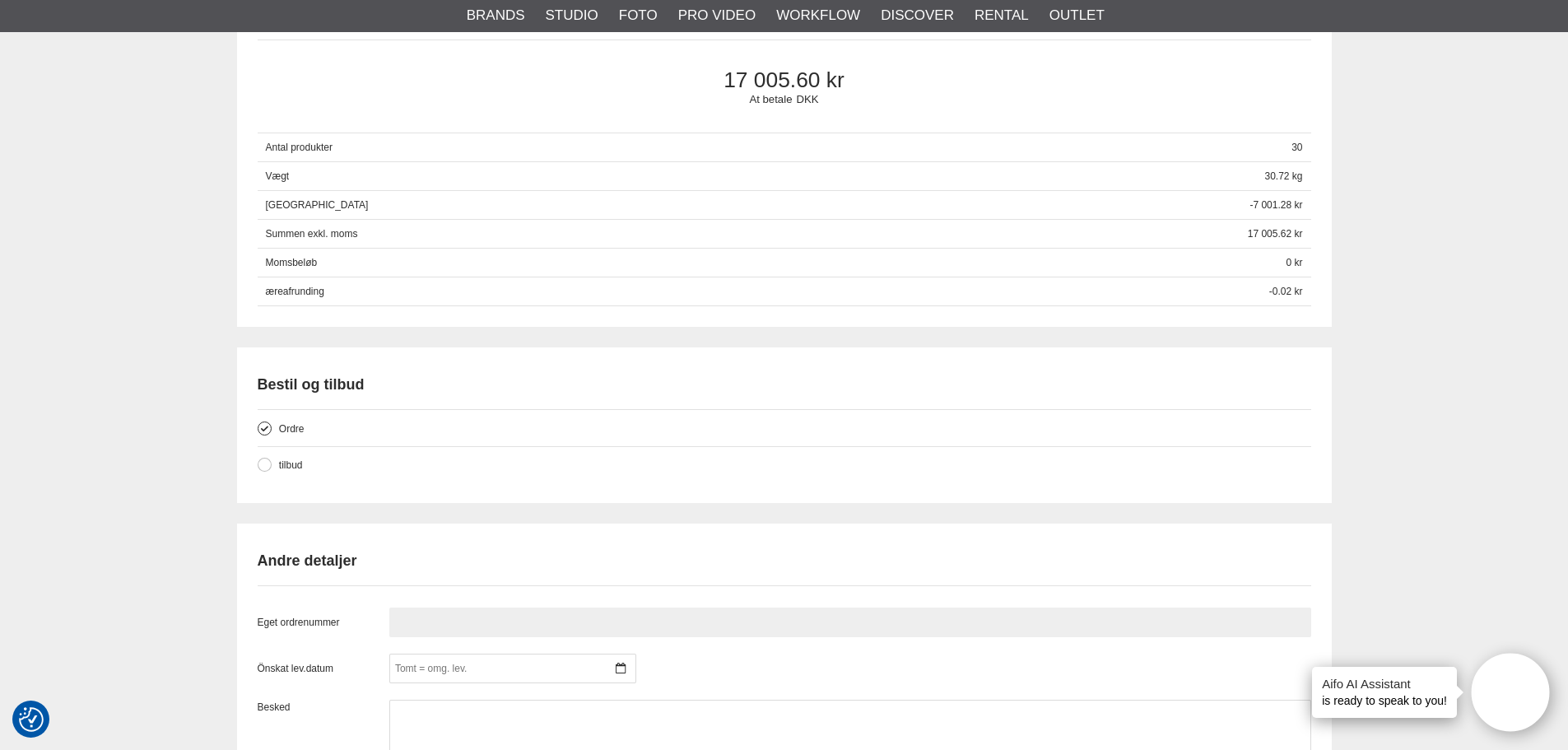
click at [432, 622] on input "text" at bounding box center [850, 622] width 922 height 30
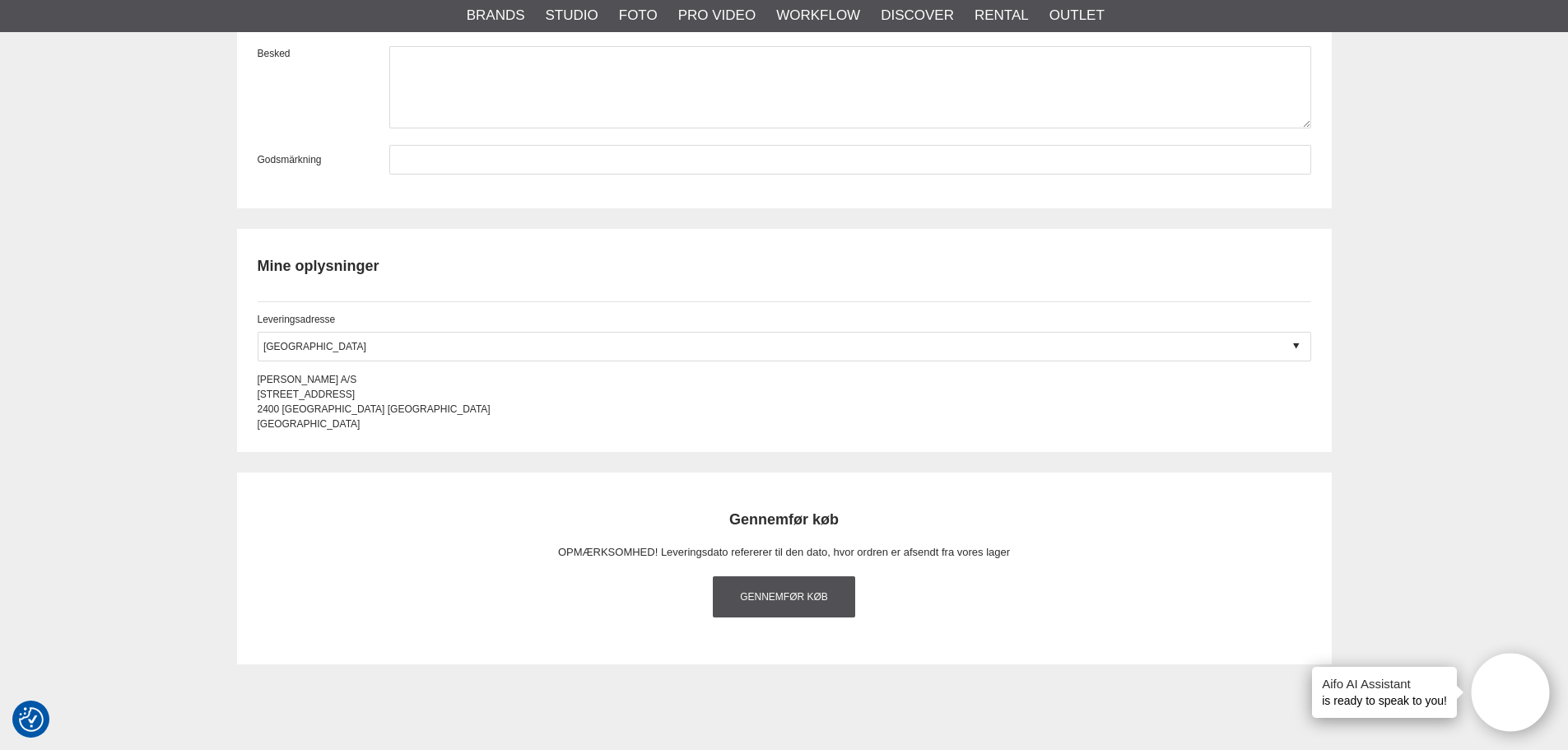
scroll to position [2058, 0]
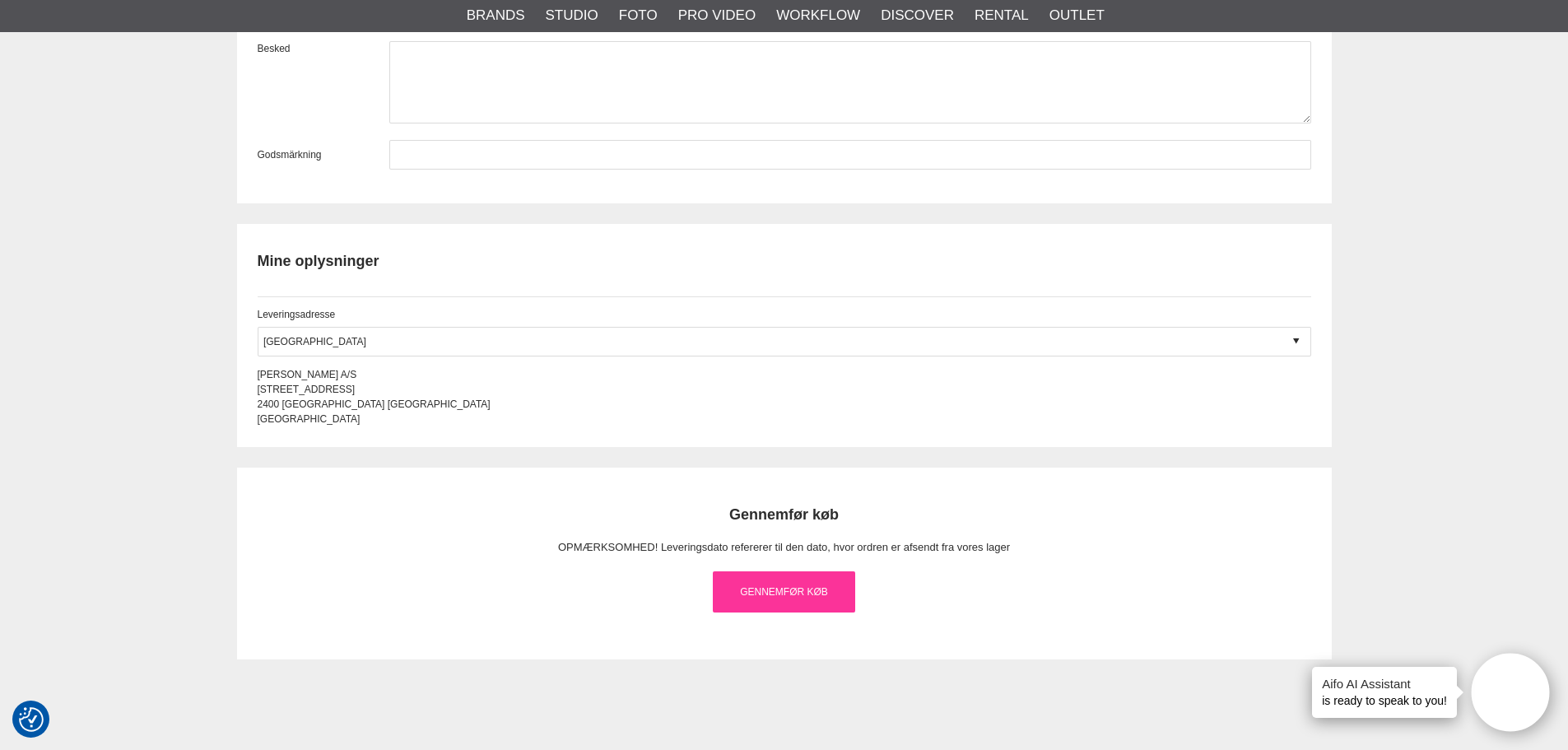
type input "119198"
click at [790, 584] on link "Gennemfør køb" at bounding box center [784, 592] width 143 height 41
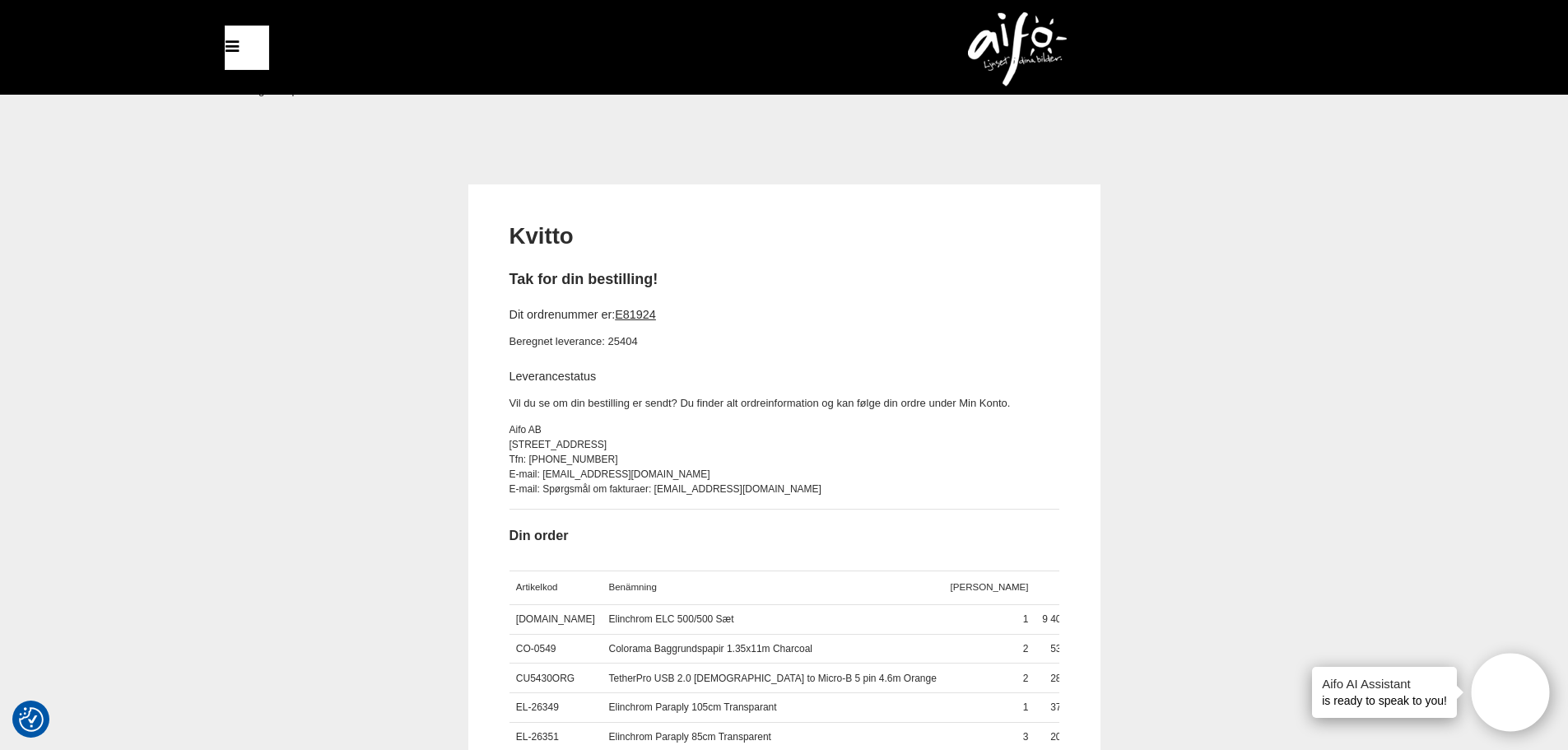
click at [109, 430] on div "Kvitto Tak for din bestilling! Dit ordrenummer er: E81924 Beregnet leverance: 2…" at bounding box center [784, 664] width 1568 height 958
